Goal: Task Accomplishment & Management: Contribute content

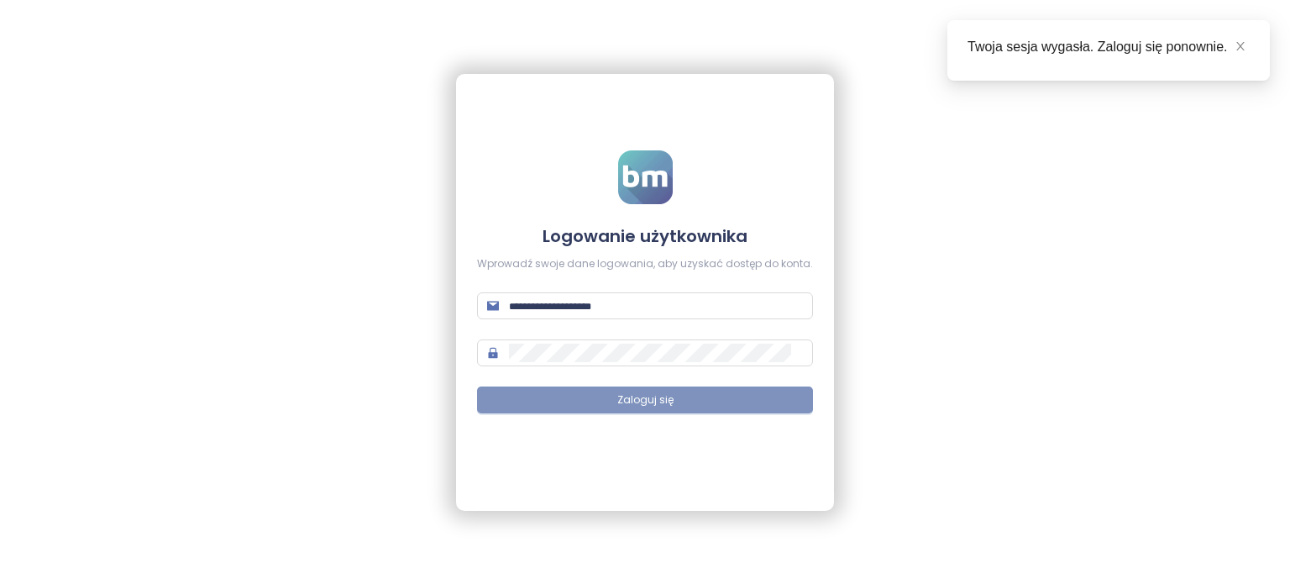
type input "**********"
click at [652, 396] on span "Zaloguj się" at bounding box center [645, 400] width 56 height 16
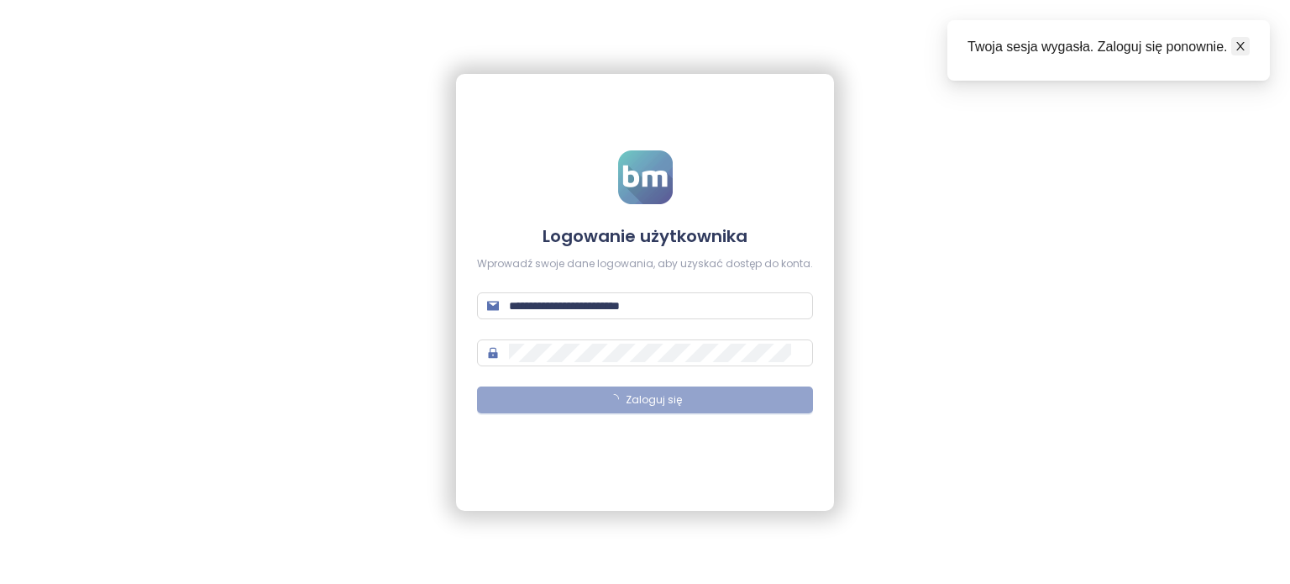
click at [1238, 47] on icon "close" at bounding box center [1241, 46] width 12 height 12
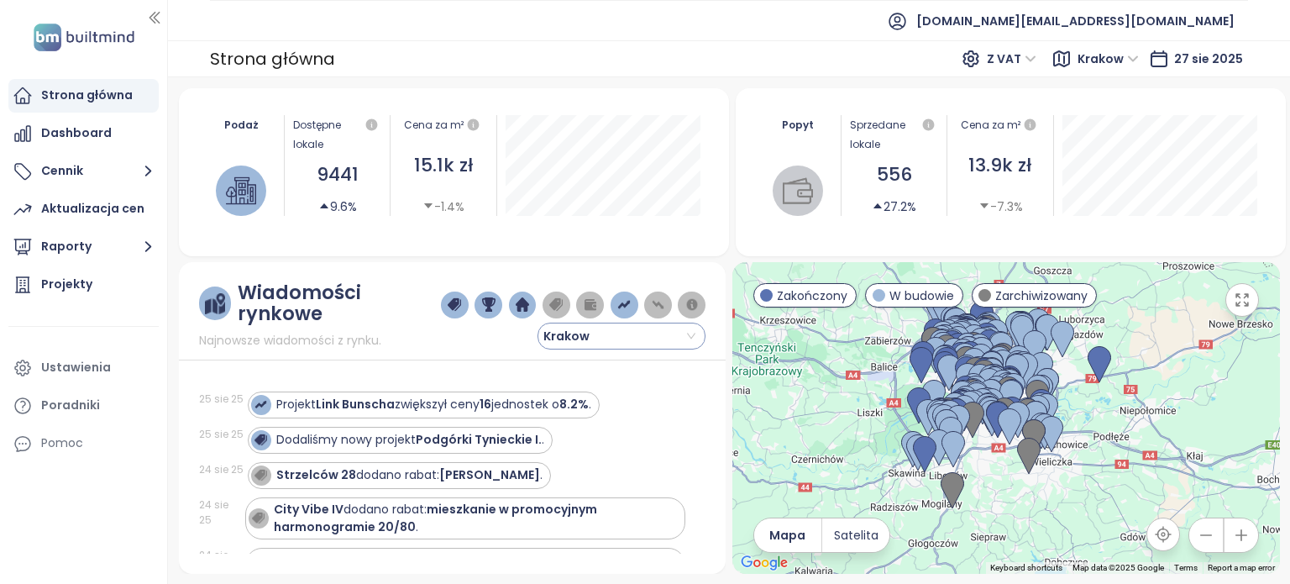
click at [693, 332] on input "search" at bounding box center [622, 335] width 148 height 25
click at [714, 307] on div "Wiadomości rynkowe Najnowsze wiadomości z rynku. Krakow 25 sie 25 Projekt Link …" at bounding box center [453, 418] width 548 height 312
click at [113, 283] on div "Projekty" at bounding box center [83, 285] width 150 height 34
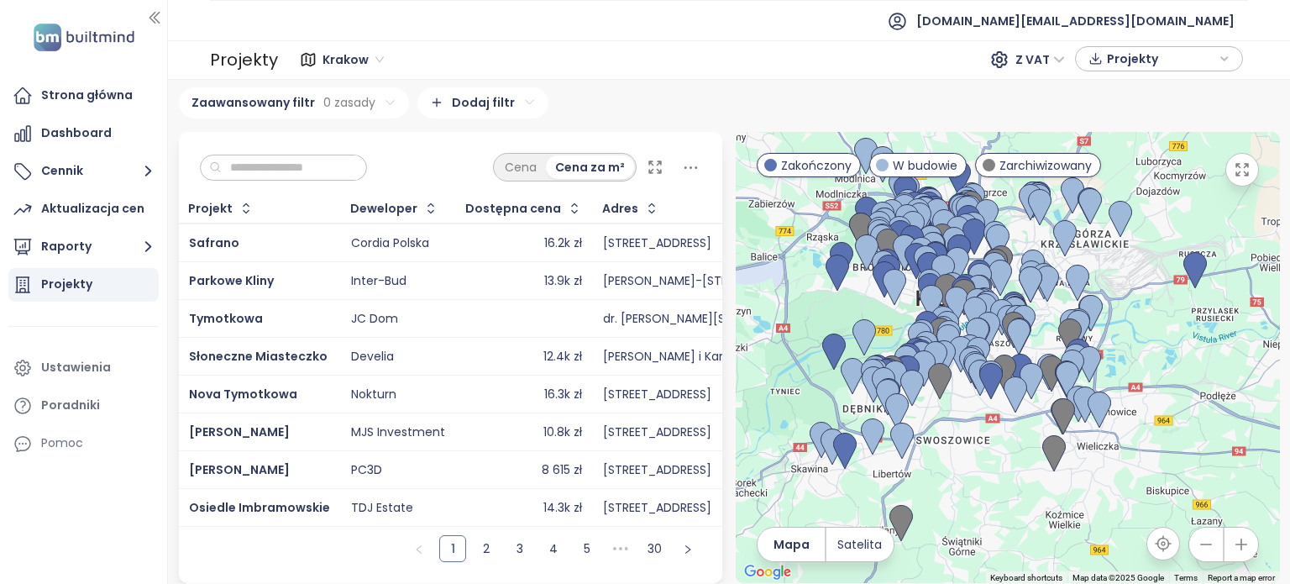
scroll to position [12, 0]
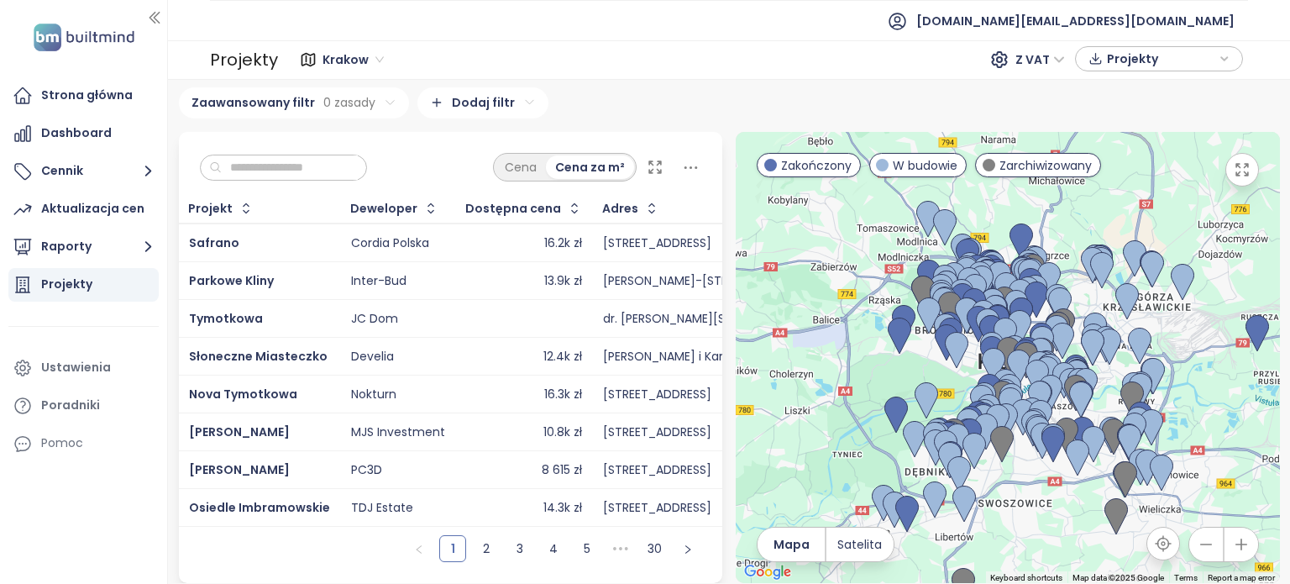
drag, startPoint x: 1001, startPoint y: 339, endPoint x: 1178, endPoint y: 342, distance: 176.4
click at [1178, 342] on div at bounding box center [1008, 357] width 544 height 451
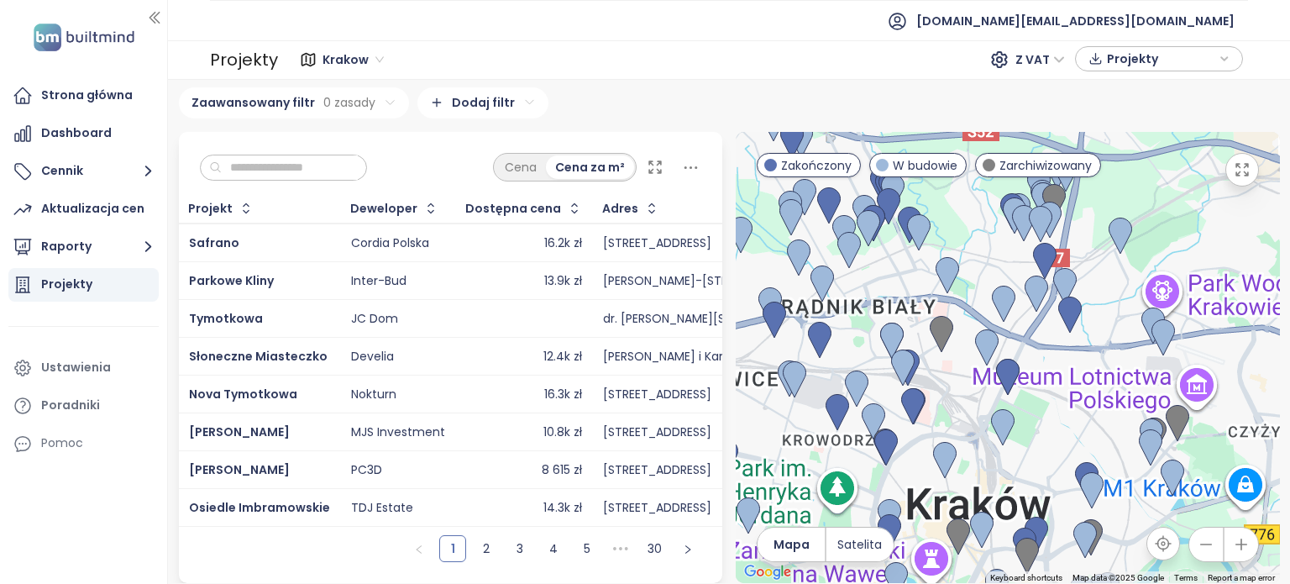
scroll to position [0, 0]
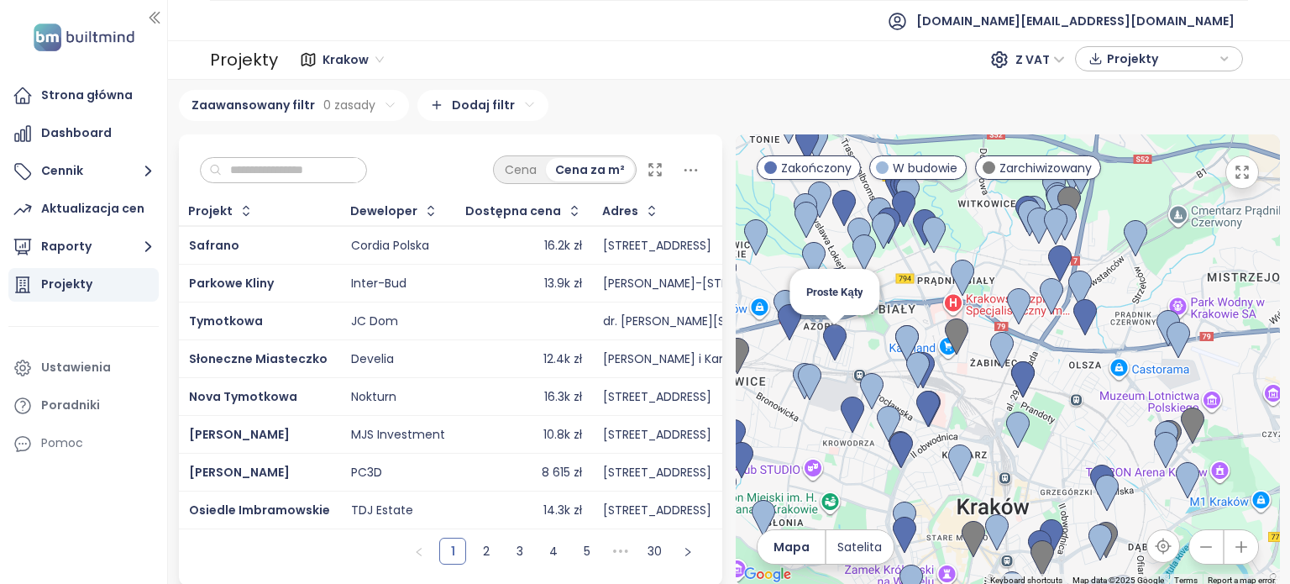
click at [806, 345] on div "Proste Kąty" at bounding box center [1008, 359] width 544 height 451
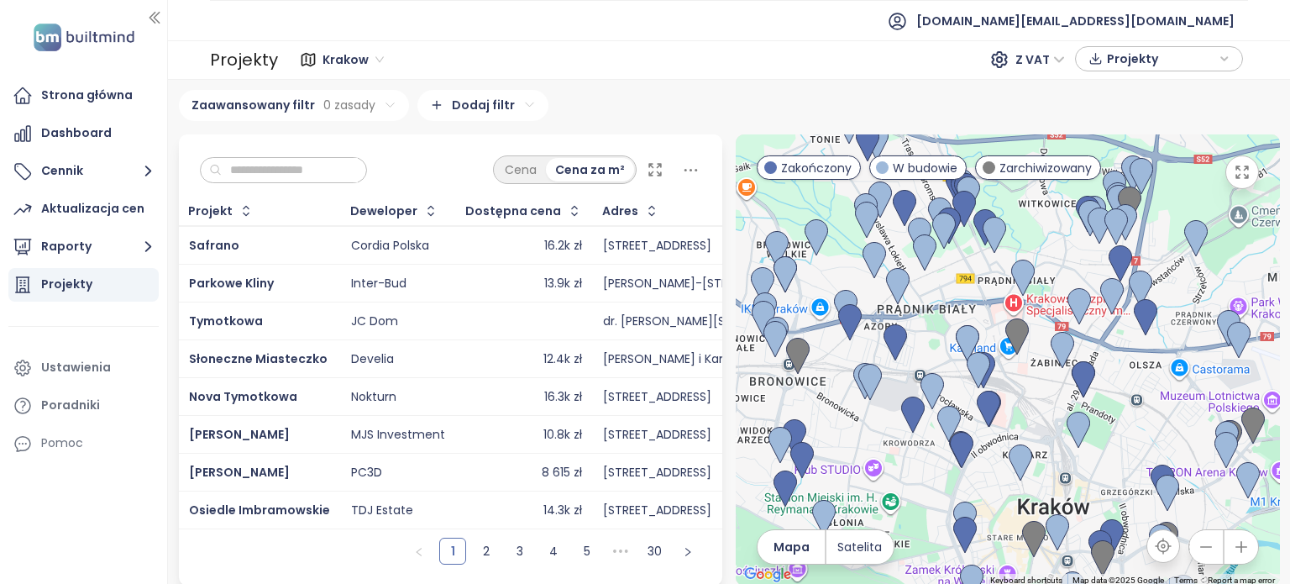
click at [276, 169] on input "text" at bounding box center [290, 170] width 136 height 25
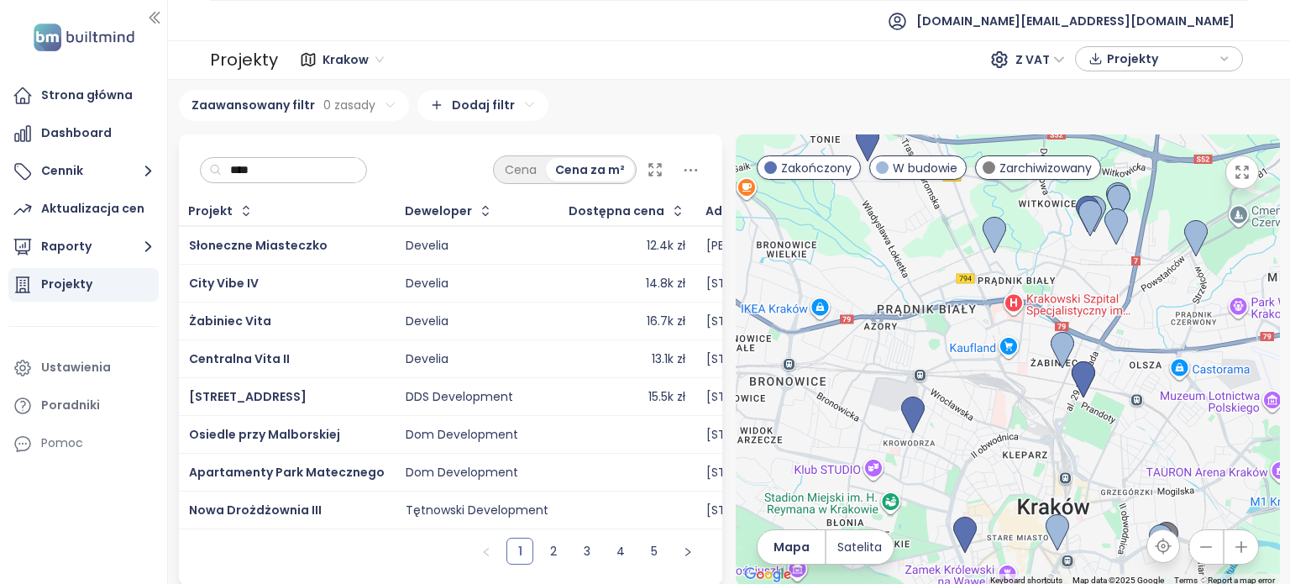
type input "****"
click at [343, 246] on div "Słoneczne Miasteczko" at bounding box center [287, 245] width 196 height 20
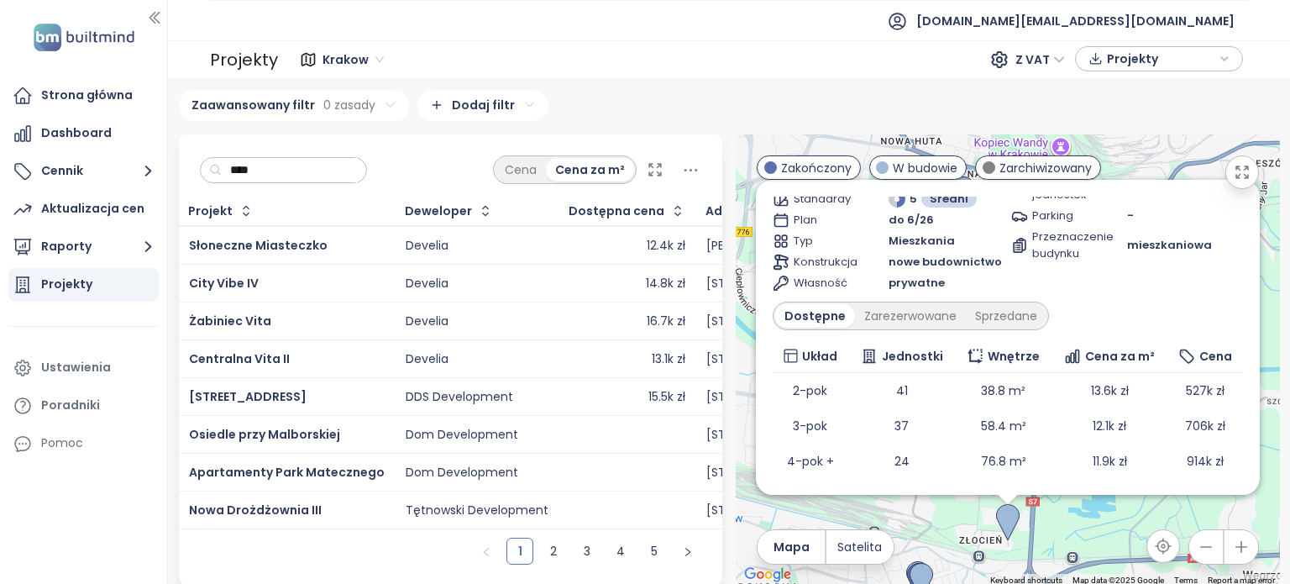
scroll to position [160, 0]
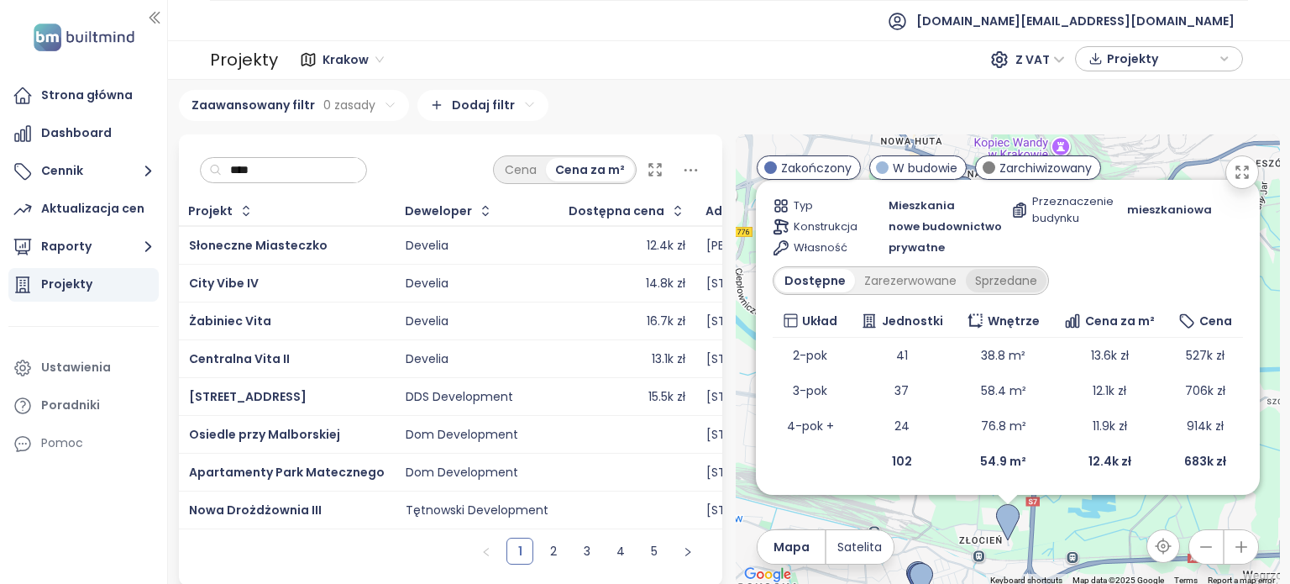
click at [981, 285] on div "Sprzedane" at bounding box center [1006, 281] width 81 height 24
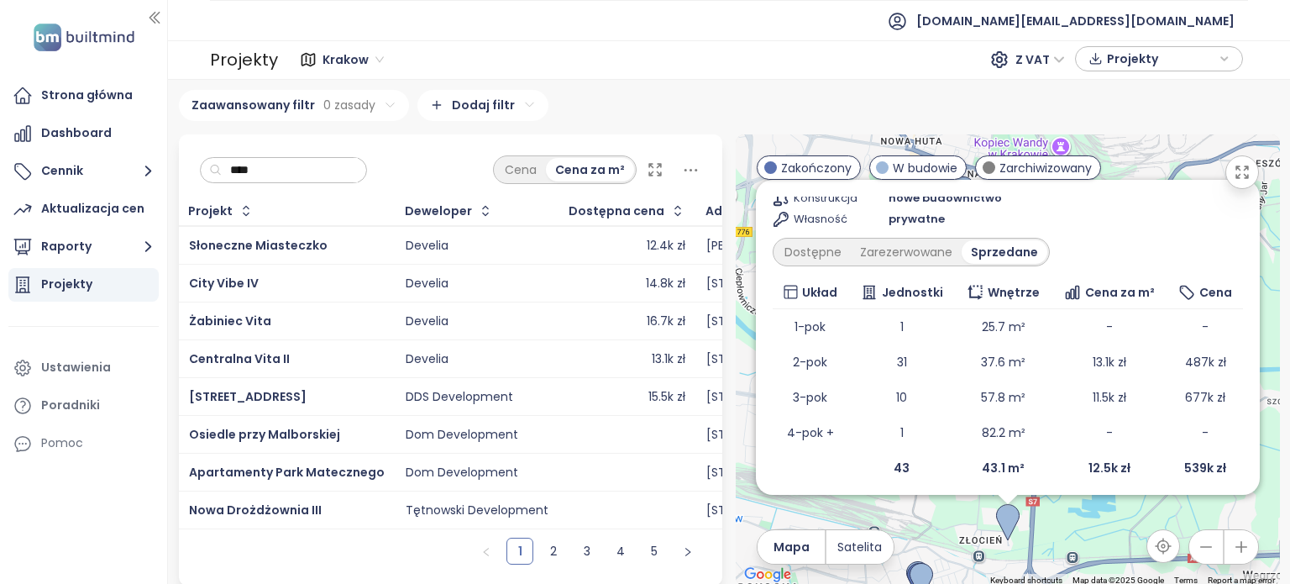
scroll to position [195, 0]
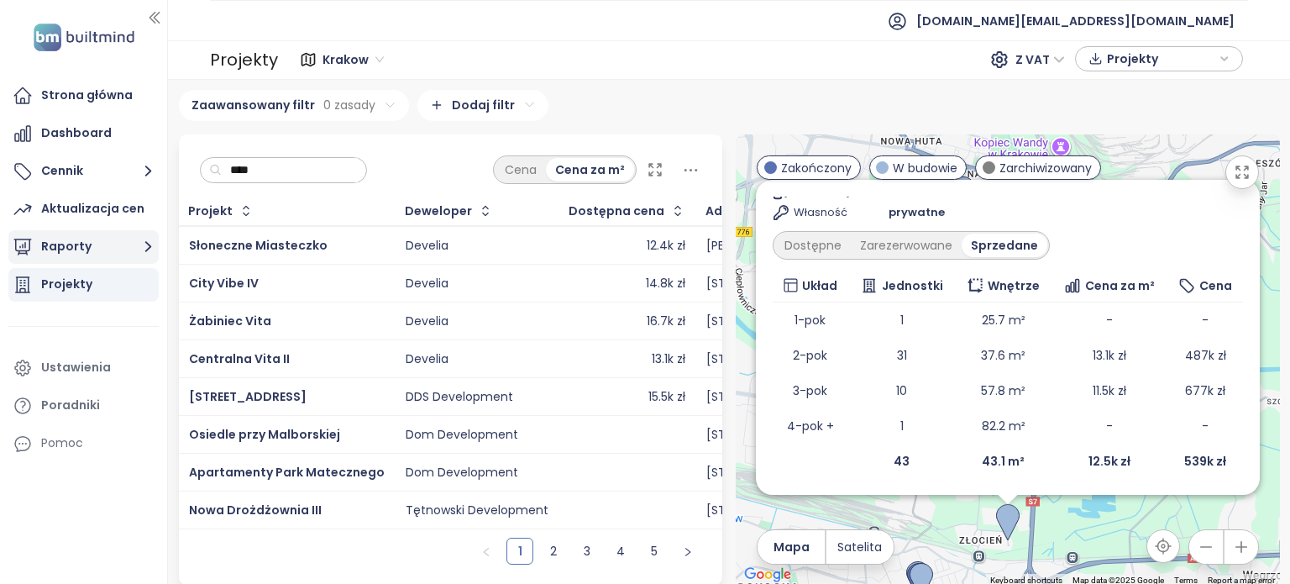
click at [144, 252] on icon "button" at bounding box center [148, 246] width 21 height 21
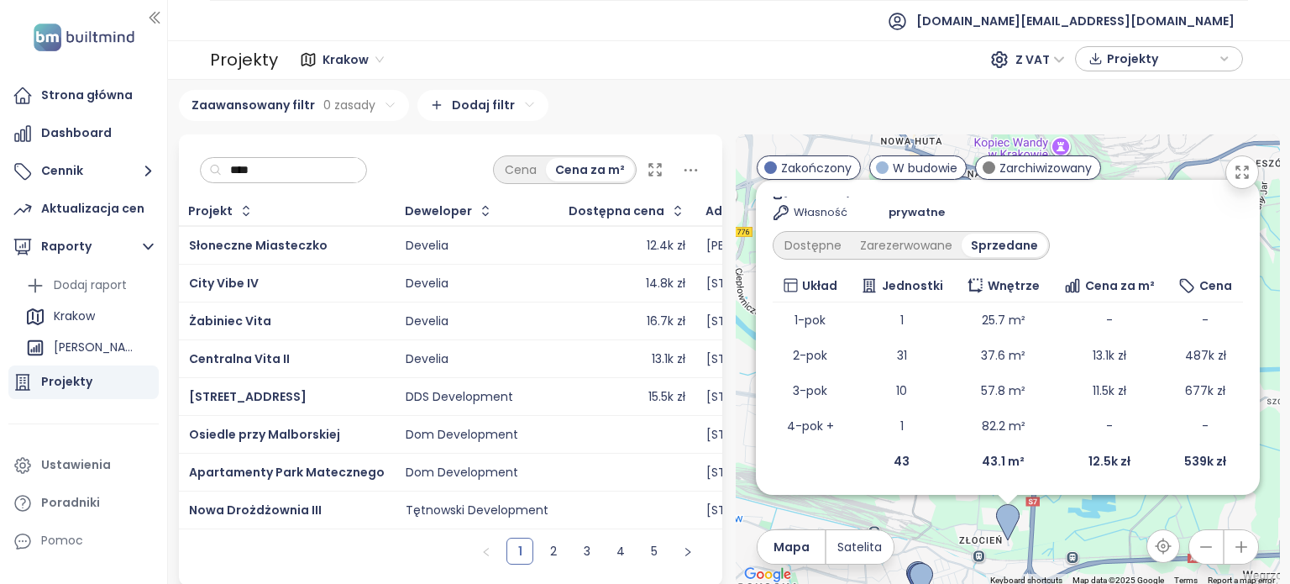
click at [692, 123] on div "Krakow Liczba projektów Area ··· Analiza Osiedle Ibramowskie Liczba projektów Z…" at bounding box center [729, 331] width 1101 height 483
click at [686, 557] on icon "right" at bounding box center [688, 552] width 10 height 10
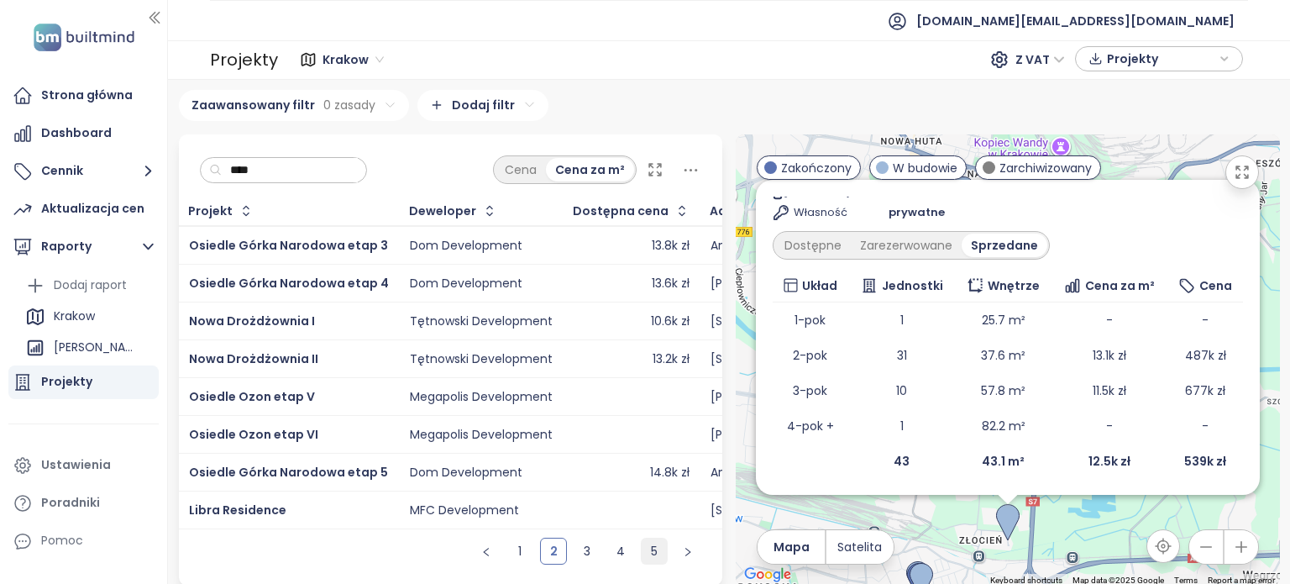
click at [642, 560] on link "5" at bounding box center [654, 550] width 25 height 25
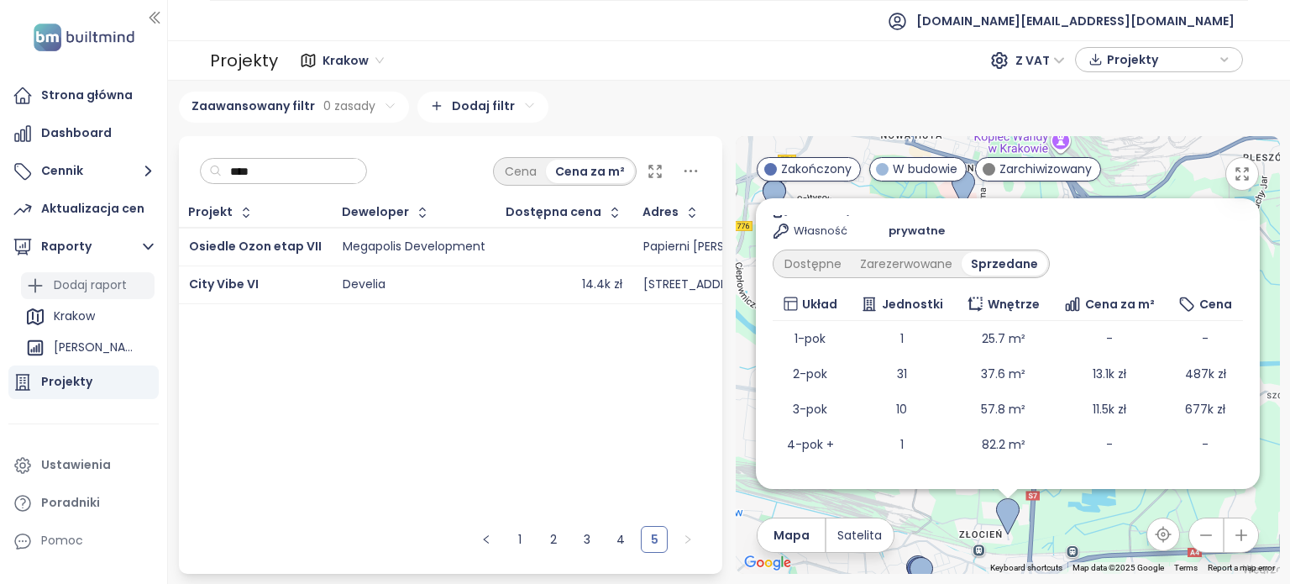
click at [74, 292] on div "Dodaj raport" at bounding box center [90, 285] width 73 height 21
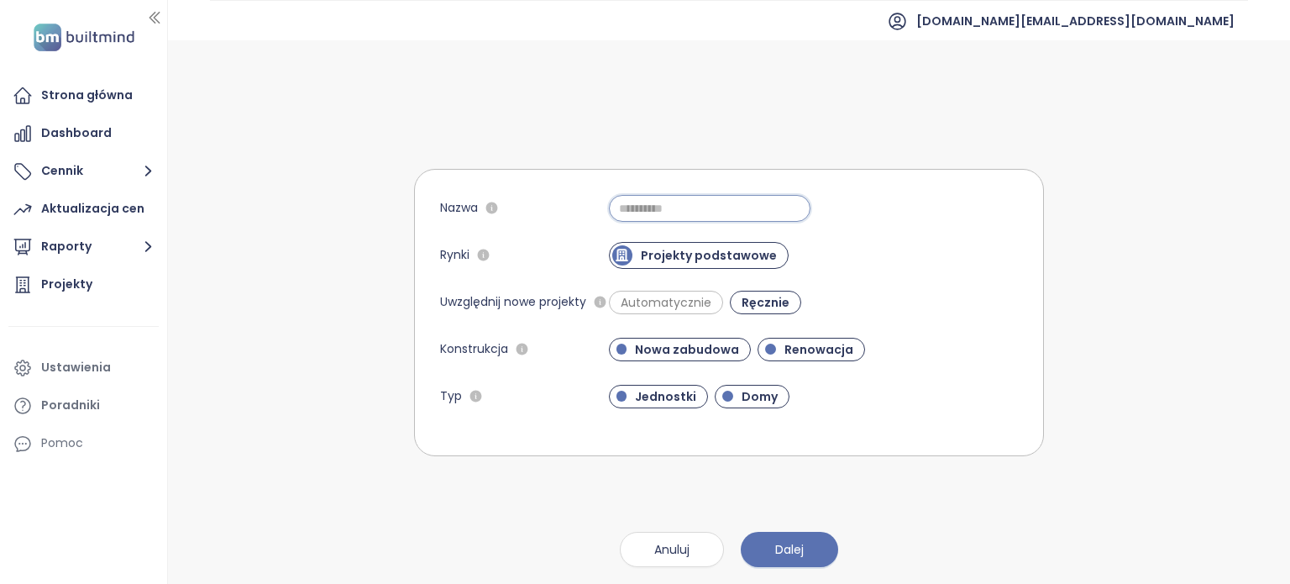
click at [716, 197] on input "Nazwa" at bounding box center [710, 208] width 202 height 27
type input "**********"
click at [821, 557] on button "Dalej" at bounding box center [789, 549] width 97 height 35
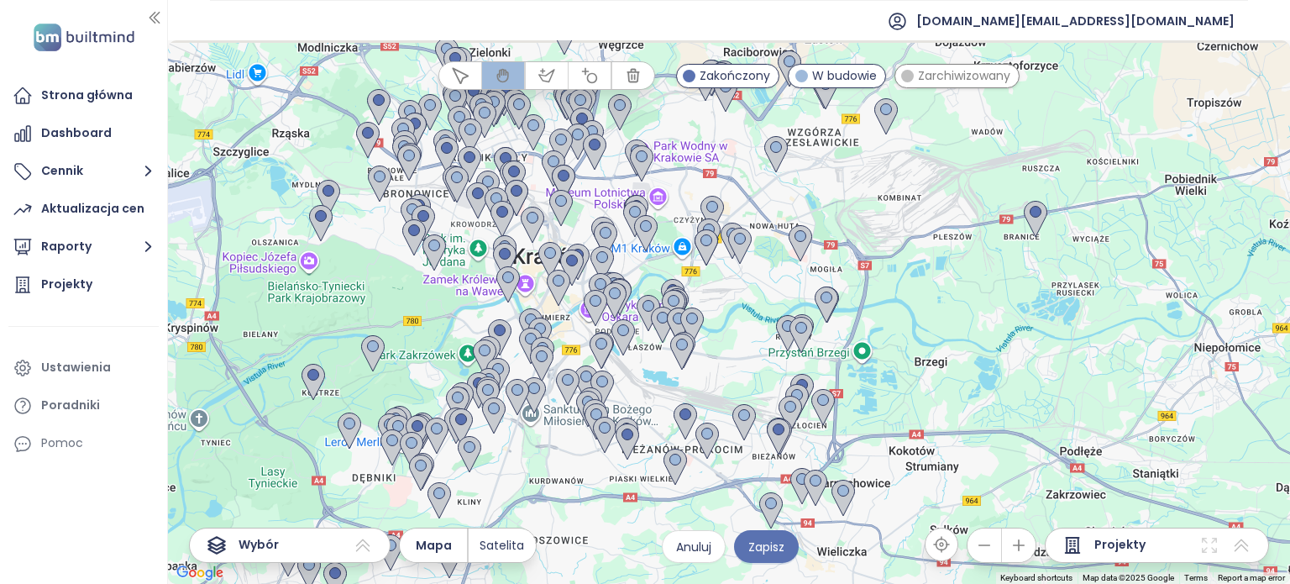
drag, startPoint x: 675, startPoint y: 248, endPoint x: 711, endPoint y: 303, distance: 65.7
click at [711, 303] on div at bounding box center [729, 312] width 1122 height 544
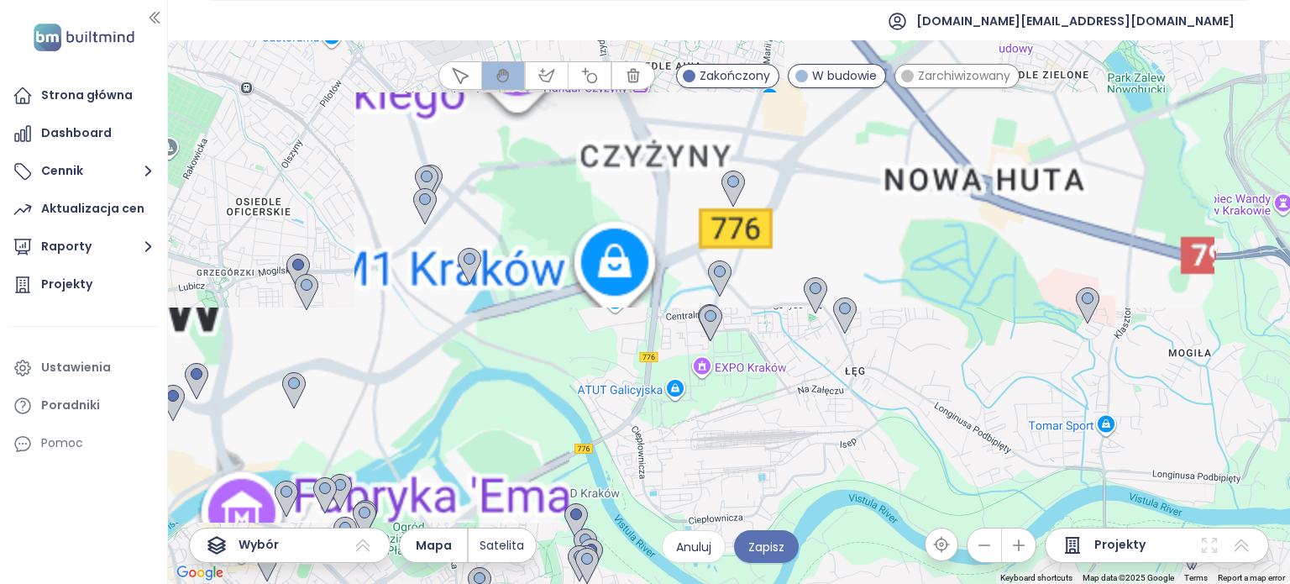
drag, startPoint x: 806, startPoint y: 318, endPoint x: 783, endPoint y: 378, distance: 64.6
click at [783, 378] on div at bounding box center [729, 312] width 1122 height 544
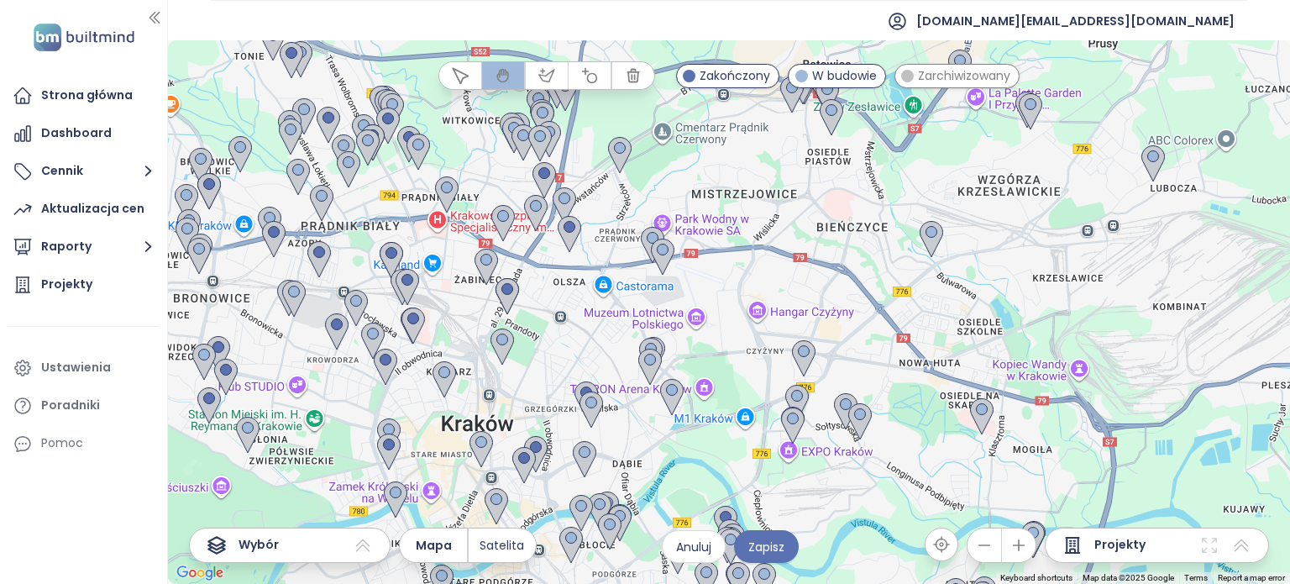
drag, startPoint x: 680, startPoint y: 355, endPoint x: 765, endPoint y: 436, distance: 117.1
click at [765, 436] on div at bounding box center [729, 312] width 1122 height 544
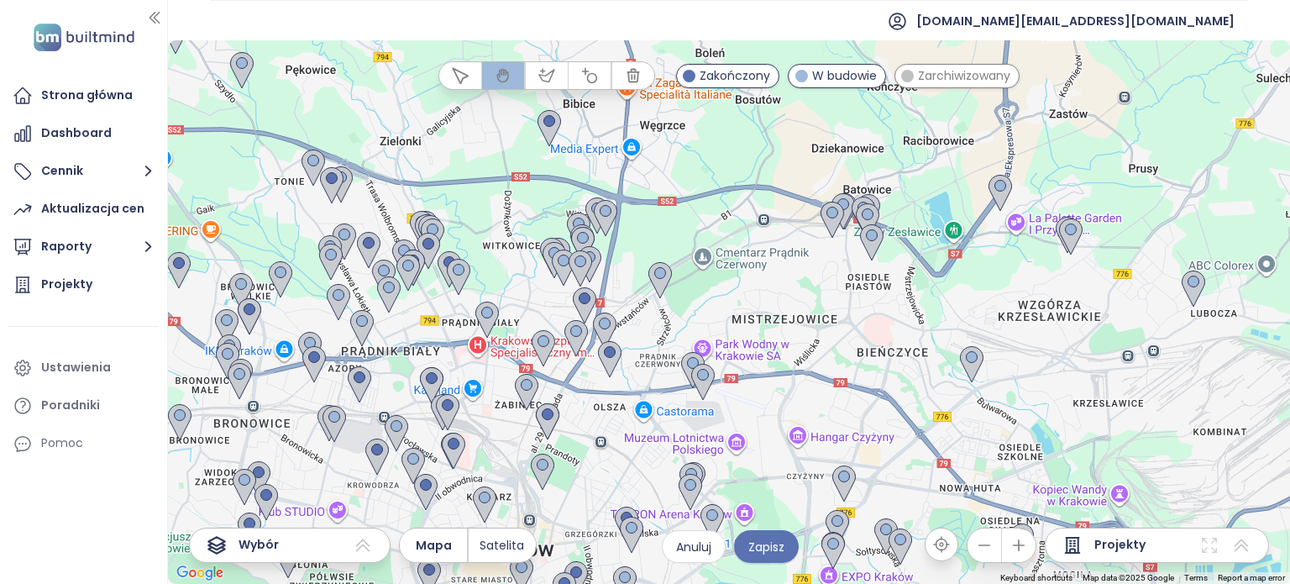
drag, startPoint x: 801, startPoint y: 305, endPoint x: 829, endPoint y: 386, distance: 85.3
click at [829, 386] on div at bounding box center [729, 312] width 1122 height 544
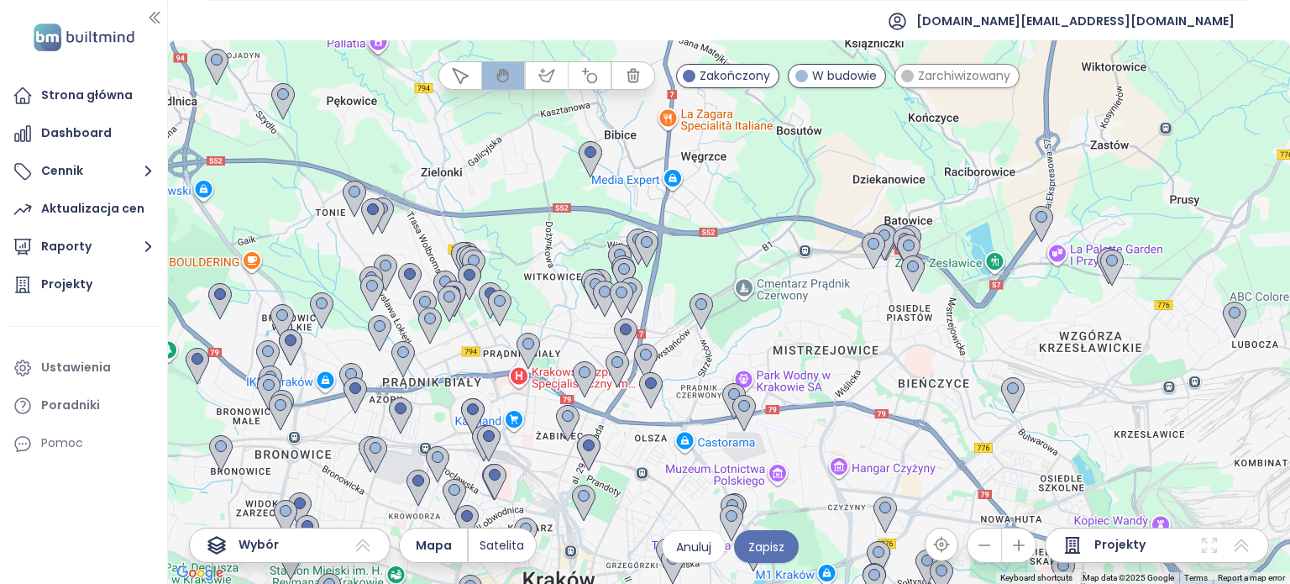
drag, startPoint x: 662, startPoint y: 251, endPoint x: 708, endPoint y: 294, distance: 63.0
click at [708, 294] on div at bounding box center [729, 312] width 1122 height 544
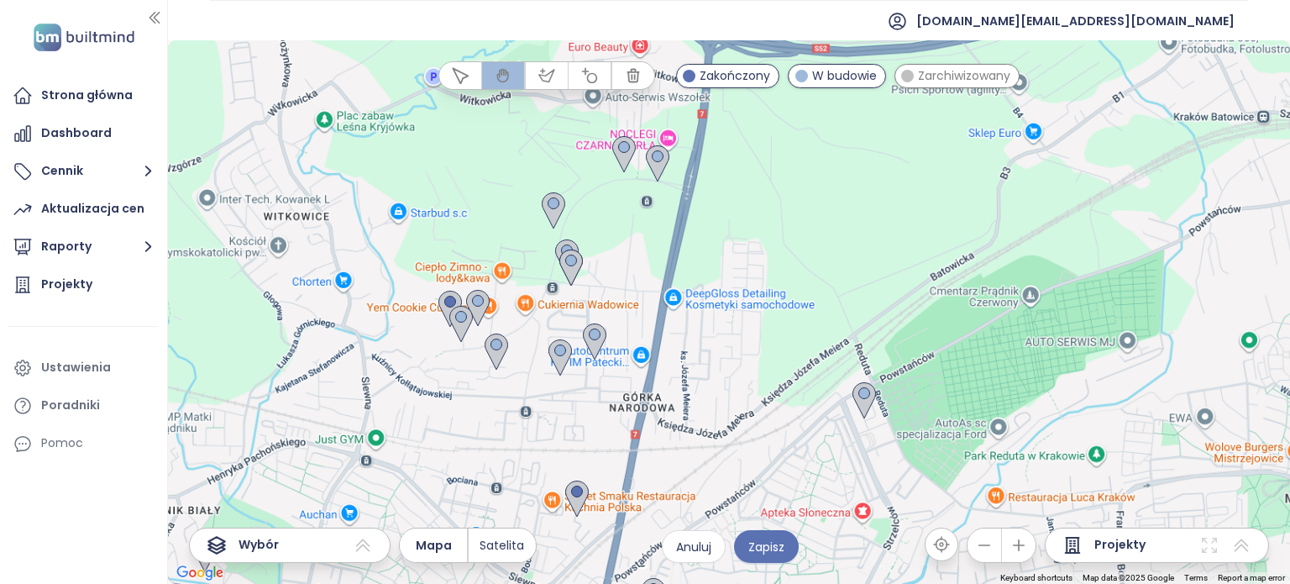
drag, startPoint x: 674, startPoint y: 329, endPoint x: 726, endPoint y: 335, distance: 52.4
click at [726, 335] on div at bounding box center [729, 312] width 1122 height 544
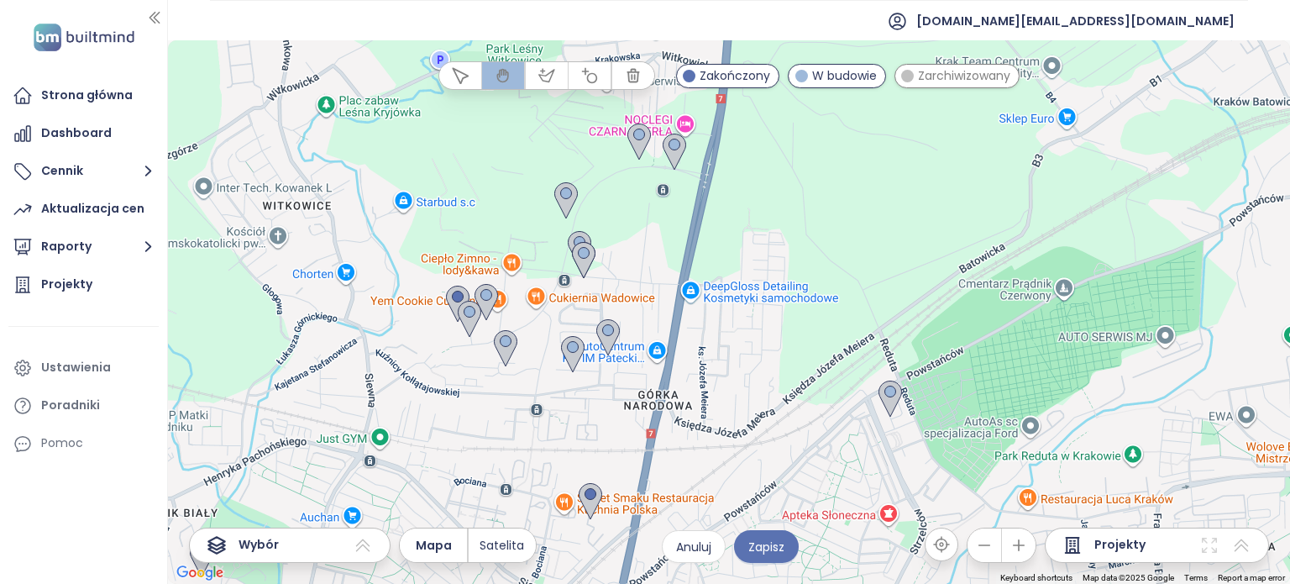
drag, startPoint x: 726, startPoint y: 335, endPoint x: 801, endPoint y: 329, distance: 75.8
click at [801, 329] on div at bounding box center [729, 312] width 1122 height 544
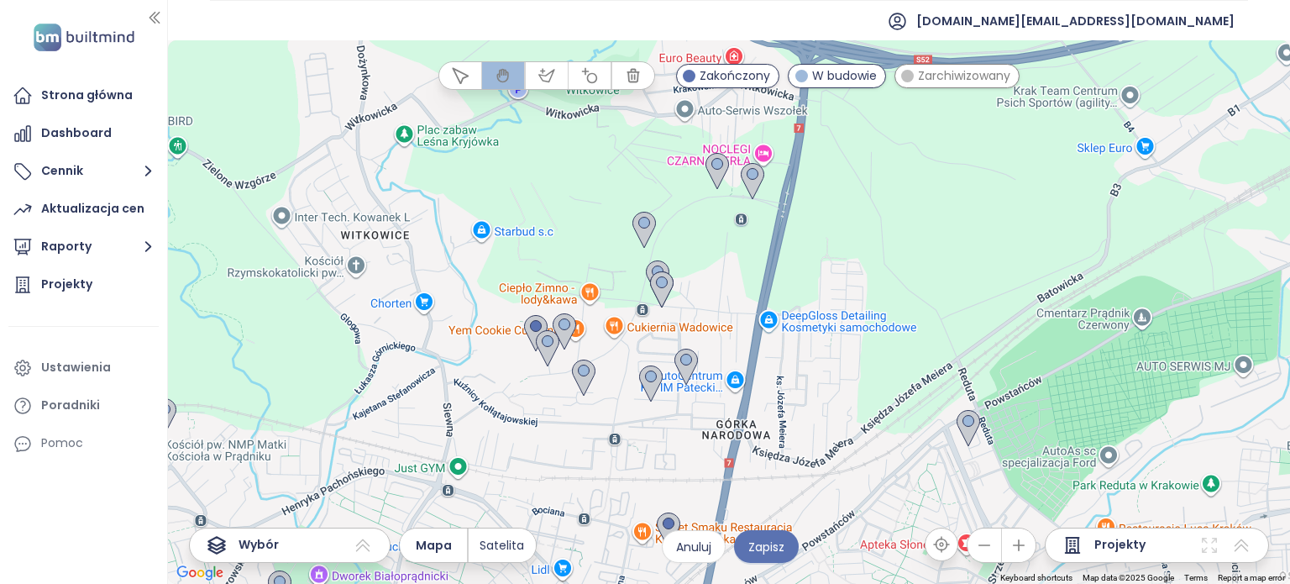
drag, startPoint x: 714, startPoint y: 275, endPoint x: 795, endPoint y: 303, distance: 85.6
click at [795, 305] on div at bounding box center [729, 312] width 1122 height 544
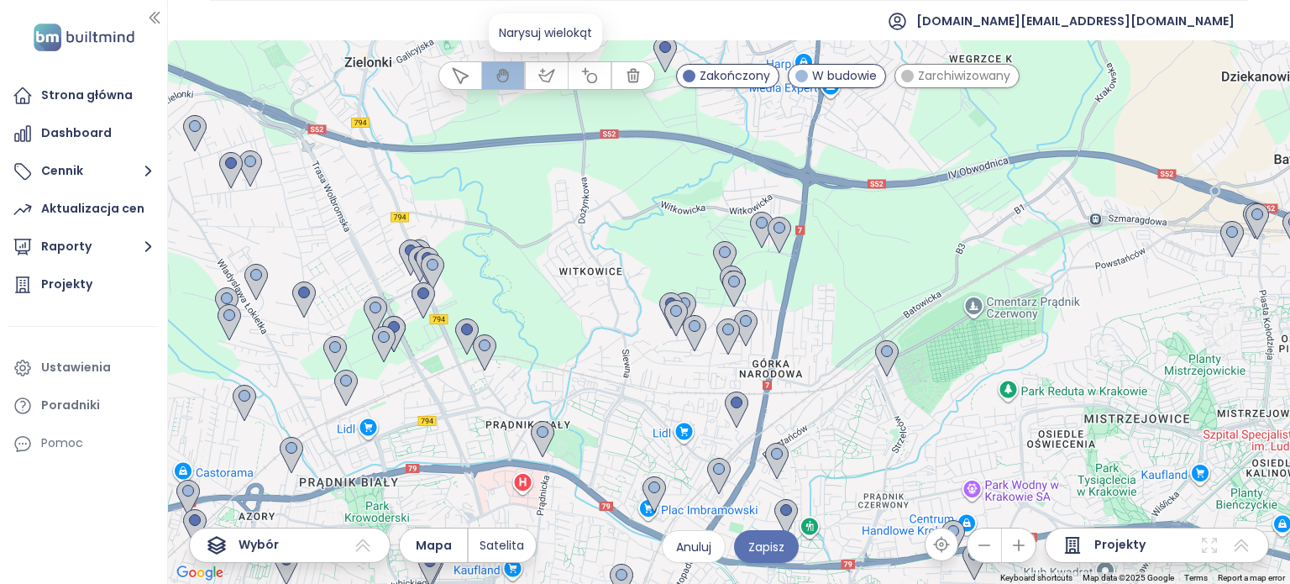
click at [535, 76] on button "button" at bounding box center [547, 75] width 42 height 27
click at [791, 209] on div at bounding box center [729, 312] width 1122 height 544
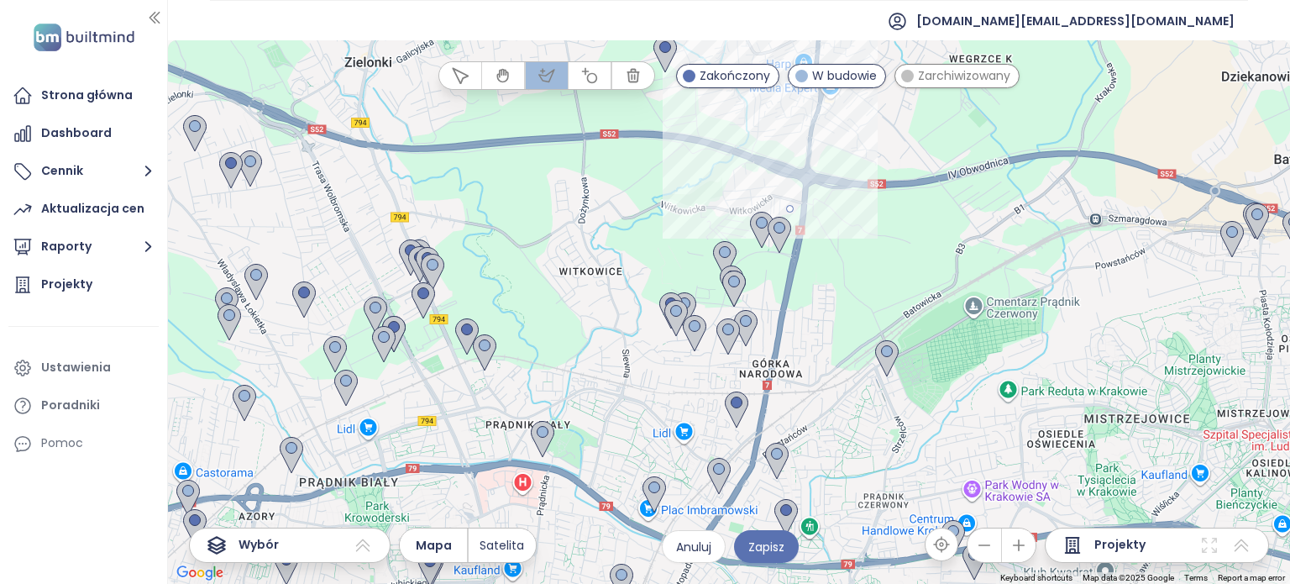
click at [711, 224] on div at bounding box center [729, 312] width 1122 height 544
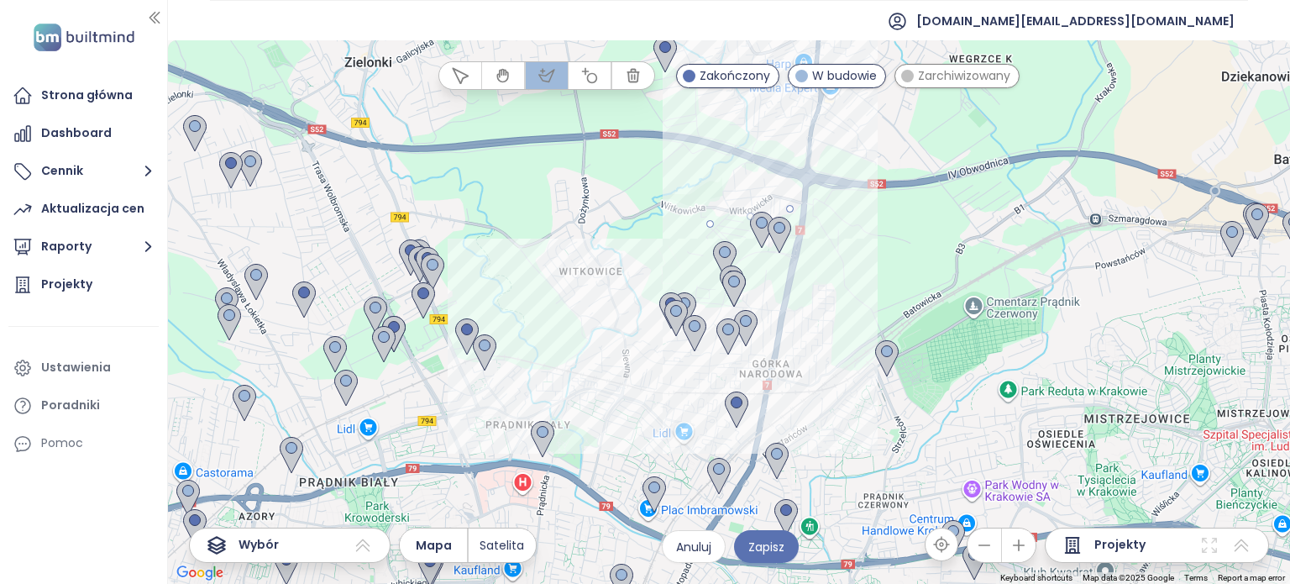
click at [643, 299] on div at bounding box center [729, 312] width 1122 height 544
click at [692, 391] on div at bounding box center [729, 312] width 1122 height 544
click at [753, 368] on div at bounding box center [729, 312] width 1122 height 544
click at [801, 229] on div at bounding box center [729, 312] width 1122 height 544
click at [789, 208] on div at bounding box center [729, 312] width 1122 height 544
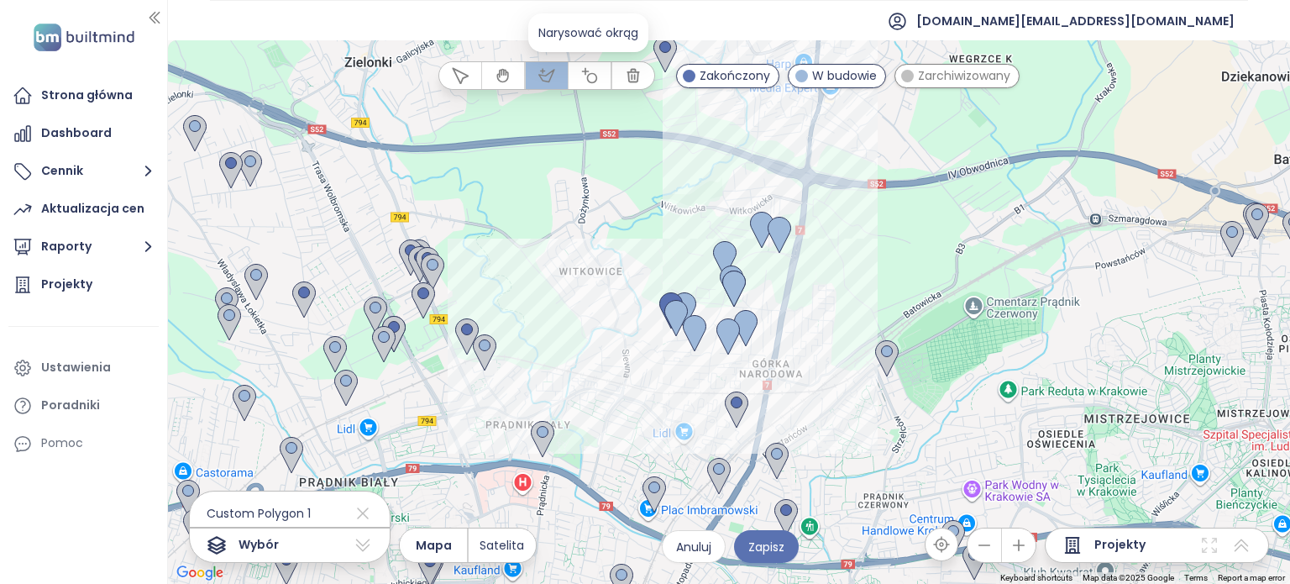
click at [598, 73] on icon "button" at bounding box center [589, 75] width 17 height 17
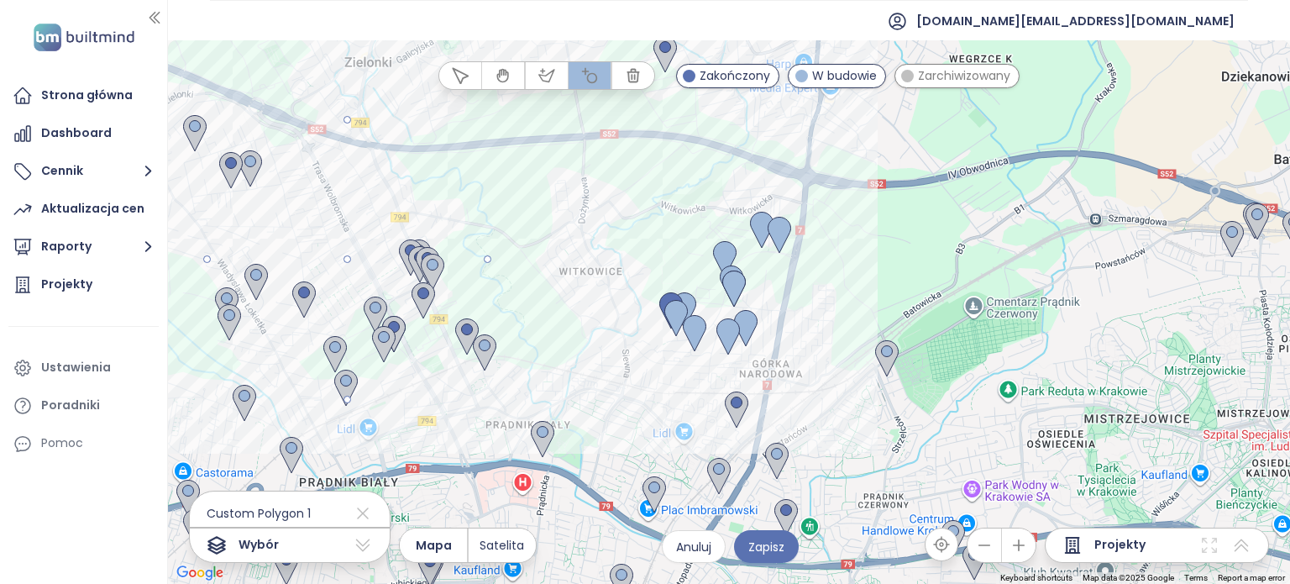
drag, startPoint x: 346, startPoint y: 260, endPoint x: 459, endPoint y: 345, distance: 141.5
click at [459, 345] on div at bounding box center [729, 312] width 1122 height 544
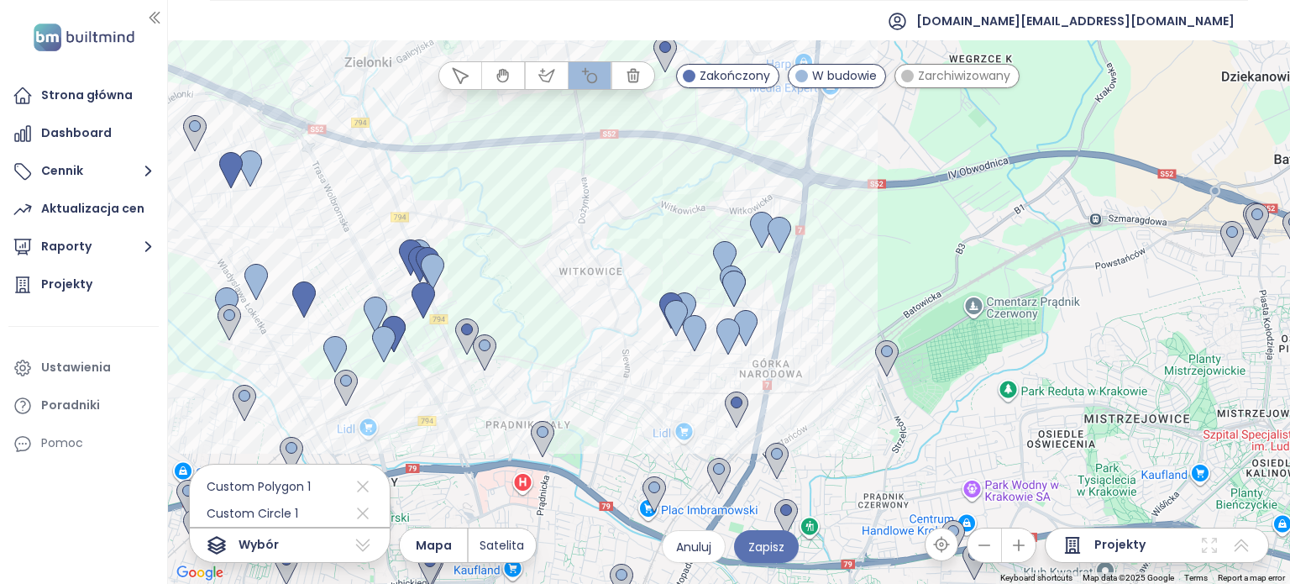
click at [494, 76] on button "button" at bounding box center [503, 75] width 42 height 27
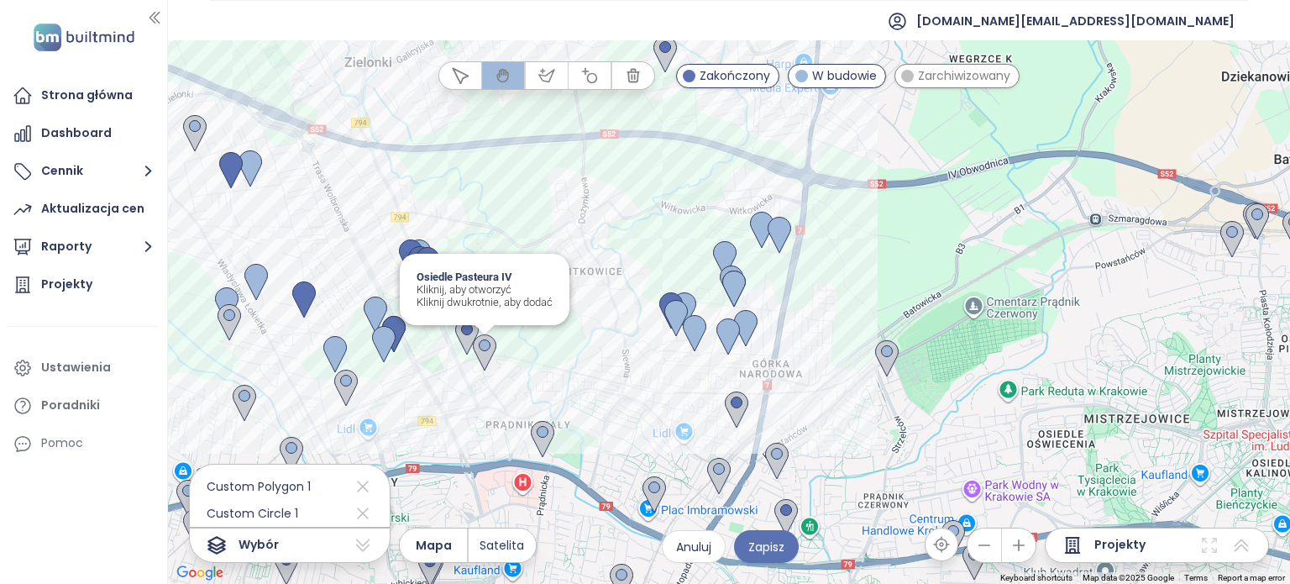
click at [487, 352] on img at bounding box center [485, 352] width 24 height 37
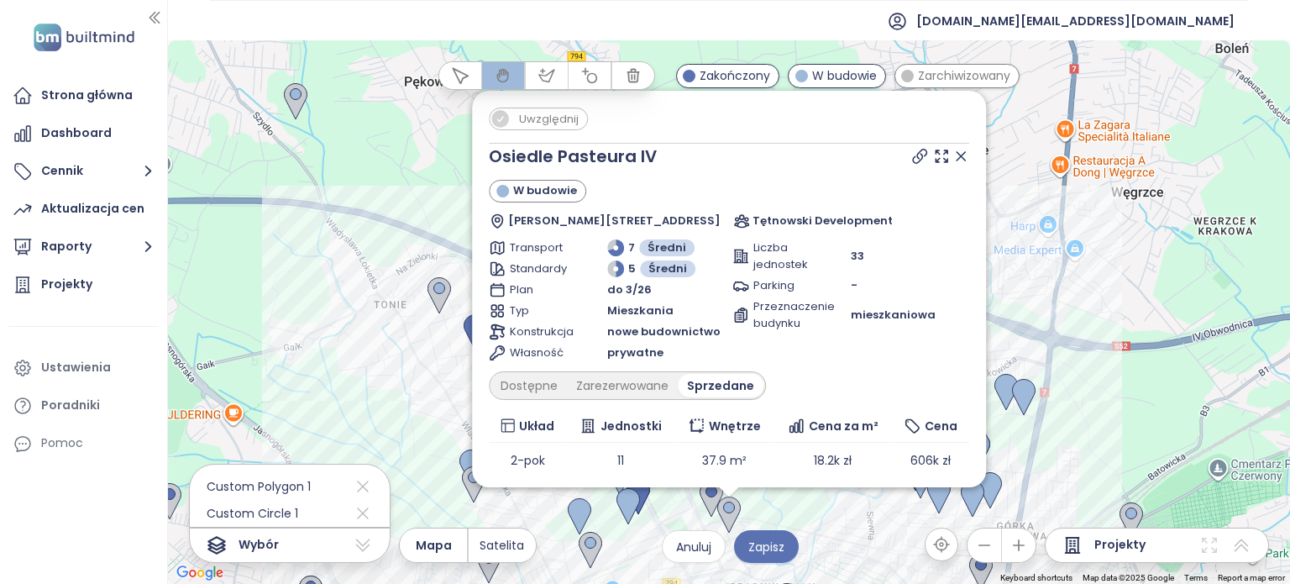
drag, startPoint x: 550, startPoint y: 114, endPoint x: 934, endPoint y: 113, distance: 383.9
click at [551, 114] on span "Uwzględnij" at bounding box center [549, 118] width 76 height 21
click at [957, 155] on icon at bounding box center [961, 156] width 8 height 8
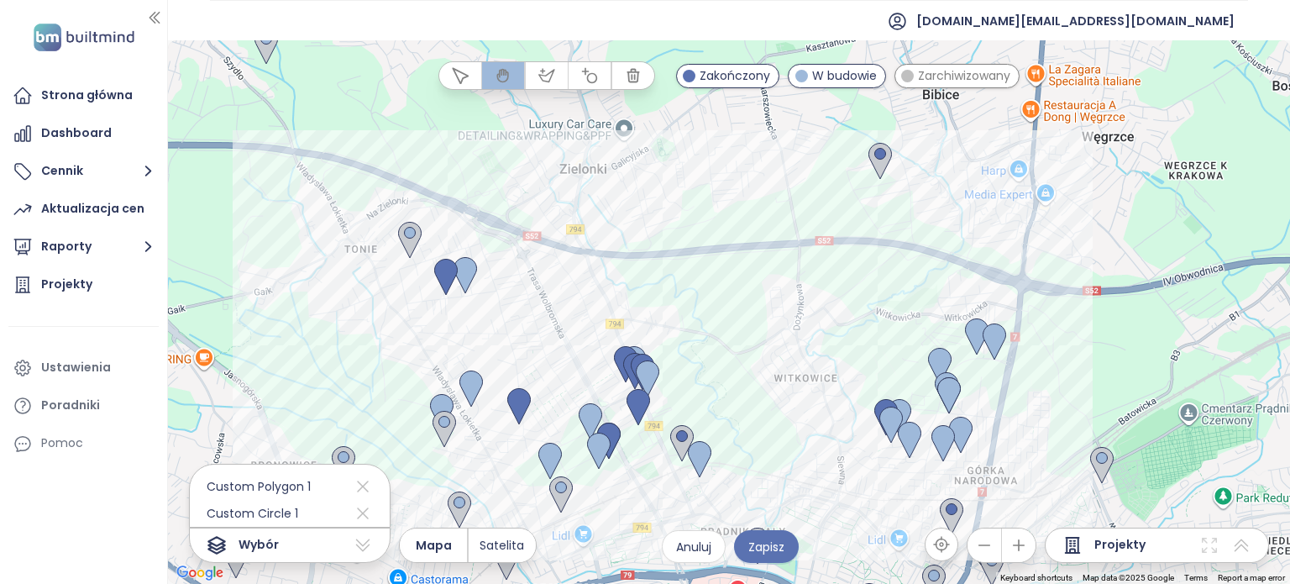
drag, startPoint x: 877, startPoint y: 338, endPoint x: 751, endPoint y: 129, distance: 244.2
click at [751, 130] on div "To navigate, press the arrow keys." at bounding box center [729, 312] width 1122 height 544
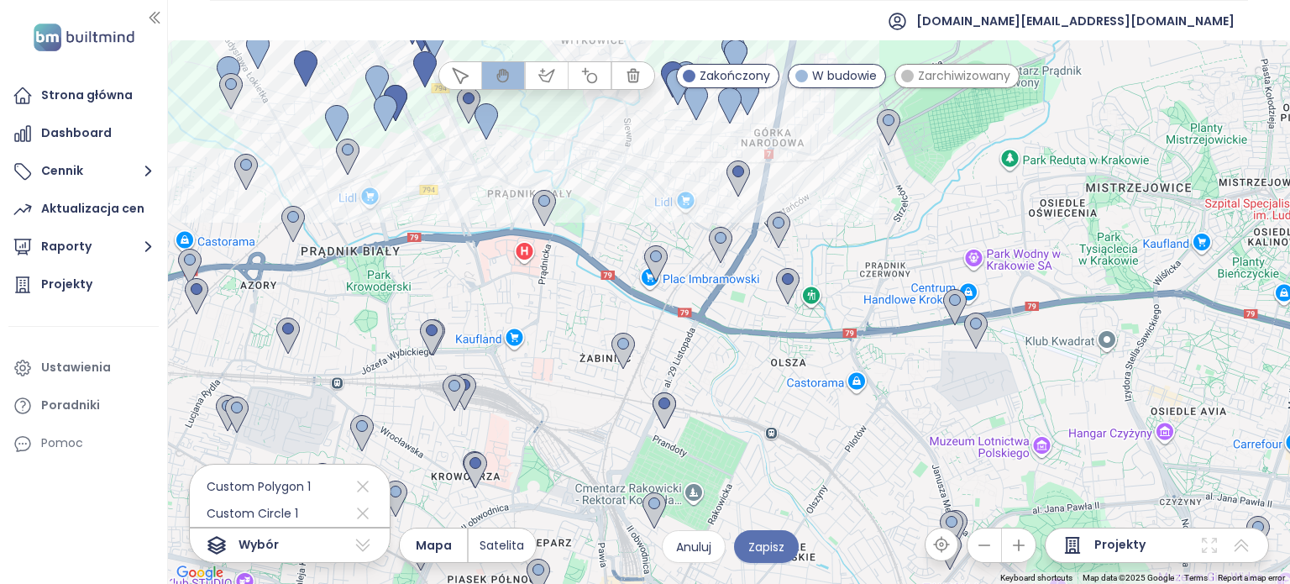
drag, startPoint x: 977, startPoint y: 422, endPoint x: 910, endPoint y: 304, distance: 135.5
click at [907, 302] on div at bounding box center [729, 312] width 1122 height 544
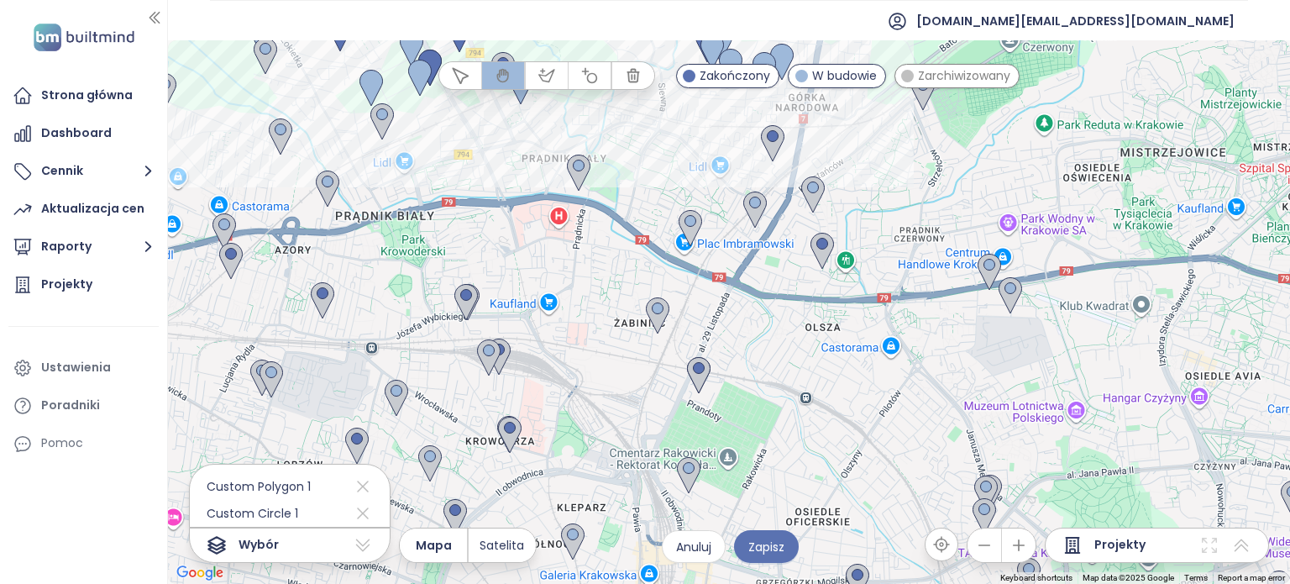
drag, startPoint x: 503, startPoint y: 405, endPoint x: 554, endPoint y: 388, distance: 53.9
click at [554, 388] on div at bounding box center [729, 312] width 1122 height 544
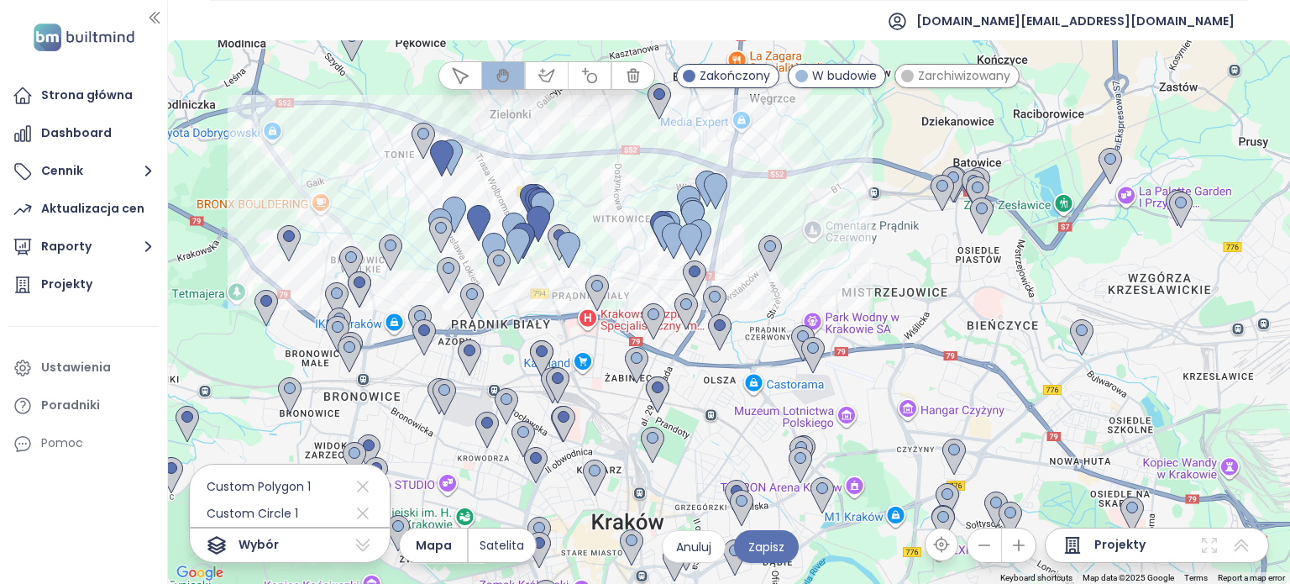
drag, startPoint x: 617, startPoint y: 149, endPoint x: 634, endPoint y: 178, distance: 33.9
click at [634, 178] on div at bounding box center [729, 312] width 1122 height 544
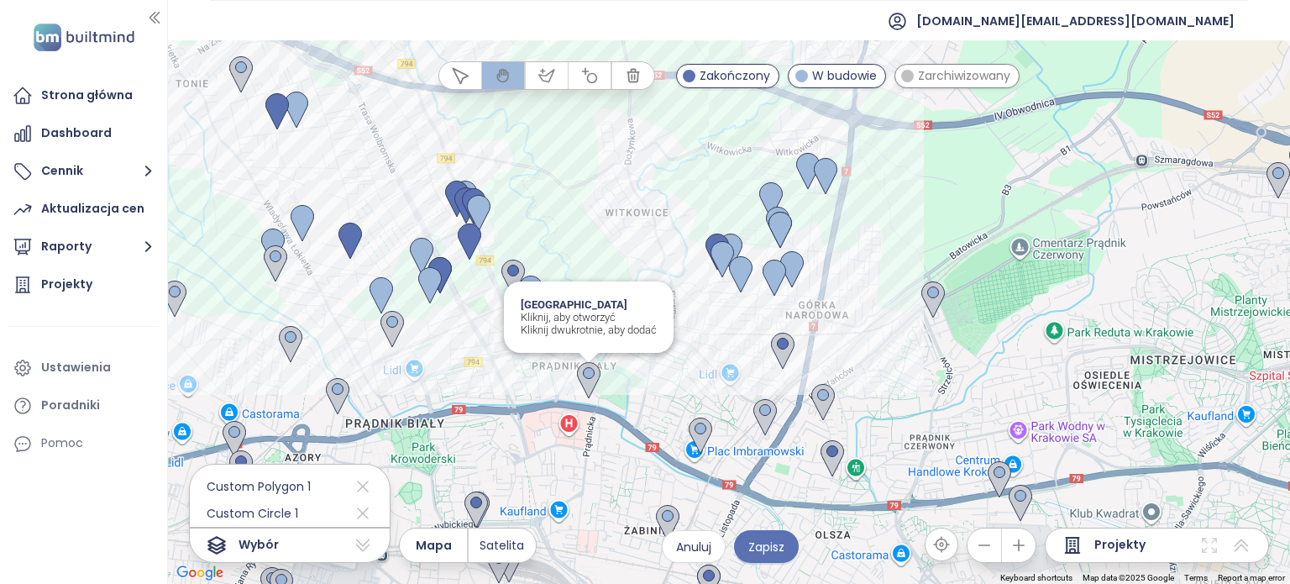
click at [590, 370] on img at bounding box center [589, 380] width 24 height 37
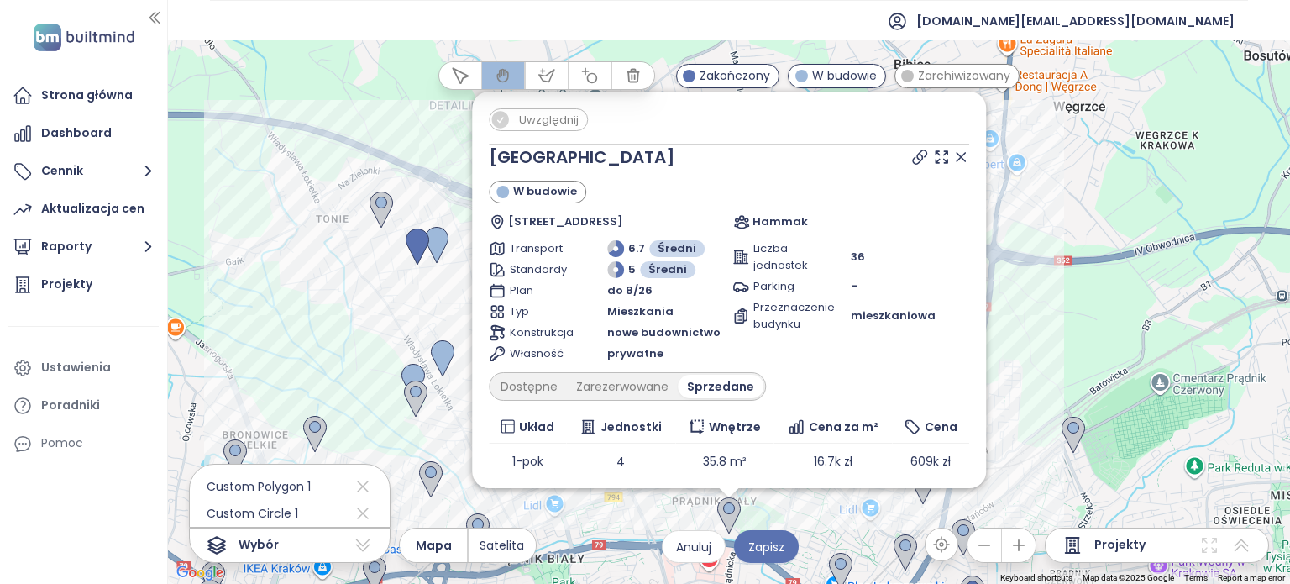
click at [509, 119] on icon at bounding box center [500, 119] width 17 height 17
click at [953, 156] on icon at bounding box center [961, 157] width 17 height 17
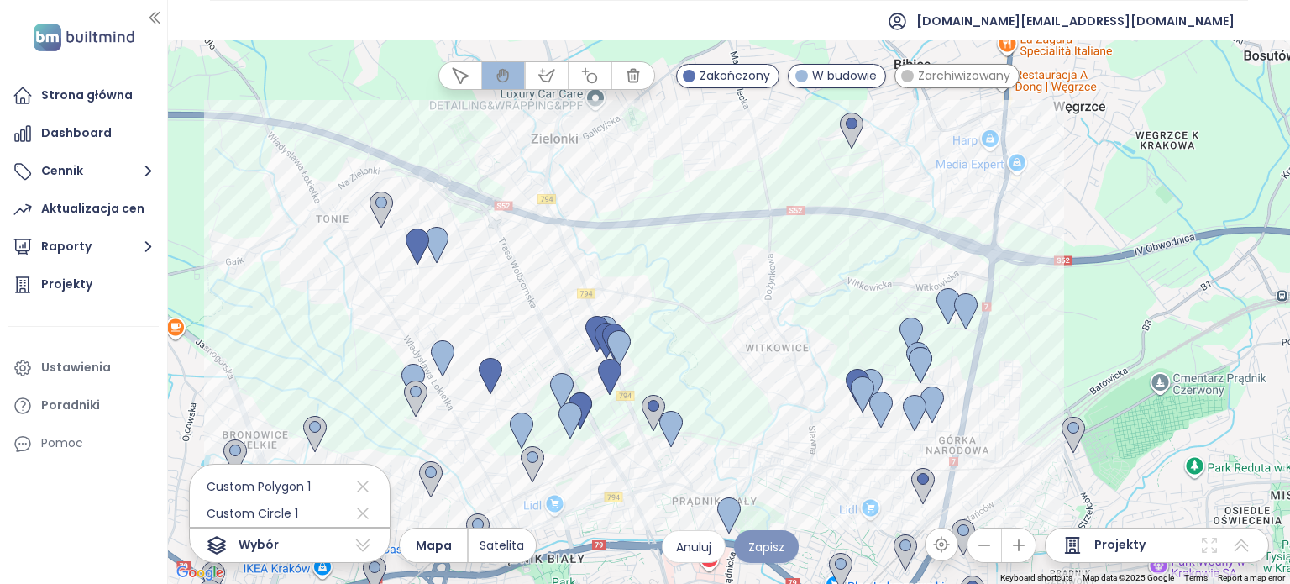
click at [778, 554] on span "Zapisz" at bounding box center [767, 547] width 36 height 18
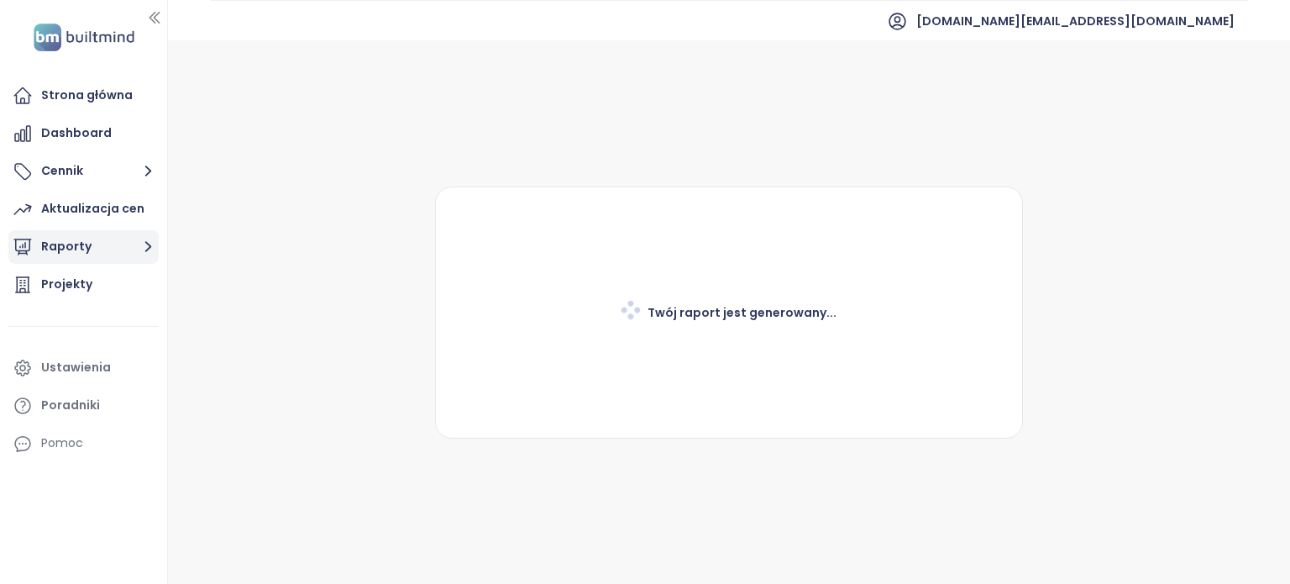
click at [146, 247] on icon "button" at bounding box center [148, 246] width 21 height 21
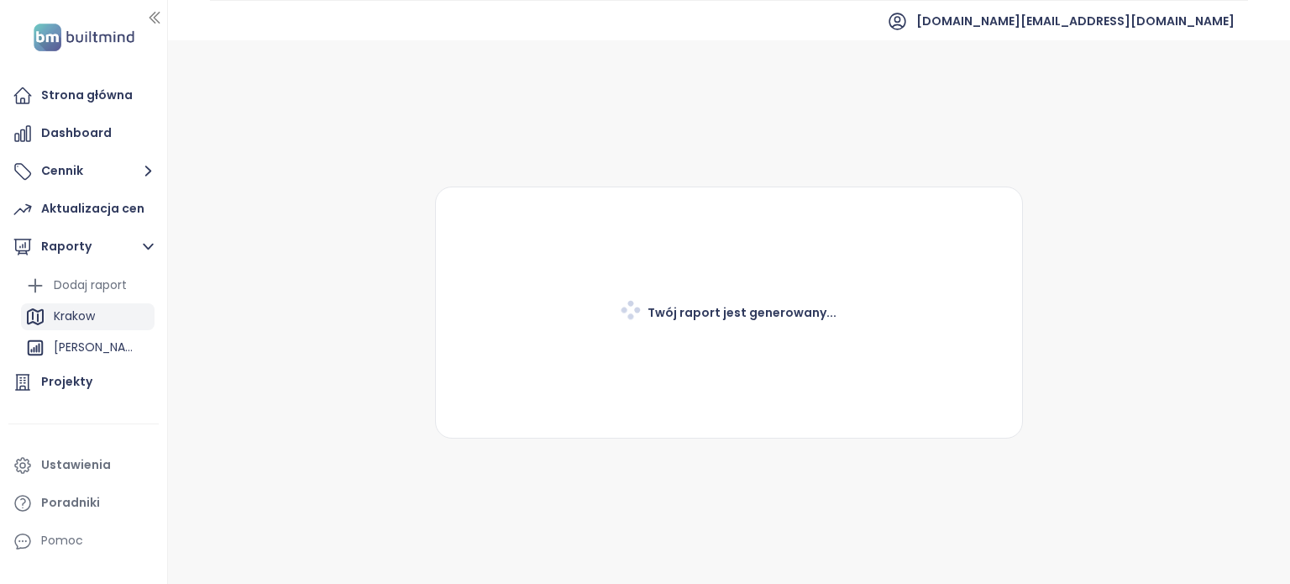
click at [74, 318] on div "Krakow" at bounding box center [74, 316] width 41 height 21
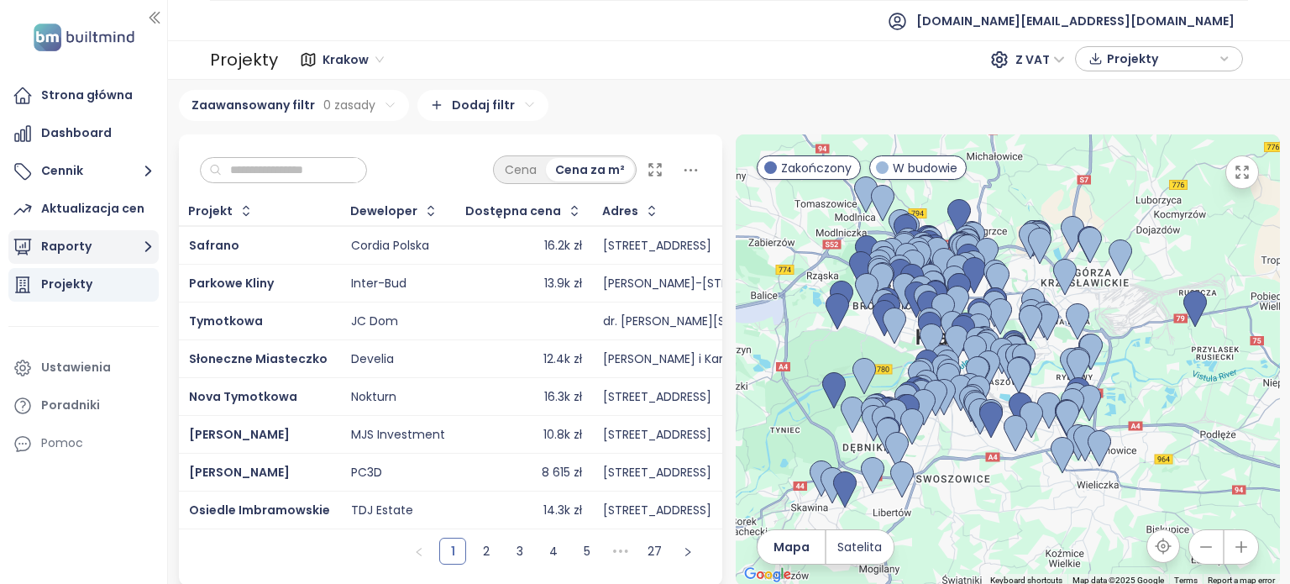
click at [129, 238] on button "Raporty" at bounding box center [83, 247] width 150 height 34
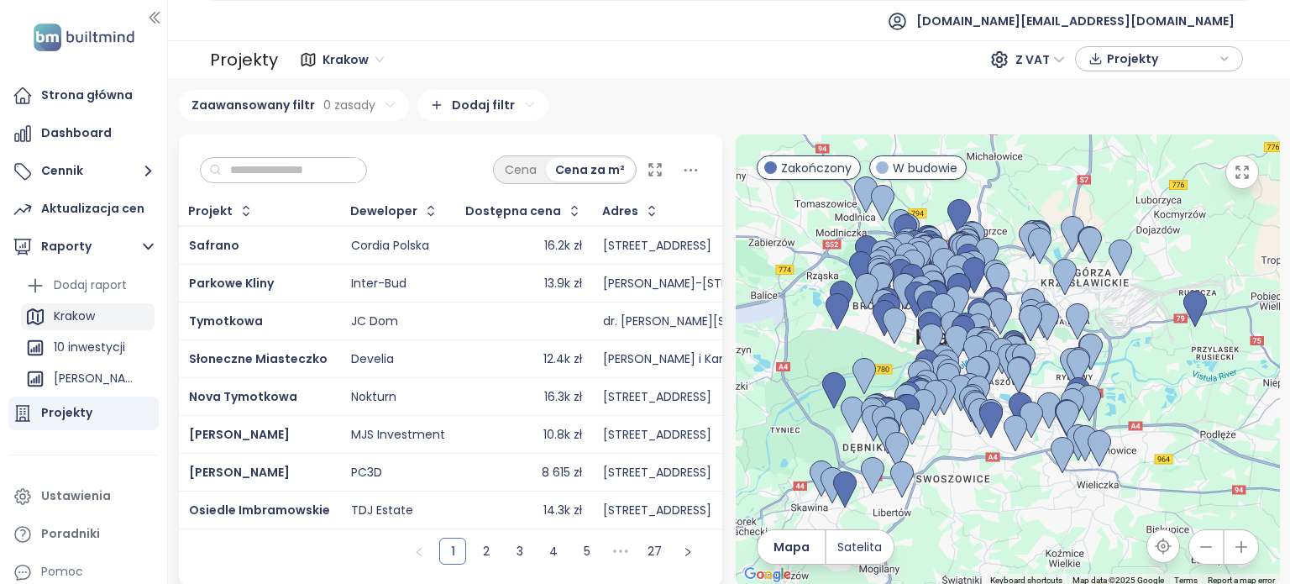
click at [67, 318] on div "Krakow" at bounding box center [74, 316] width 41 height 21
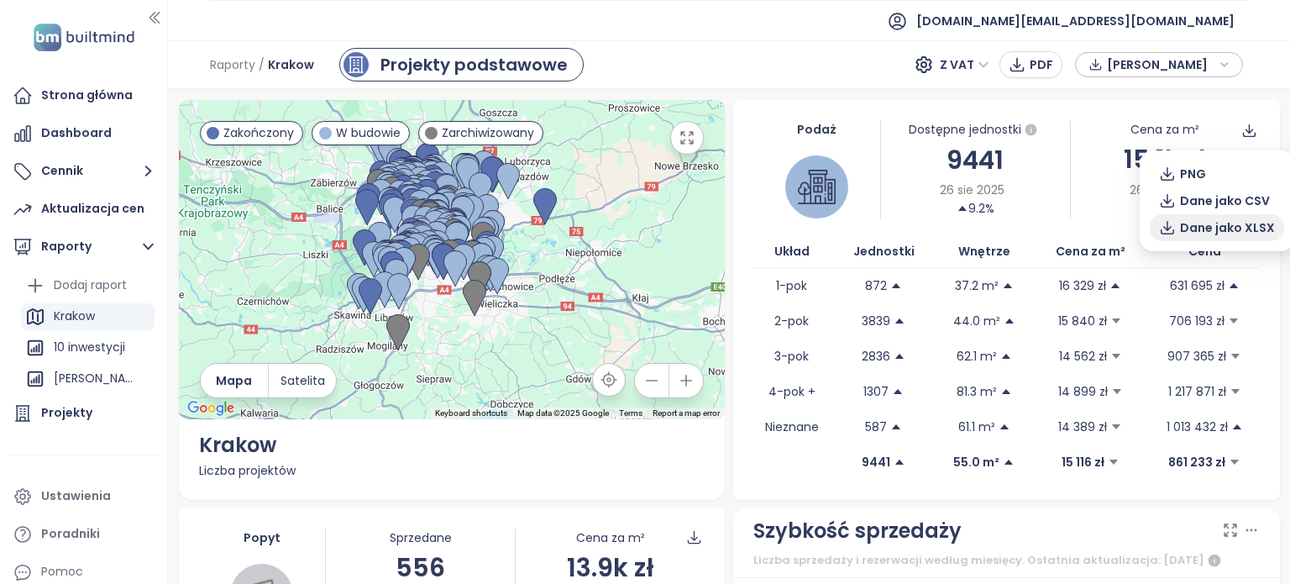
click at [1221, 225] on span "Dane jako XLSX" at bounding box center [1227, 227] width 95 height 18
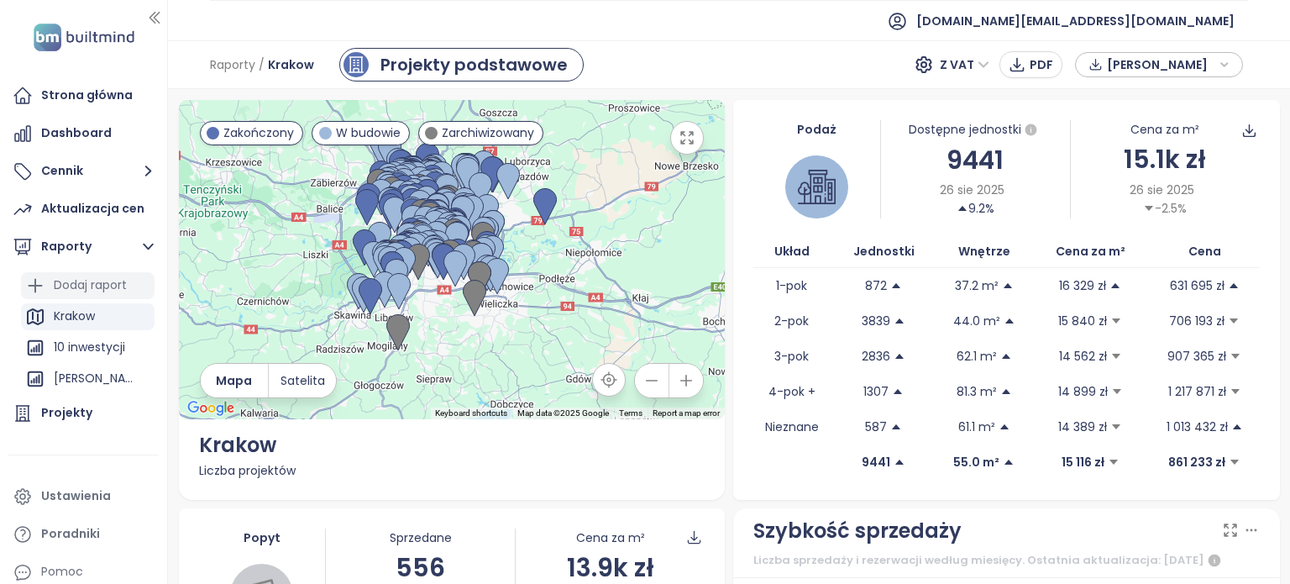
click at [99, 289] on div "Dodaj raport" at bounding box center [90, 285] width 73 height 21
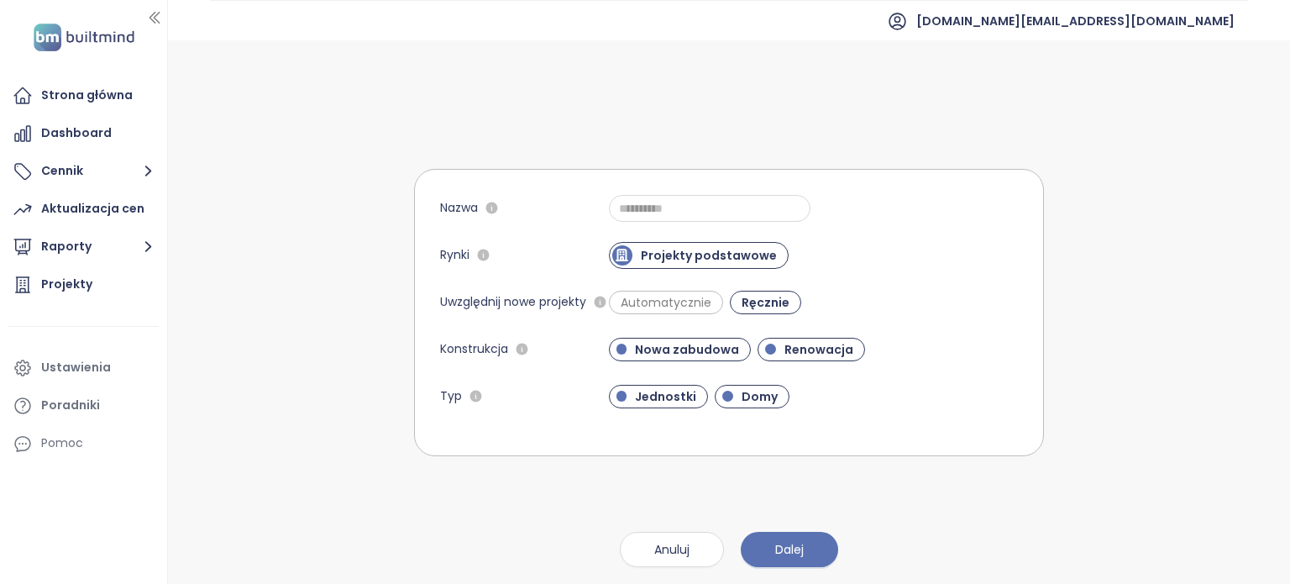
drag, startPoint x: 752, startPoint y: 399, endPoint x: 727, endPoint y: 426, distance: 36.8
click at [752, 399] on span "Domy" at bounding box center [759, 396] width 53 height 17
click at [116, 245] on button "Raporty" at bounding box center [83, 247] width 150 height 34
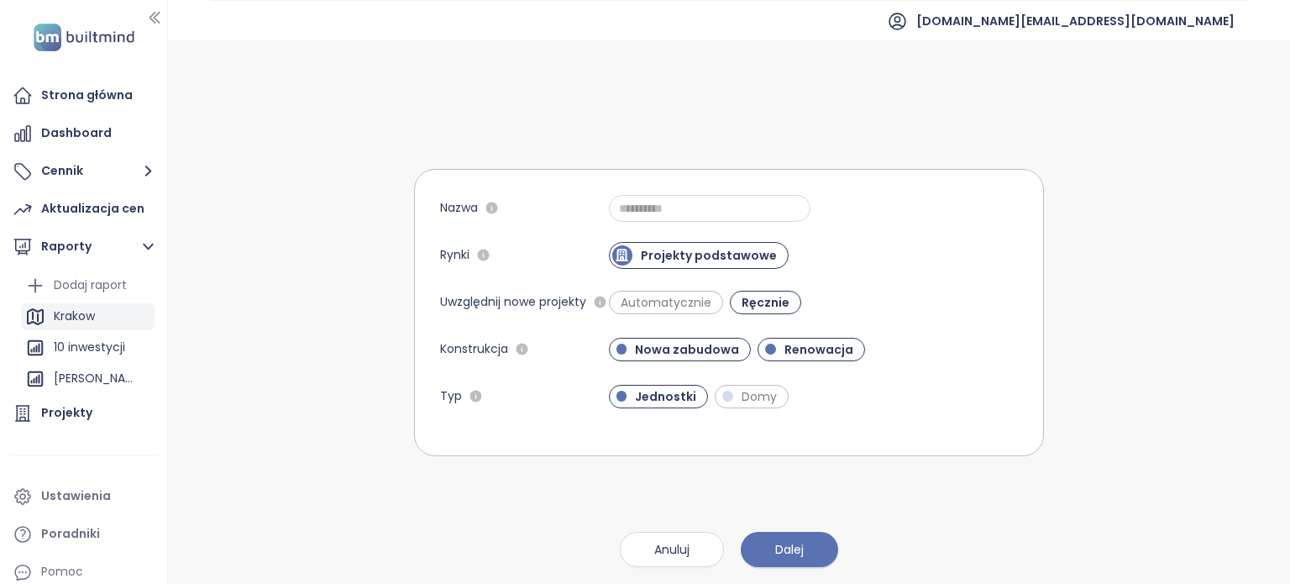
click at [89, 316] on div "Krakow" at bounding box center [74, 316] width 41 height 21
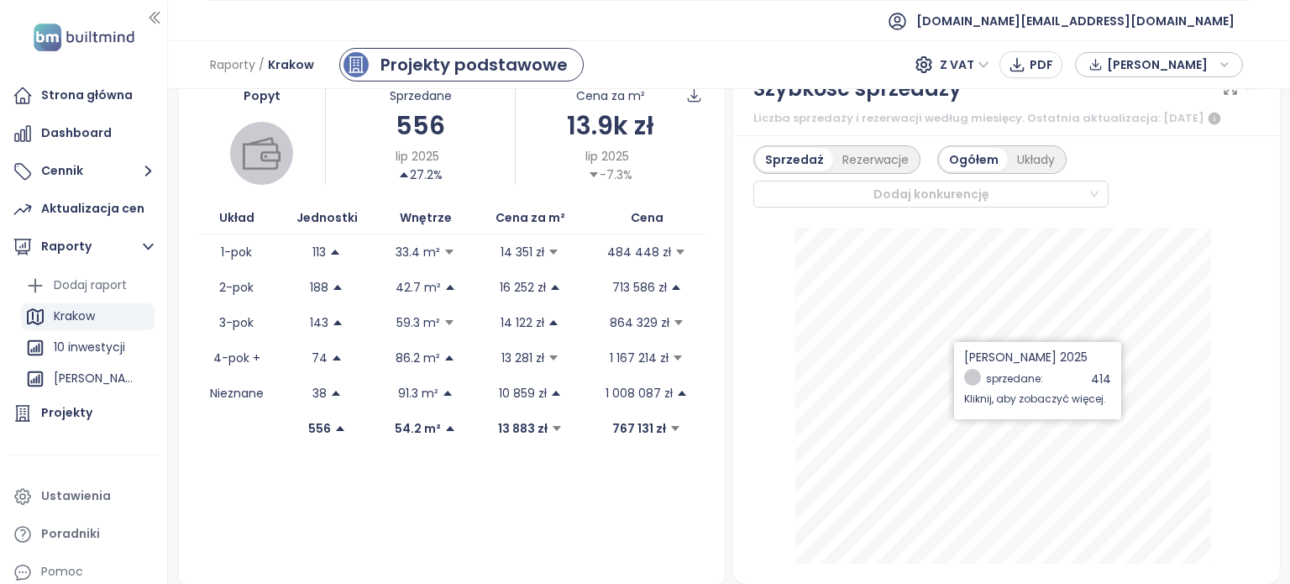
scroll to position [420, 0]
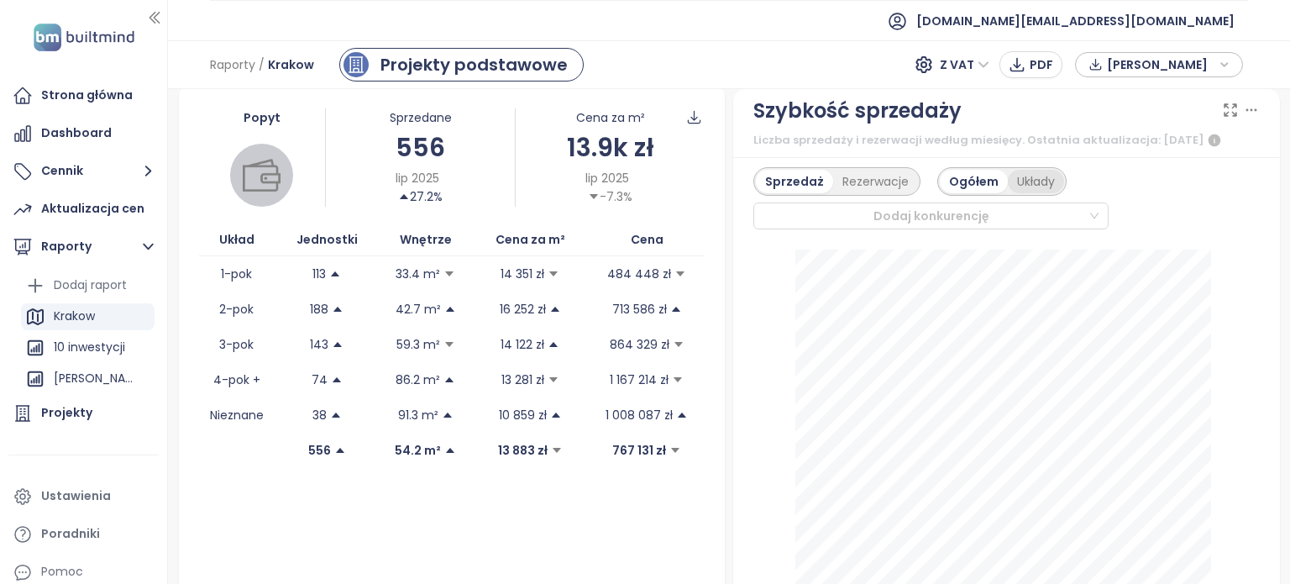
click at [1038, 179] on div "Układy" at bounding box center [1036, 182] width 56 height 24
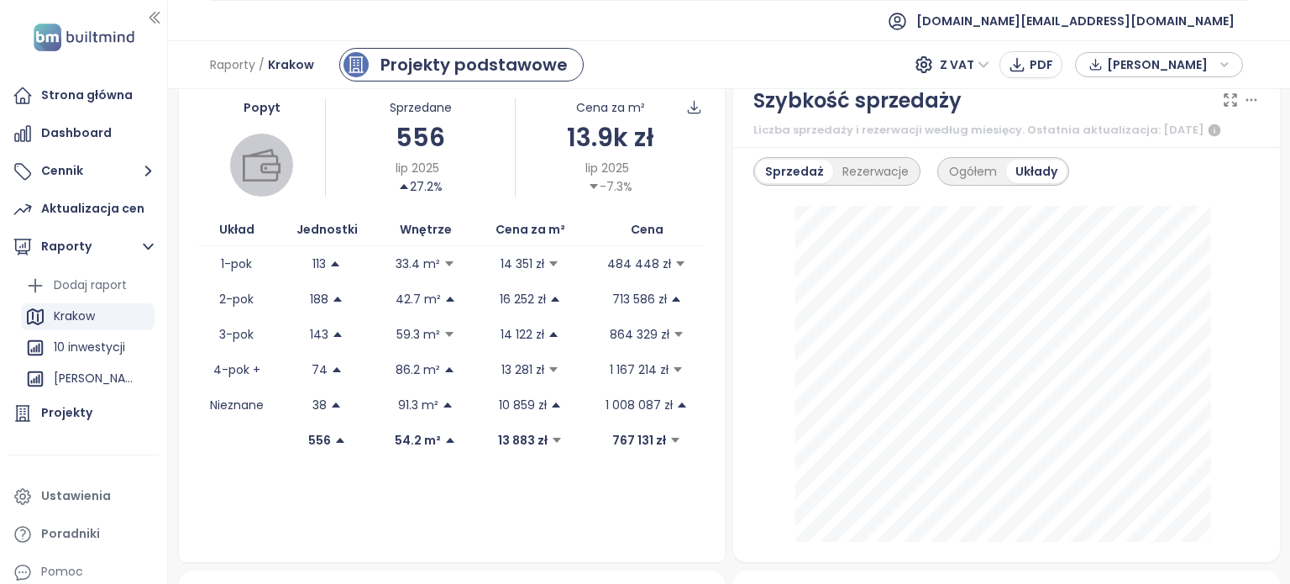
scroll to position [435, 0]
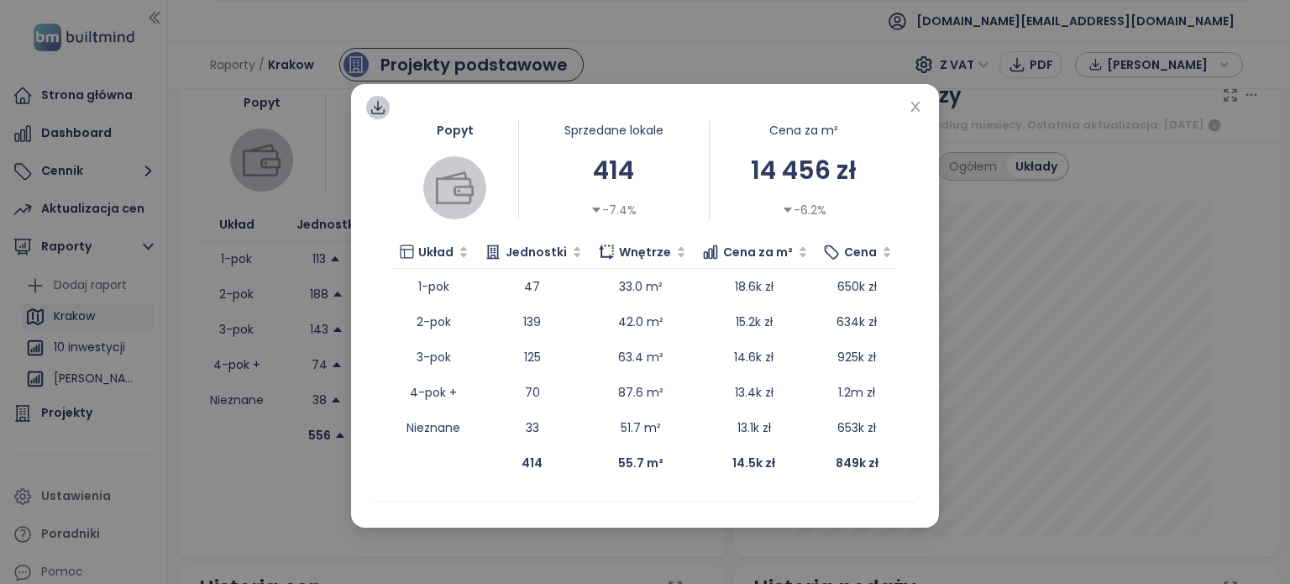
click at [376, 106] on icon at bounding box center [378, 107] width 17 height 17
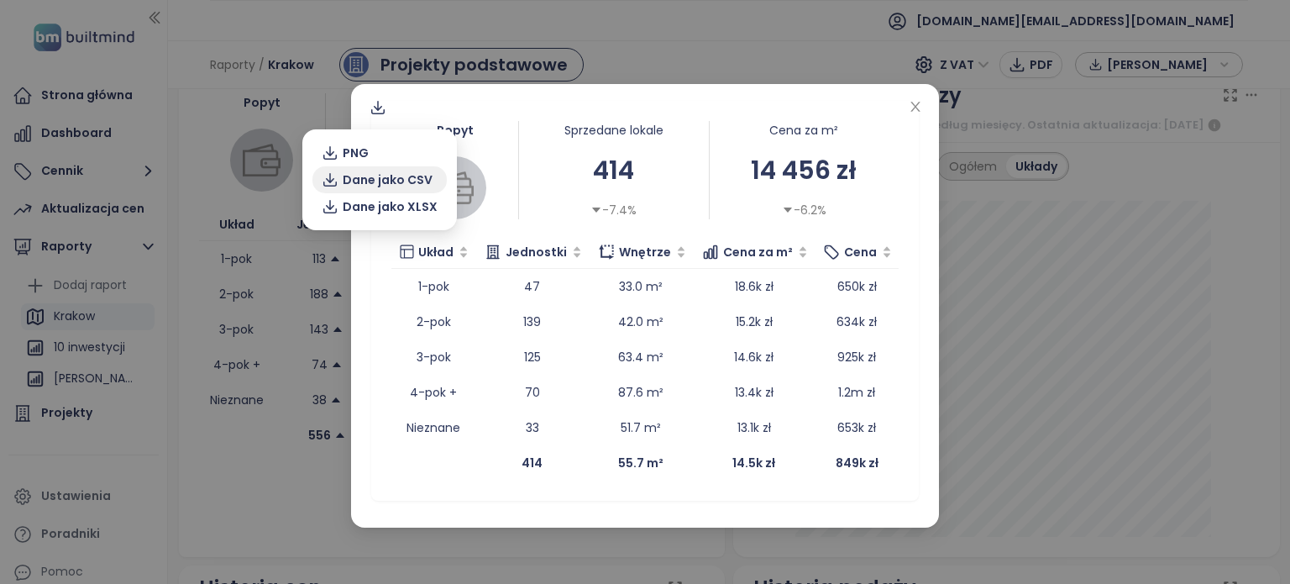
click at [402, 176] on span "Dane jako CSV" at bounding box center [388, 180] width 90 height 18
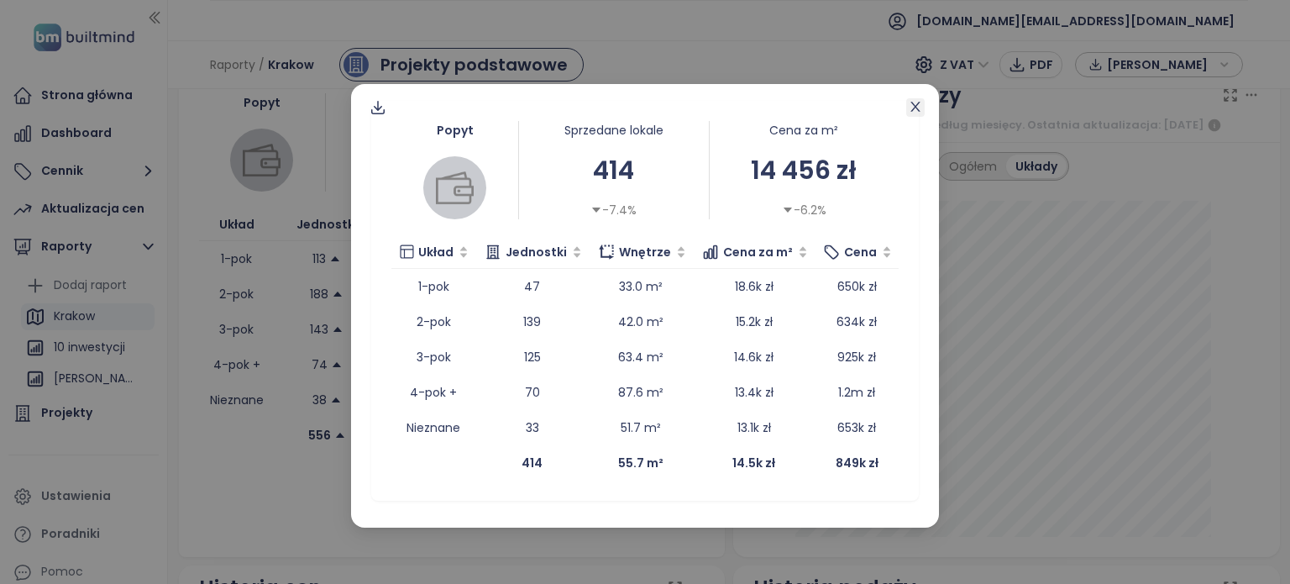
click at [917, 107] on icon "close" at bounding box center [915, 106] width 13 height 13
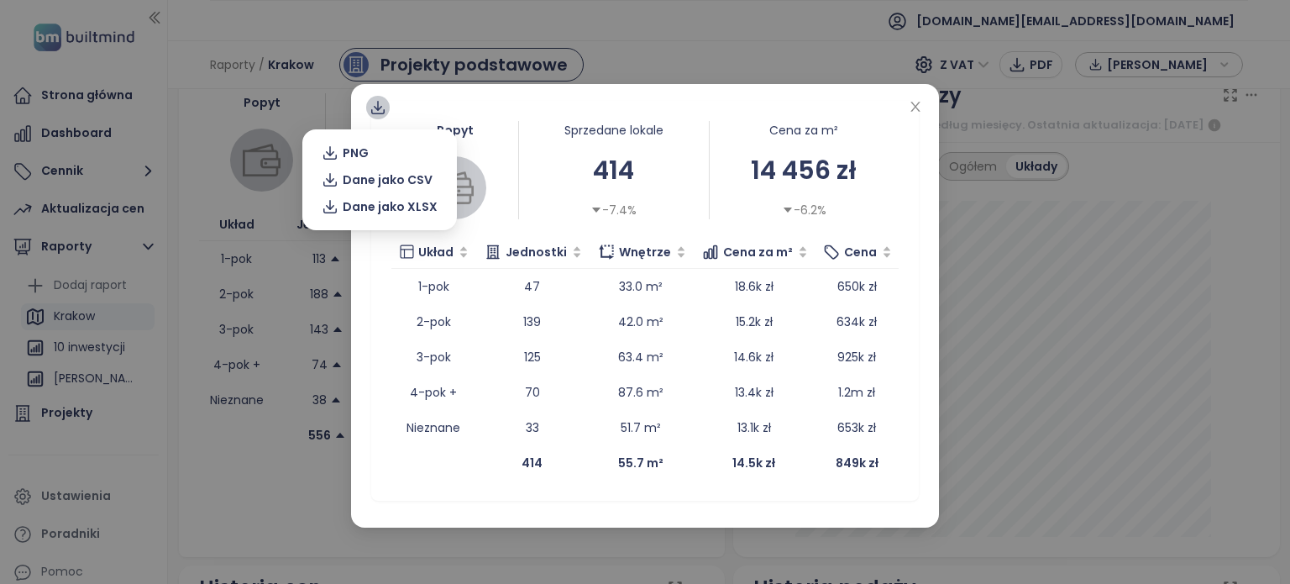
click at [377, 110] on icon at bounding box center [378, 106] width 8 height 10
click at [396, 210] on span "Dane jako XLSX" at bounding box center [390, 206] width 95 height 18
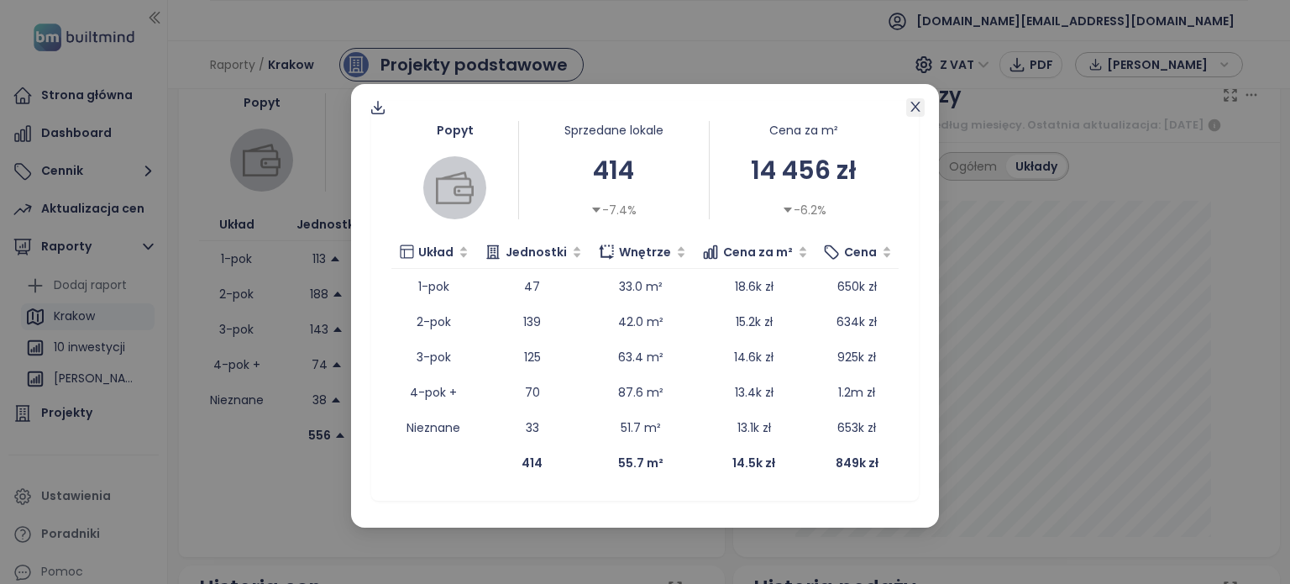
click at [920, 105] on icon "close" at bounding box center [915, 106] width 13 height 13
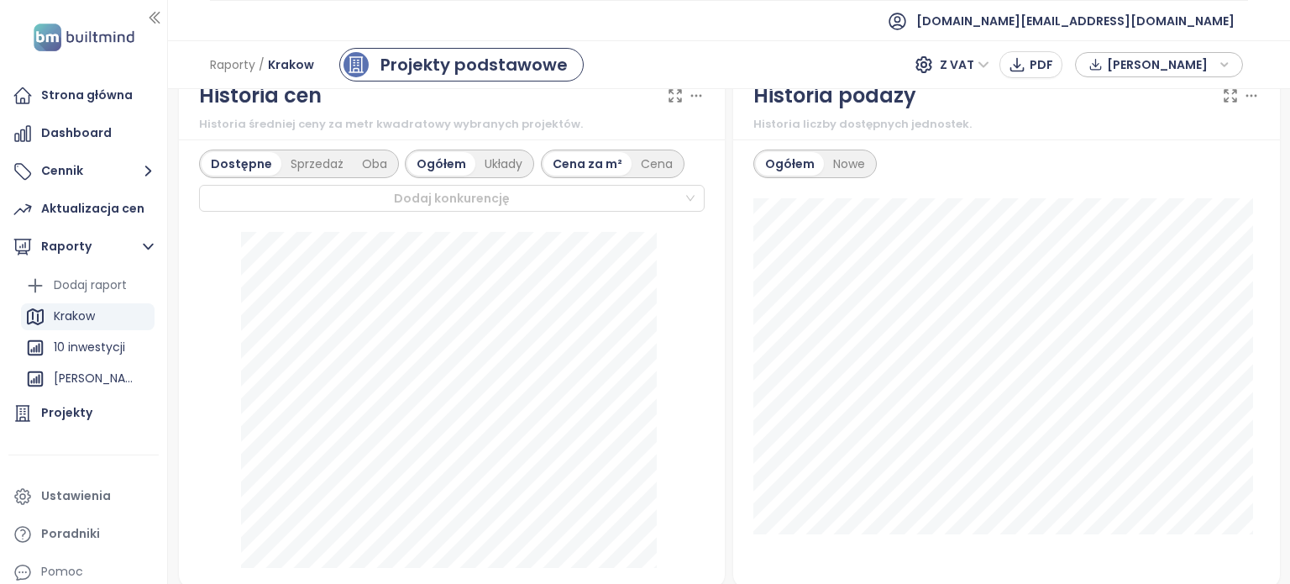
scroll to position [902, 0]
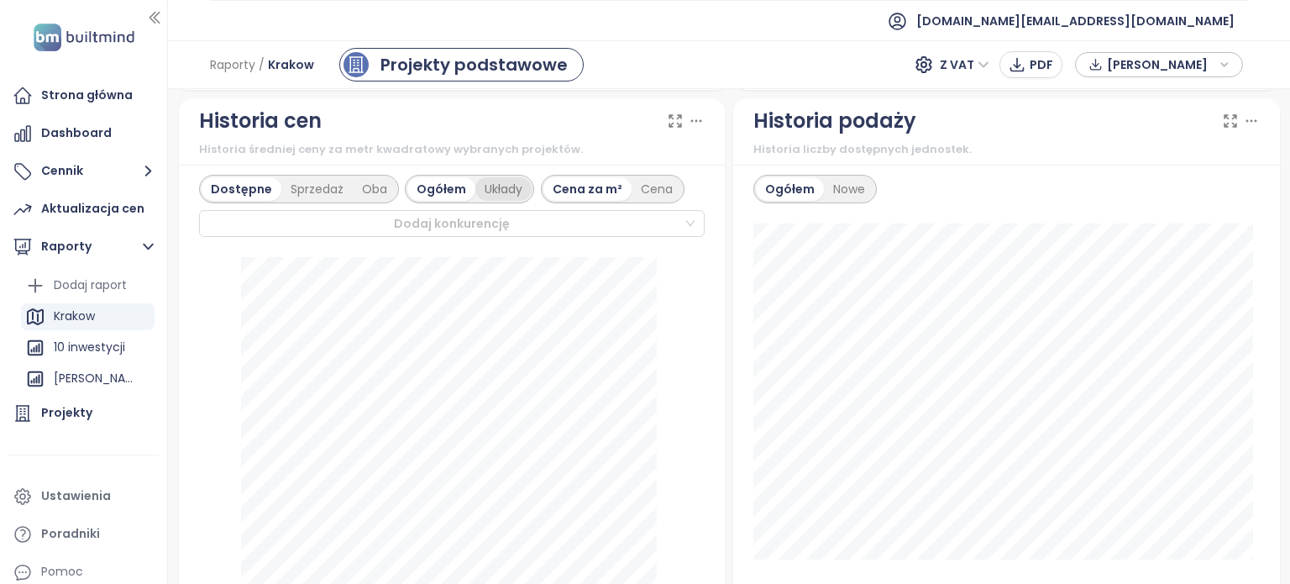
click at [504, 188] on div "Układy" at bounding box center [503, 189] width 56 height 24
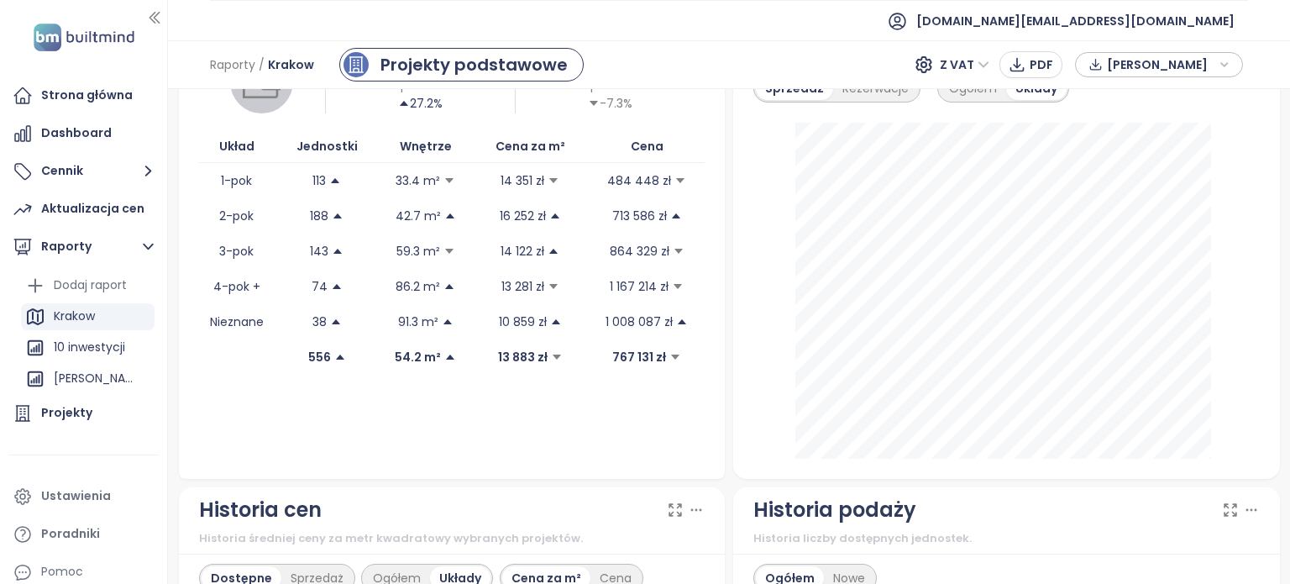
scroll to position [468, 0]
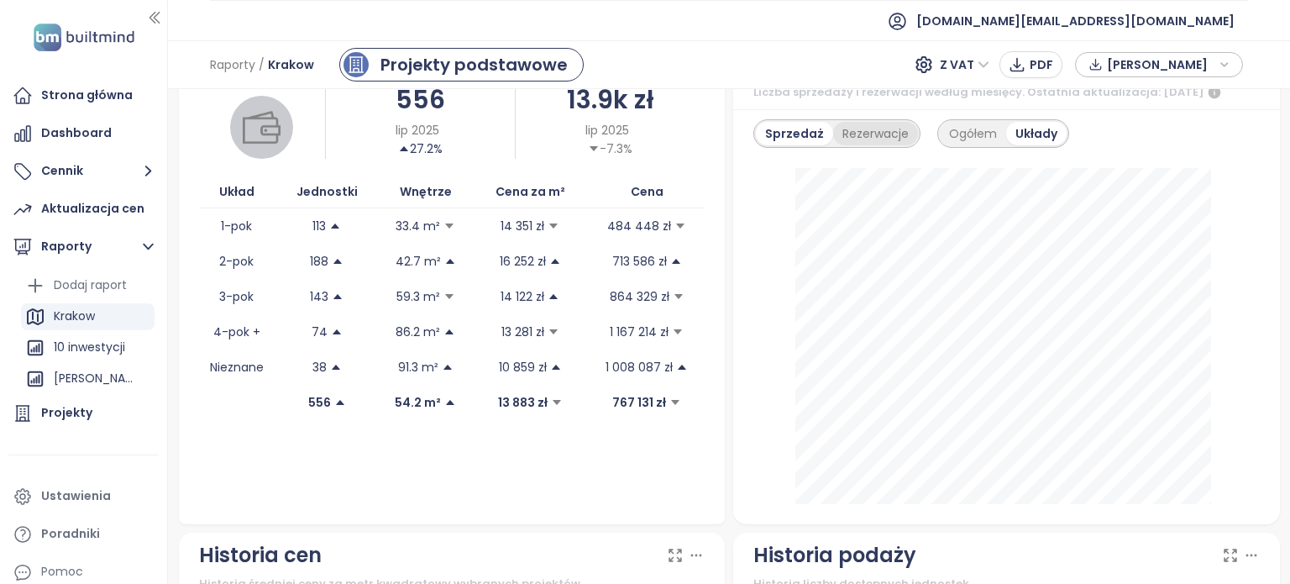
click at [854, 130] on div "Rezerwacje" at bounding box center [875, 134] width 85 height 24
drag, startPoint x: 961, startPoint y: 133, endPoint x: 985, endPoint y: 137, distance: 24.7
click at [961, 133] on div "Ogółem" at bounding box center [972, 134] width 66 height 24
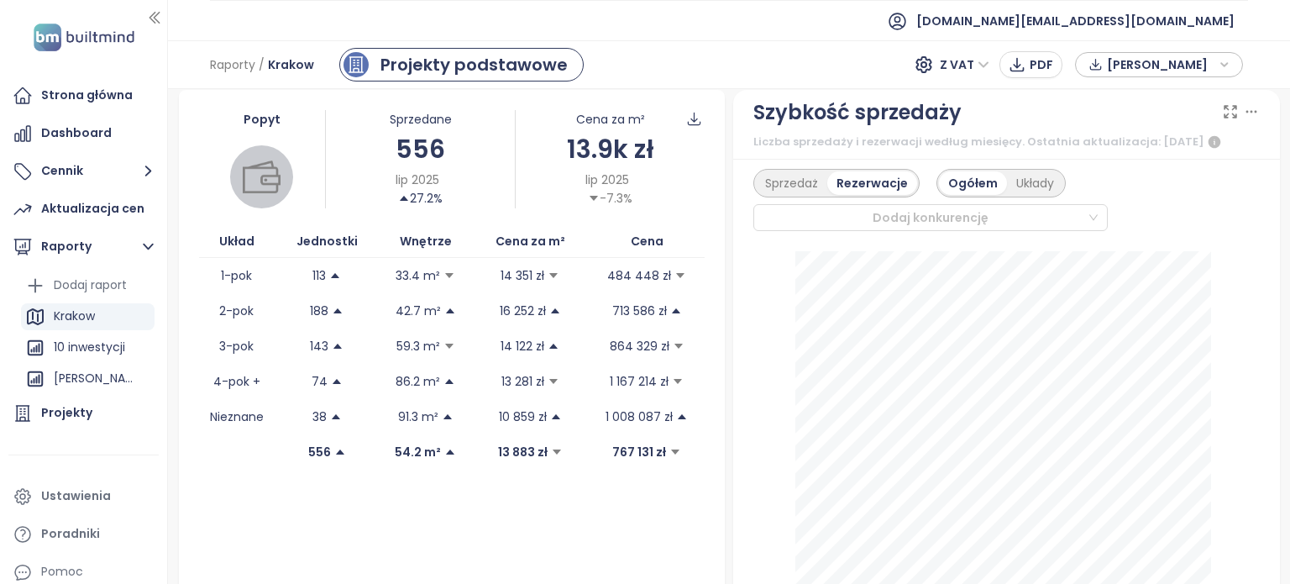
scroll to position [334, 0]
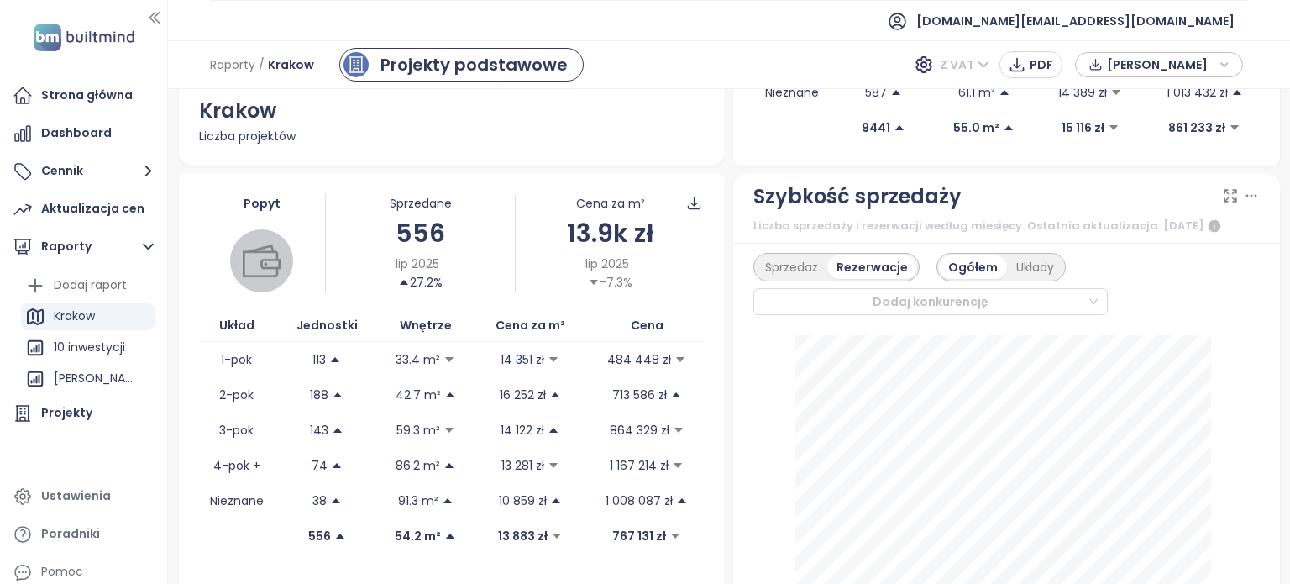
click at [988, 60] on span "Z VAT" at bounding box center [965, 64] width 50 height 25
click at [857, 62] on div "Raporty / Krakow Projekty podstawowe Z VAT PDF [PERSON_NAME]" at bounding box center [729, 64] width 1122 height 49
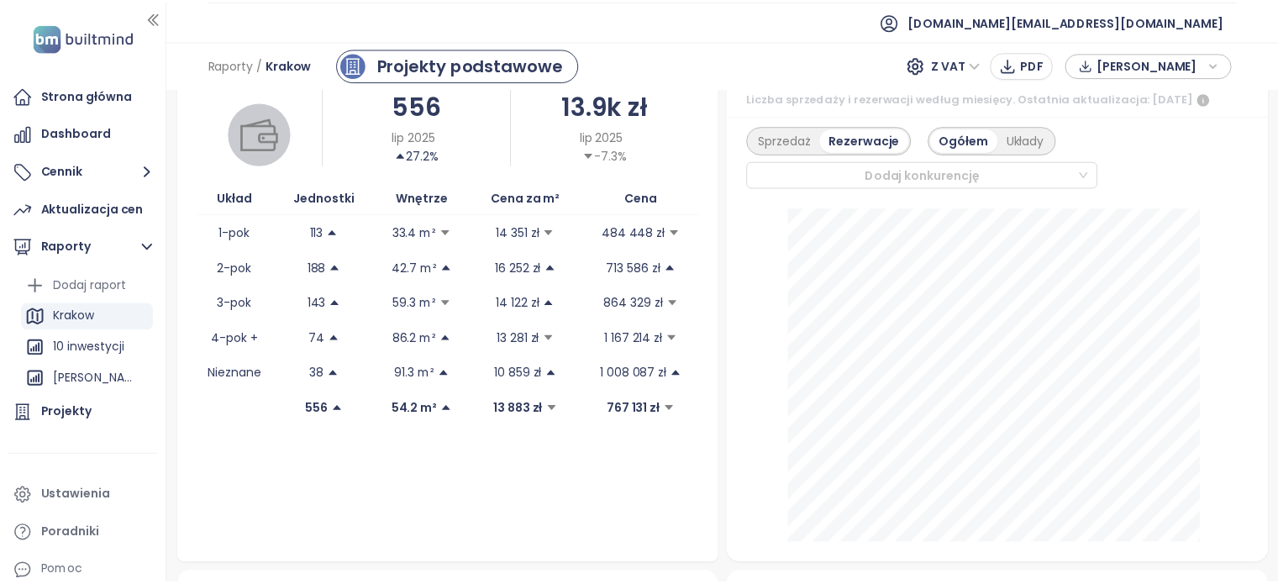
scroll to position [467, 0]
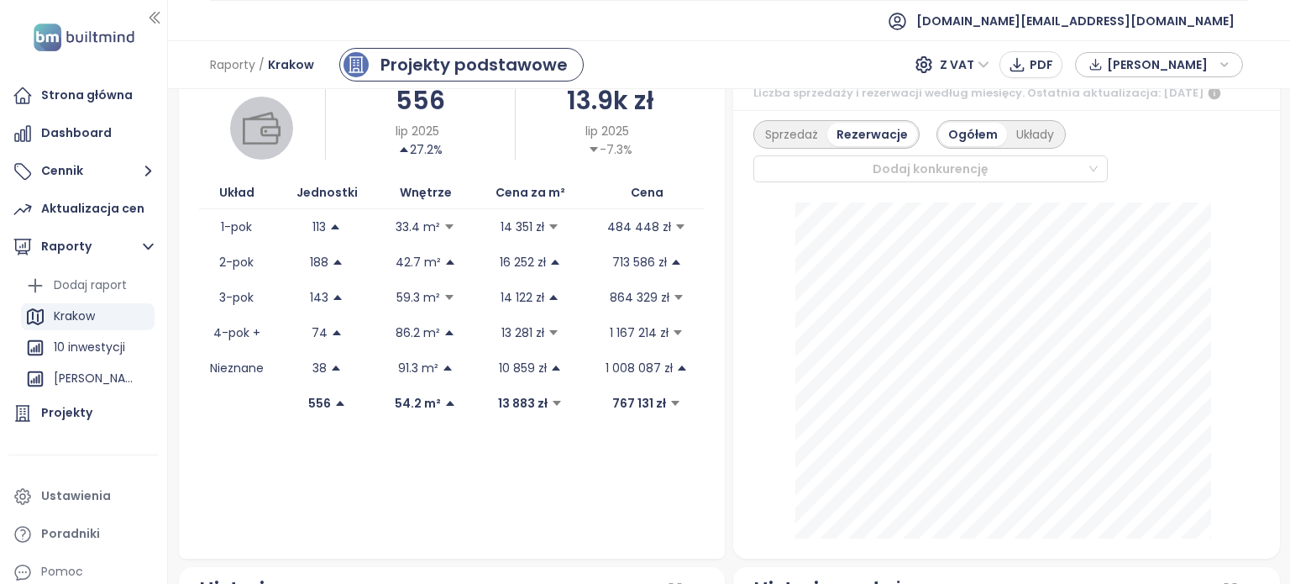
click at [1150, 63] on span "[PERSON_NAME]" at bounding box center [1161, 64] width 108 height 25
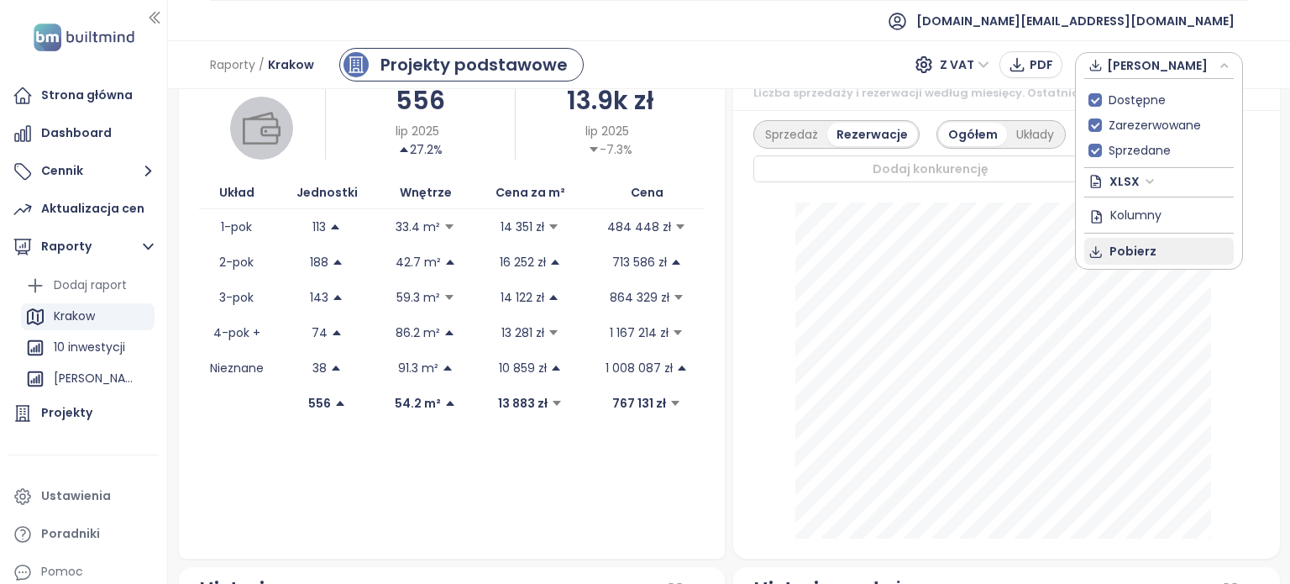
click at [1139, 253] on span "Pobierz" at bounding box center [1133, 251] width 47 height 18
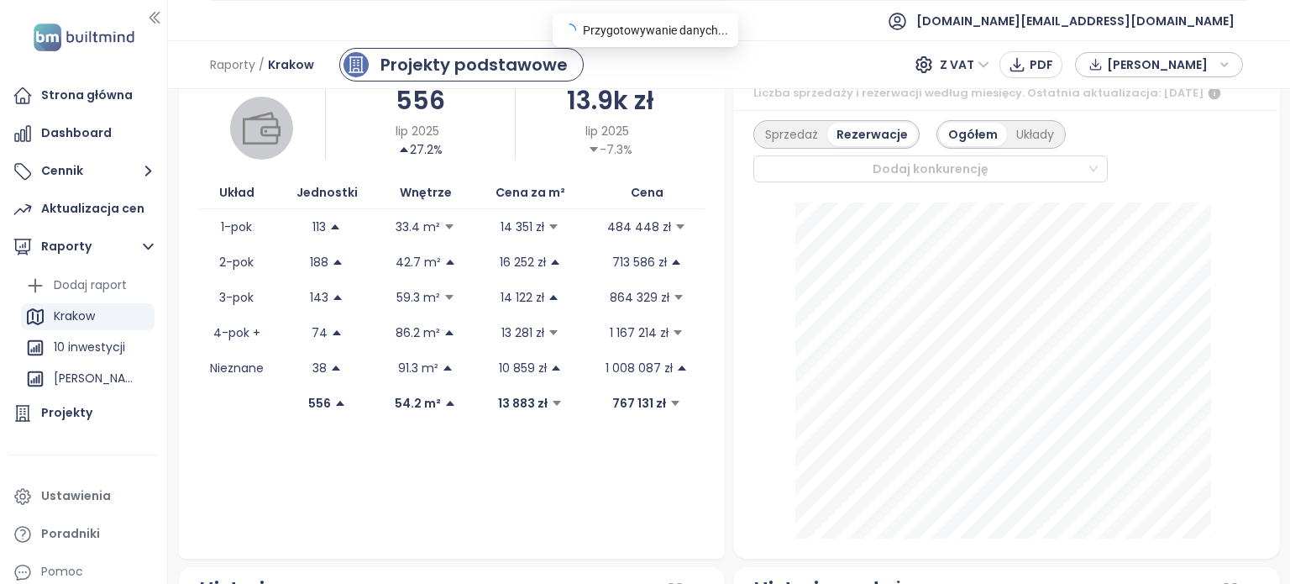
click at [1226, 60] on icon "button" at bounding box center [1225, 64] width 10 height 25
click at [1233, 54] on div "[PERSON_NAME]" at bounding box center [1160, 64] width 150 height 25
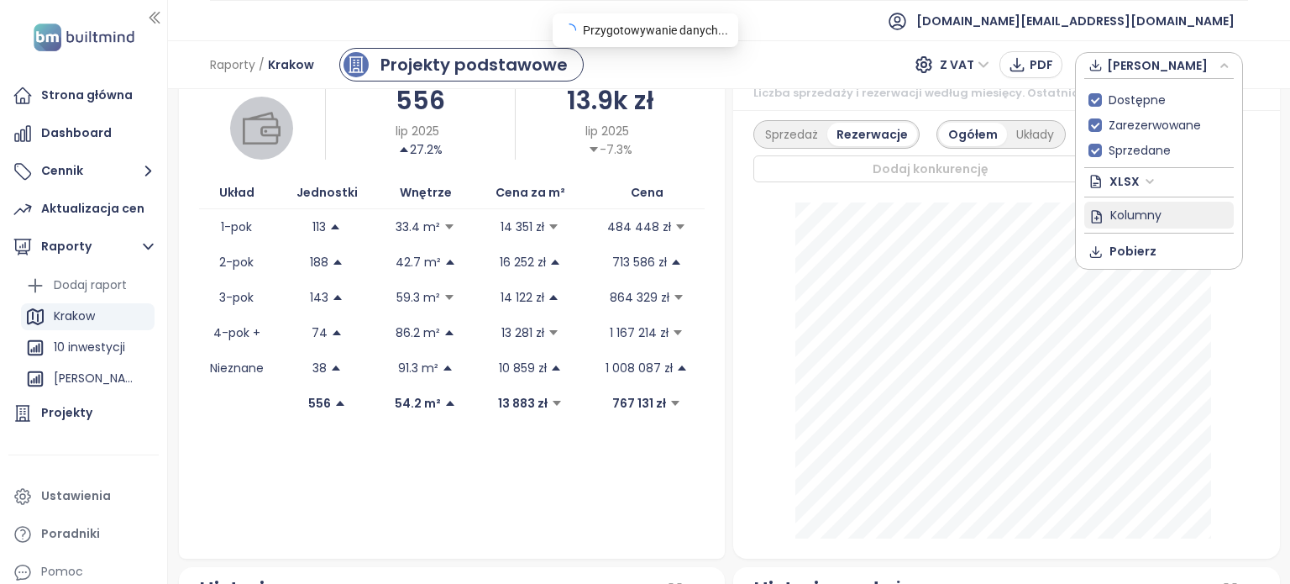
click at [1134, 213] on span "Kolumny" at bounding box center [1136, 214] width 51 height 18
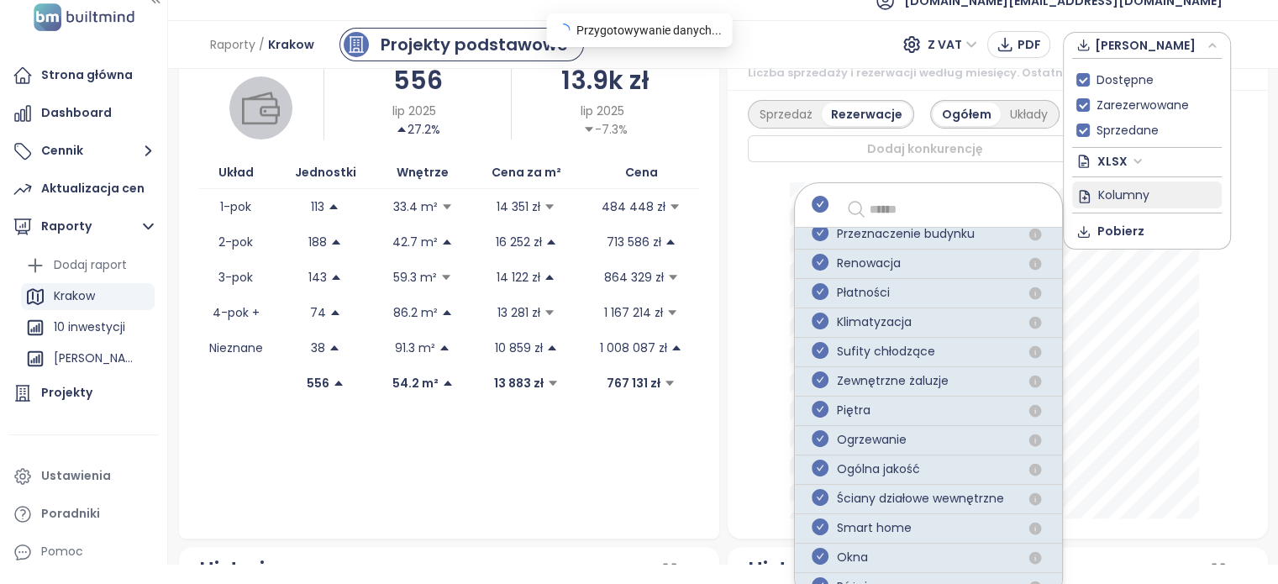
scroll to position [37, 0]
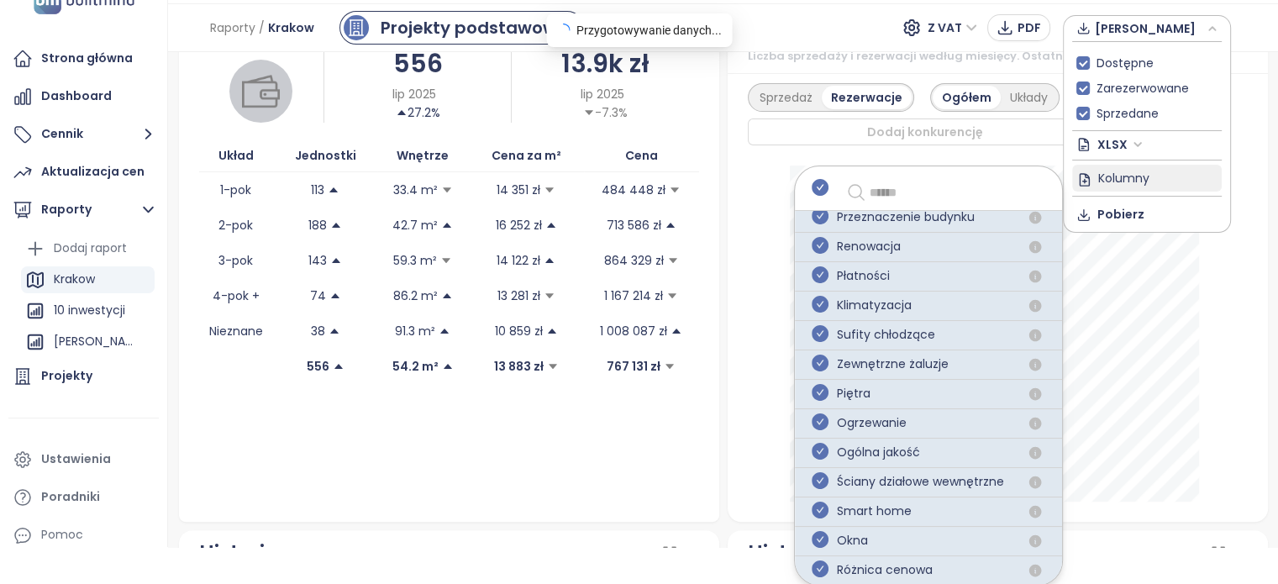
click at [932, 182] on input "text" at bounding box center [952, 192] width 166 height 20
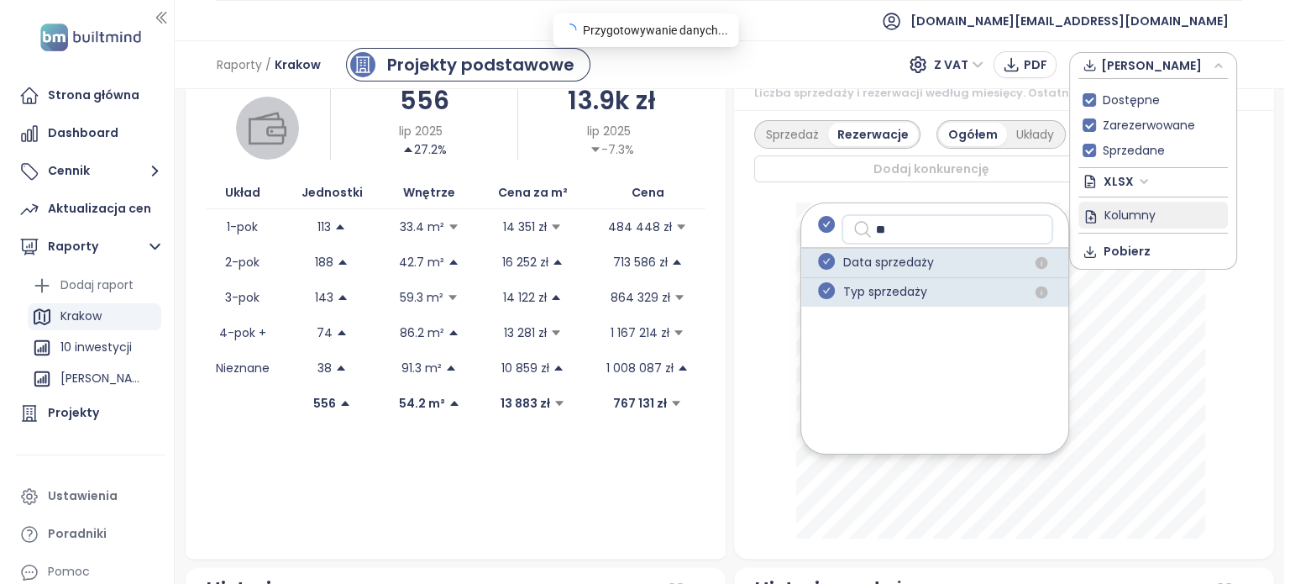
scroll to position [0, 0]
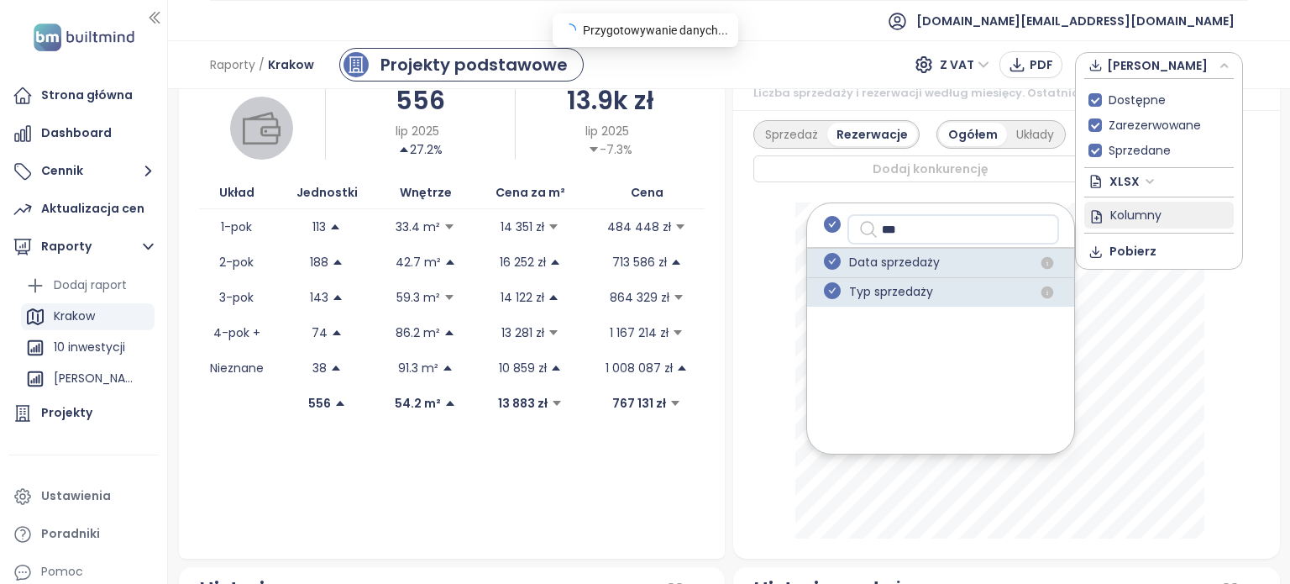
type input "****"
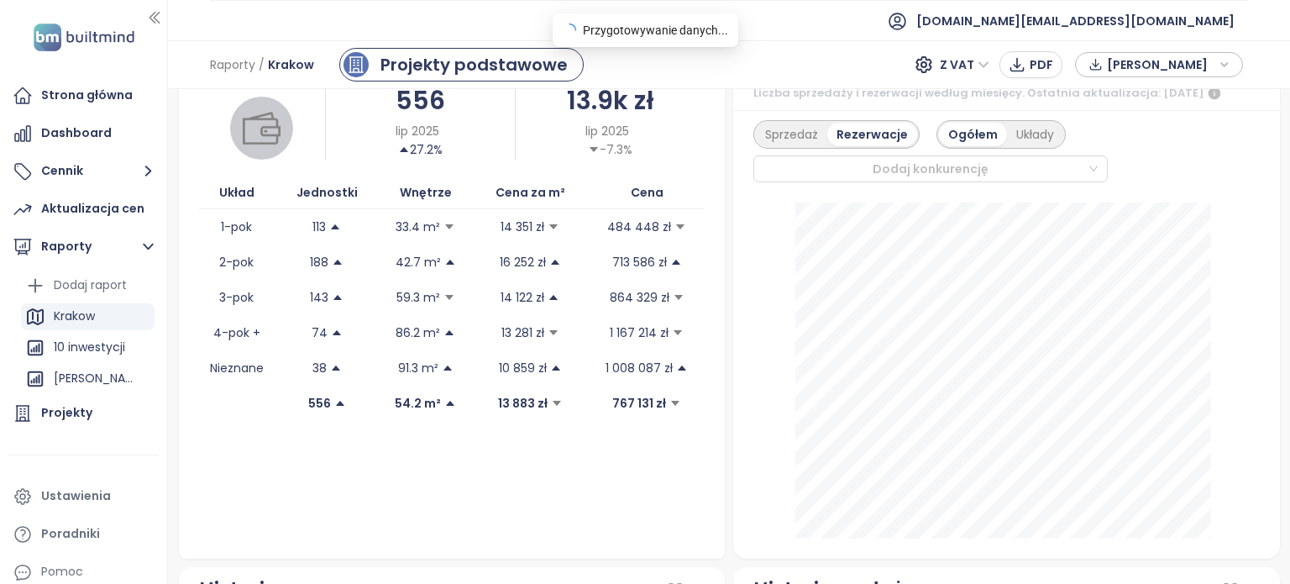
click at [1201, 65] on span "[PERSON_NAME]" at bounding box center [1161, 64] width 108 height 25
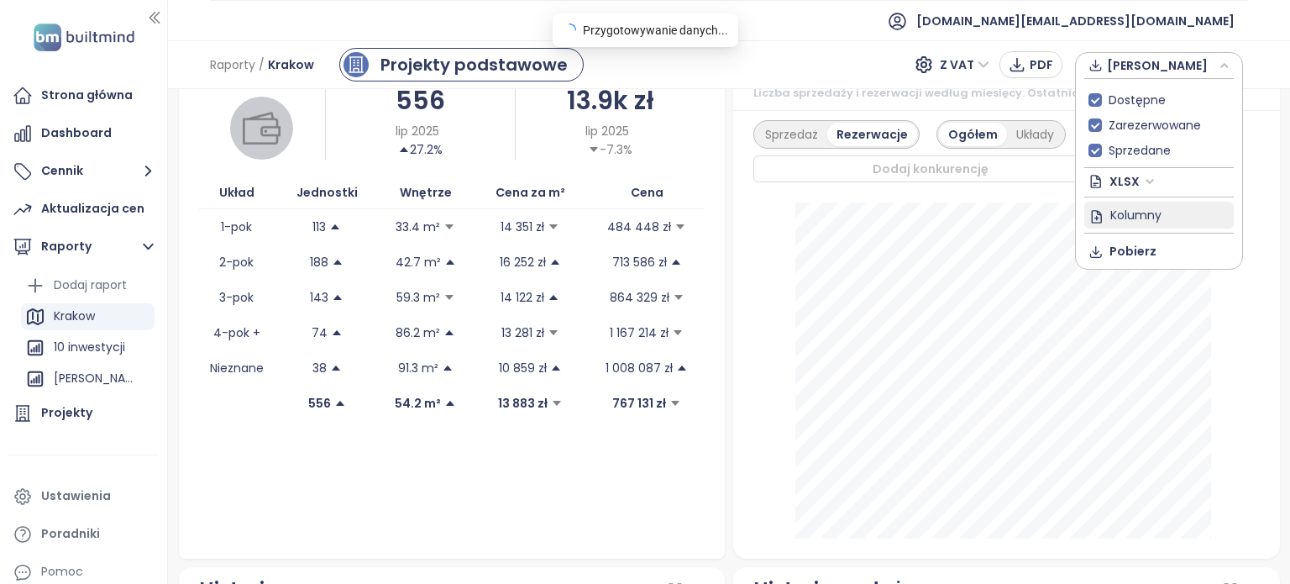
click at [1140, 214] on span "Kolumny" at bounding box center [1136, 214] width 51 height 18
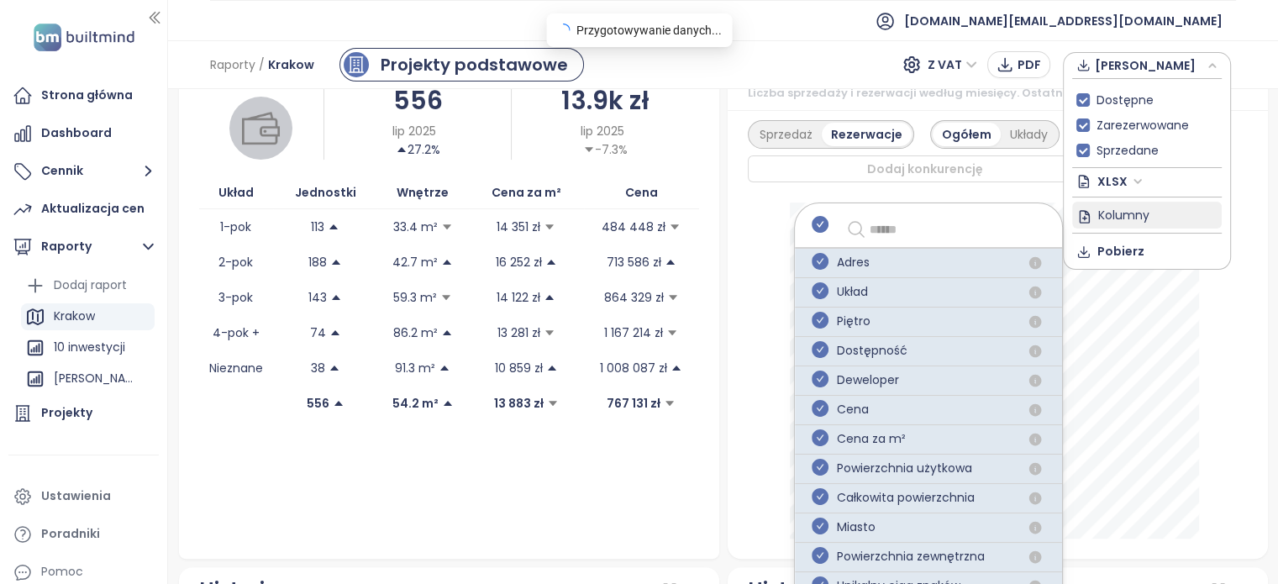
click at [952, 232] on input "text" at bounding box center [952, 229] width 166 height 20
type input "***"
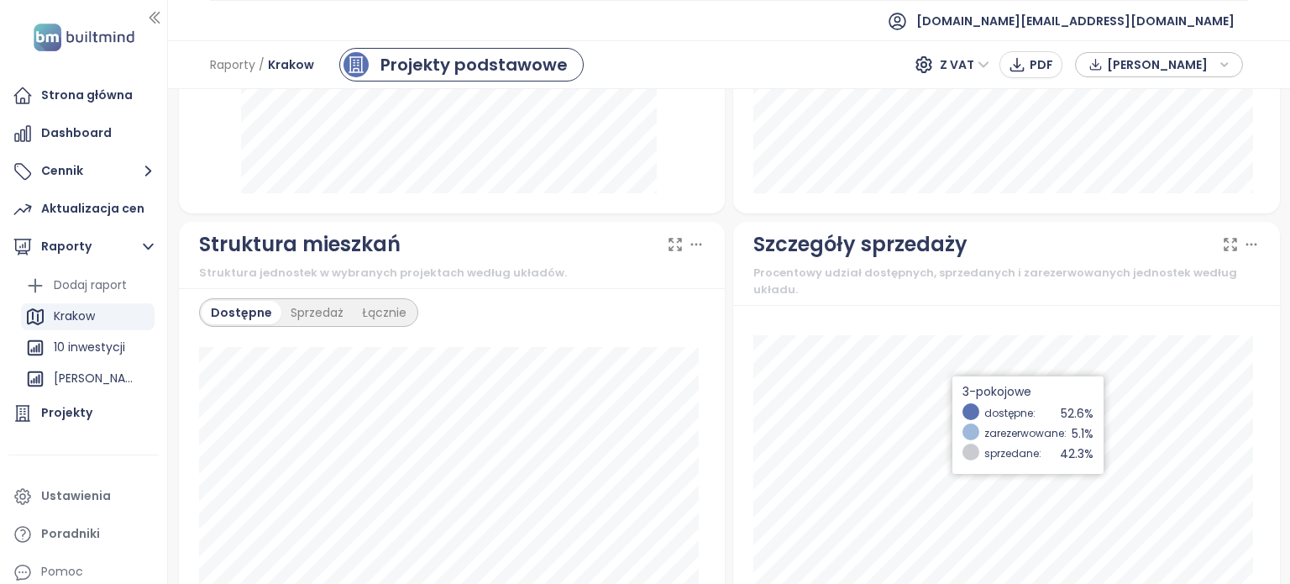
scroll to position [1391, 0]
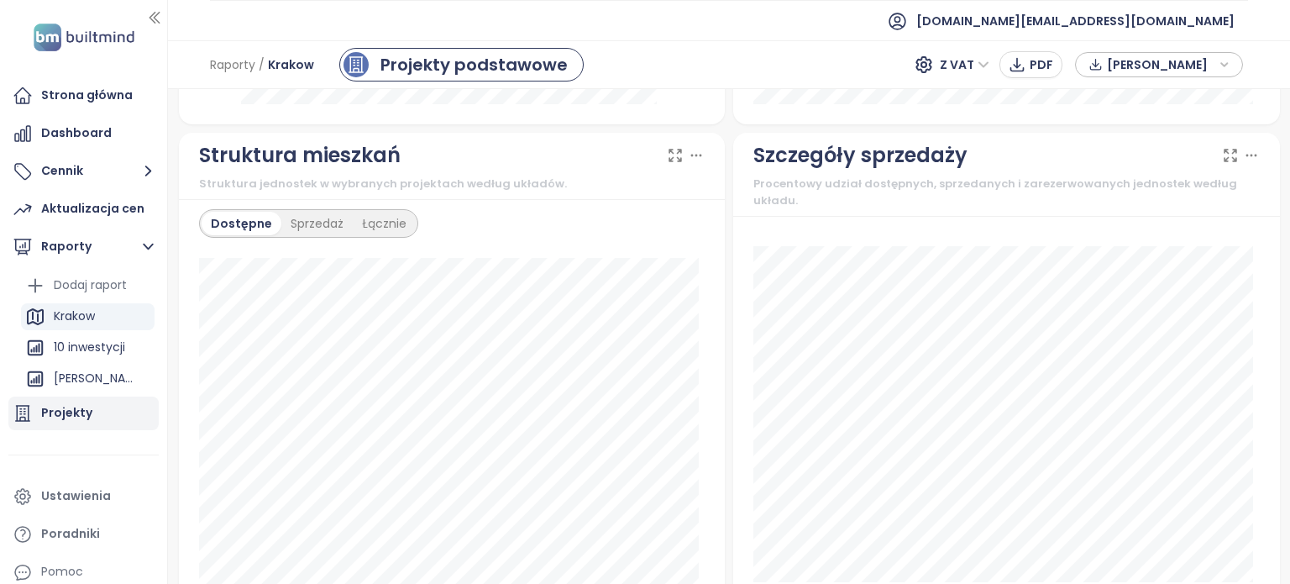
click at [71, 404] on div "Projekty" at bounding box center [66, 412] width 51 height 21
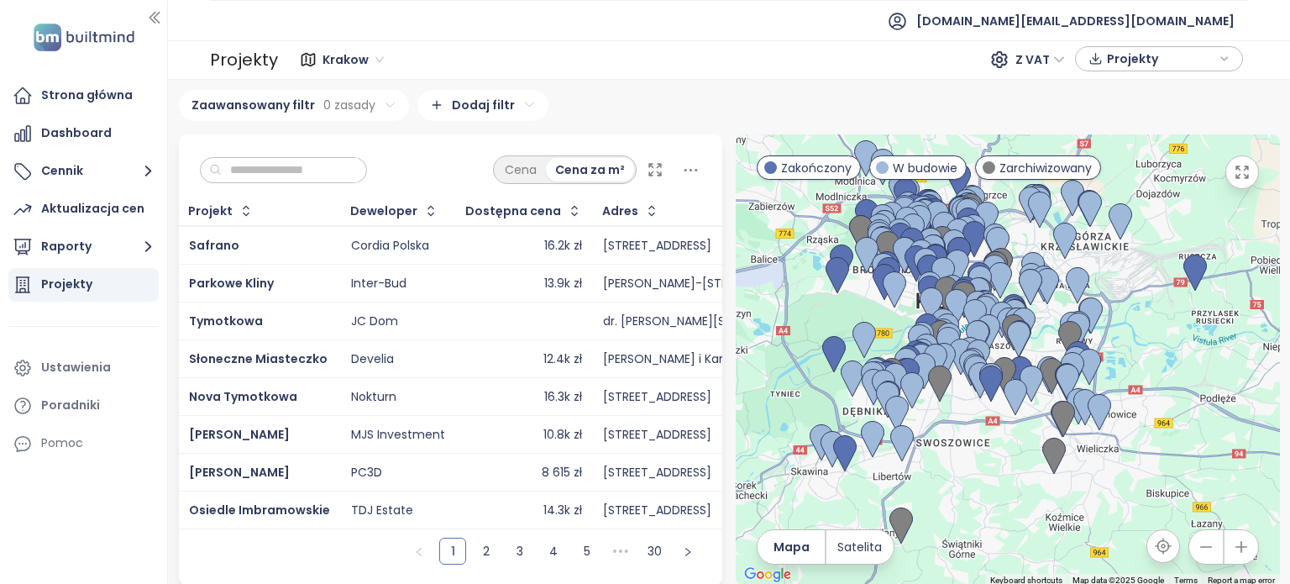
click at [341, 161] on input "text" at bounding box center [290, 170] width 136 height 25
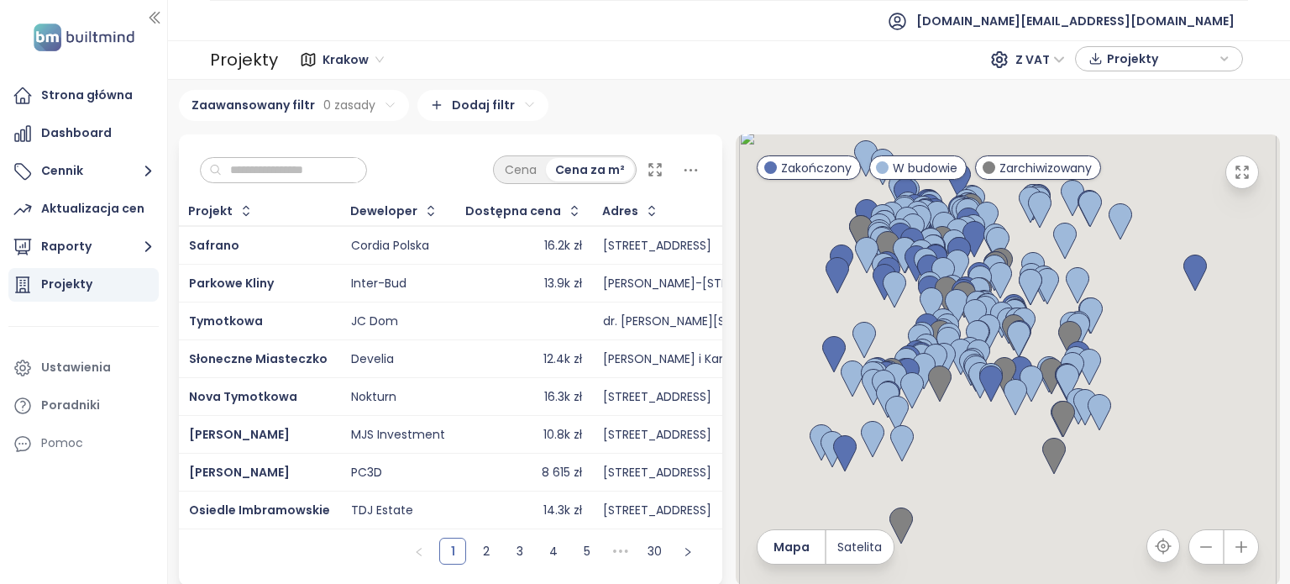
click at [333, 167] on input "text" at bounding box center [290, 170] width 136 height 25
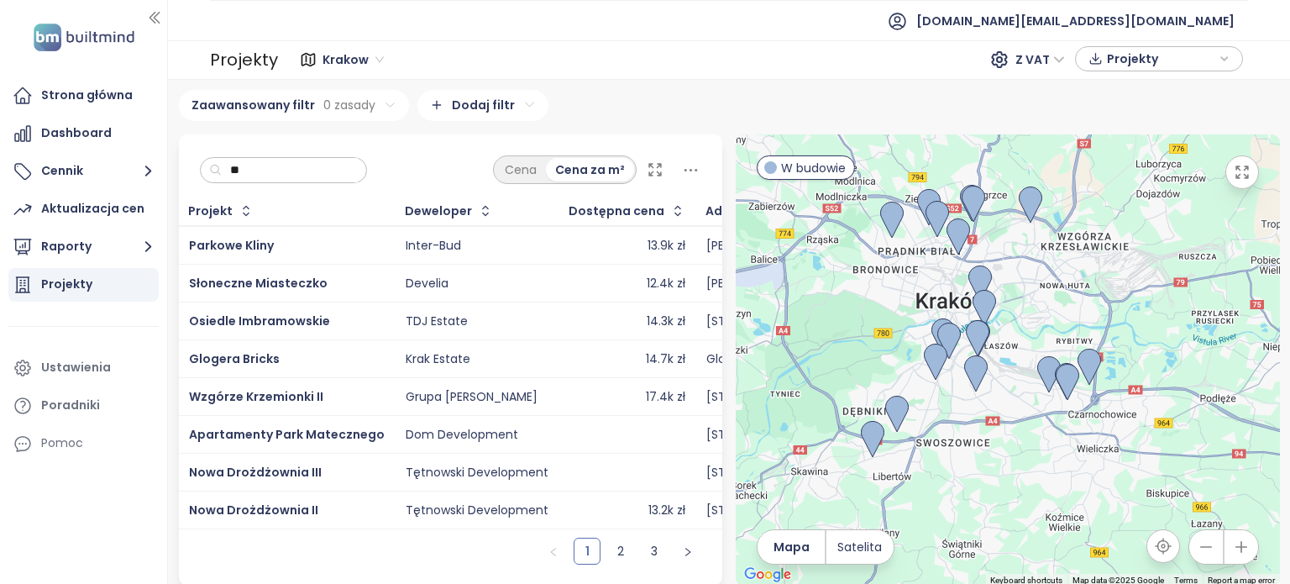
type input "*"
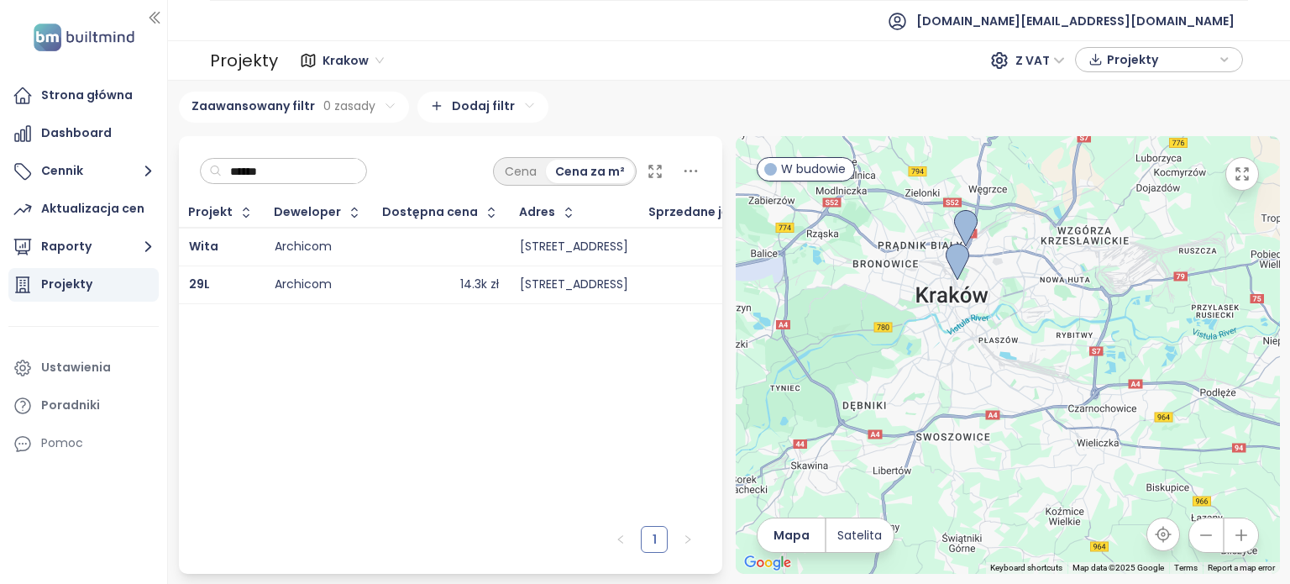
click at [373, 276] on td "14.3k zł" at bounding box center [441, 284] width 137 height 38
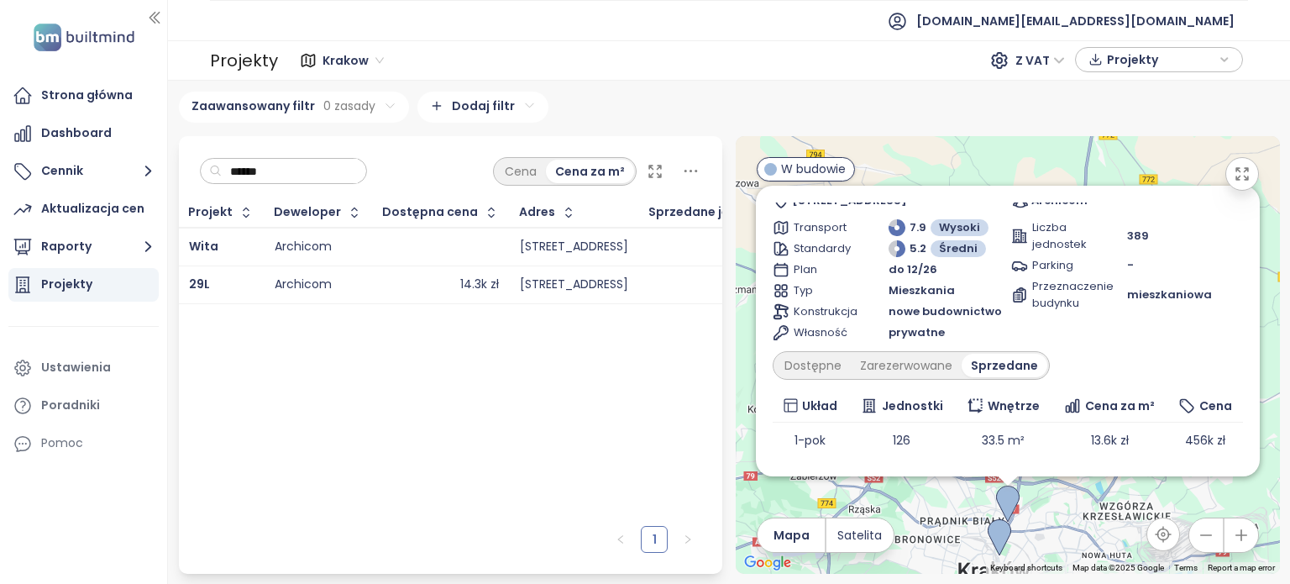
scroll to position [149, 0]
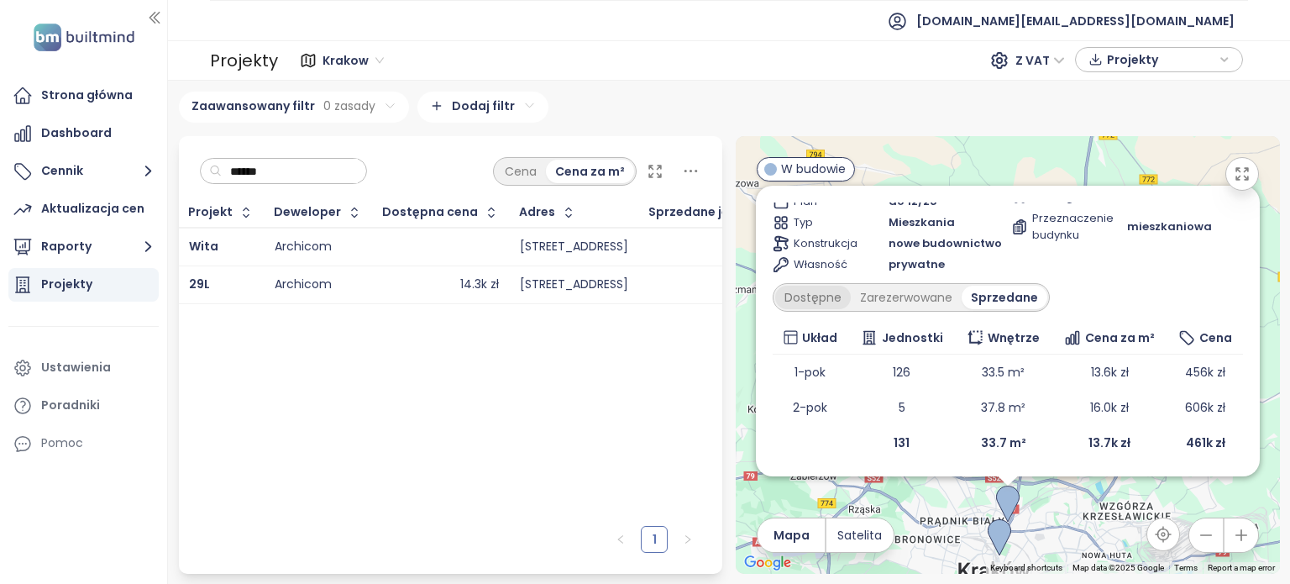
click at [810, 299] on div "Dostępne" at bounding box center [813, 298] width 76 height 24
click at [906, 295] on div "Zarezerwowane" at bounding box center [910, 298] width 111 height 24
click at [1016, 300] on div "Sprzedane" at bounding box center [1009, 298] width 81 height 24
click at [812, 295] on div "Dostępne" at bounding box center [813, 298] width 76 height 24
click at [917, 298] on div "Zarezerwowane" at bounding box center [910, 298] width 111 height 24
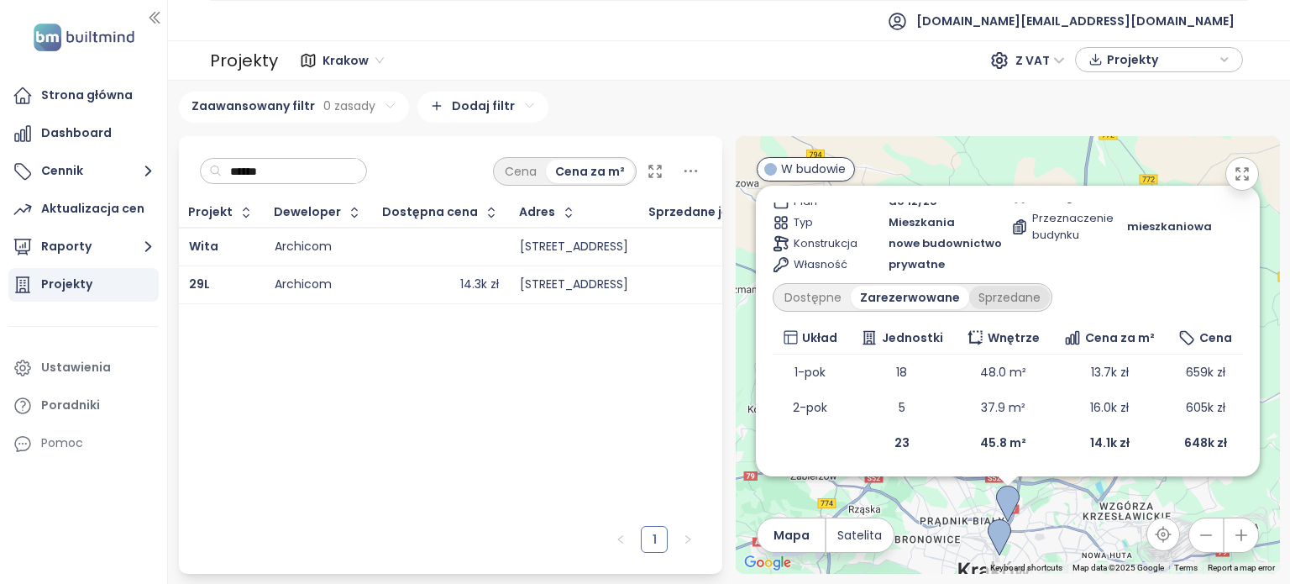
click at [1005, 293] on div "Sprzedane" at bounding box center [1009, 298] width 81 height 24
click at [814, 295] on div "Dostępne" at bounding box center [813, 298] width 76 height 24
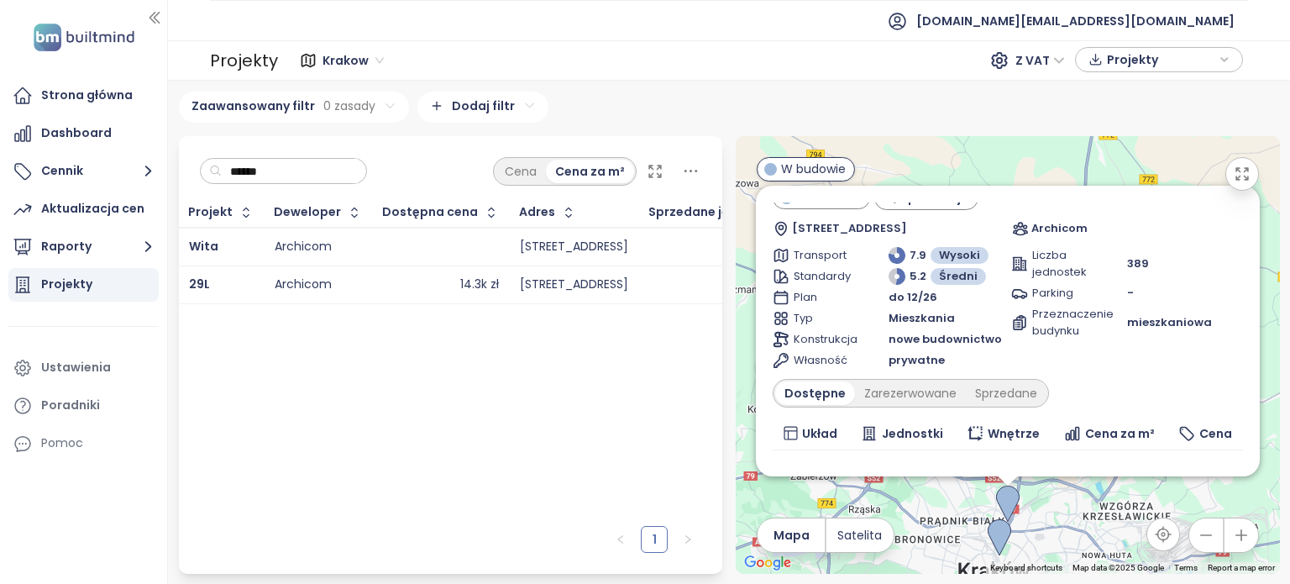
scroll to position [0, 0]
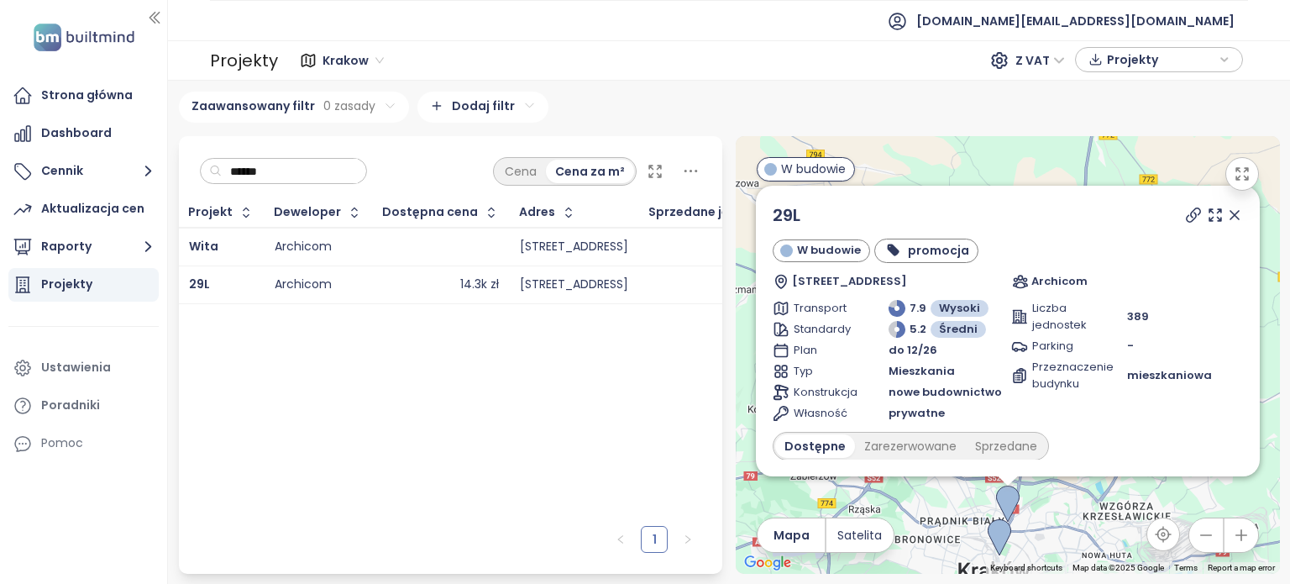
click at [1185, 218] on icon at bounding box center [1193, 215] width 17 height 17
click at [313, 174] on input "******" at bounding box center [290, 171] width 136 height 25
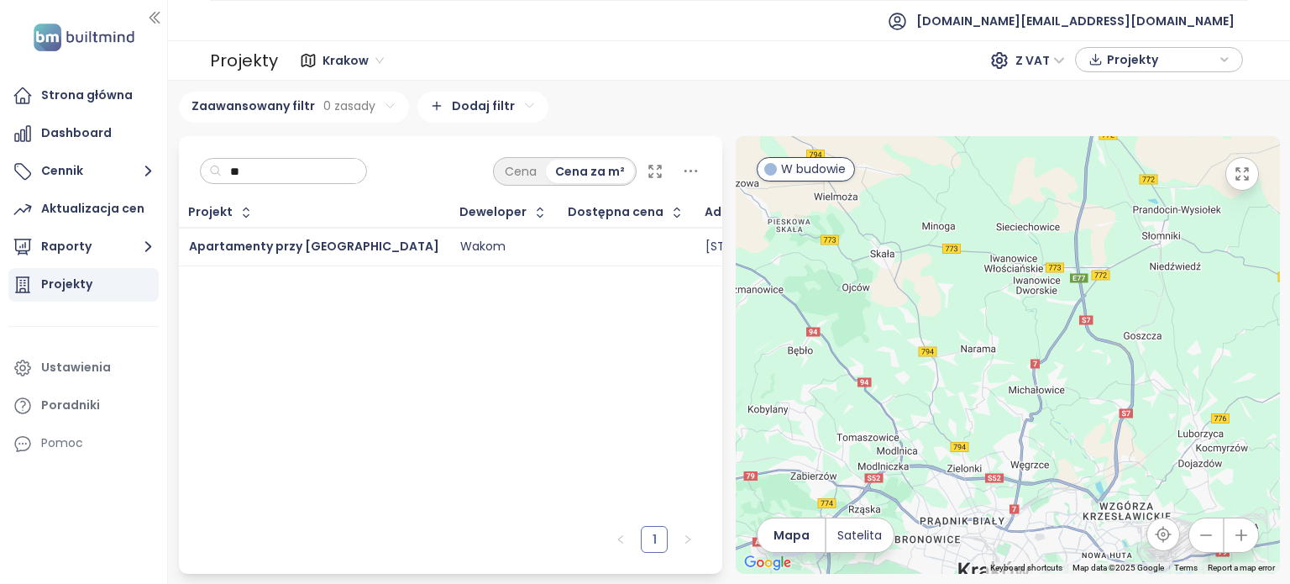
type input "*"
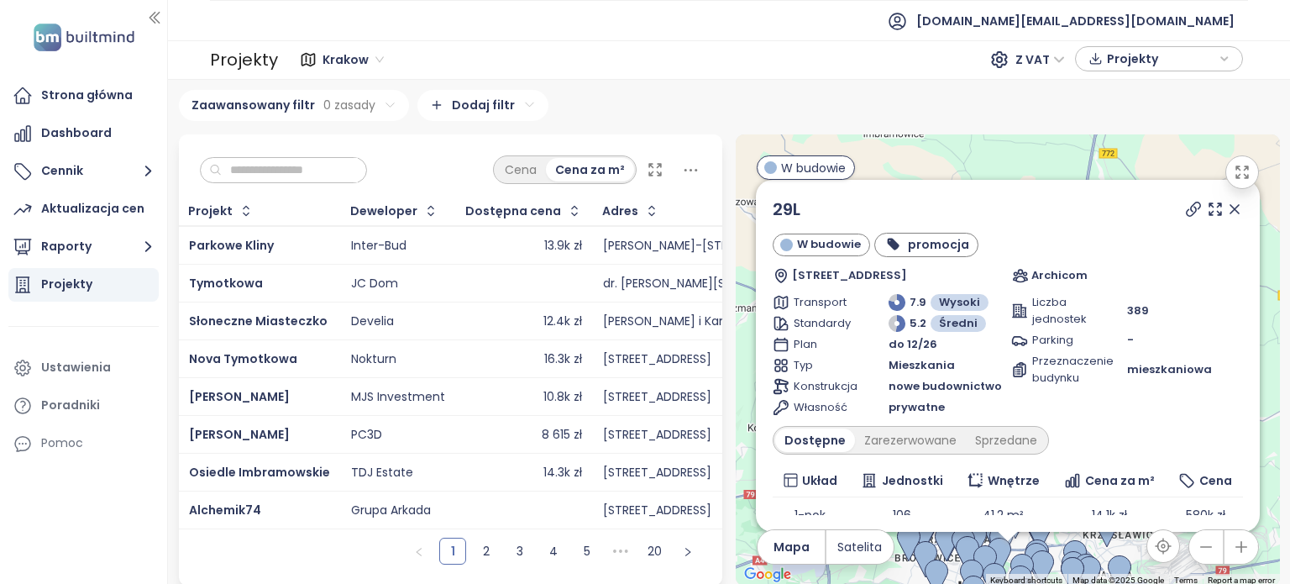
click at [316, 173] on input "text" at bounding box center [290, 170] width 136 height 25
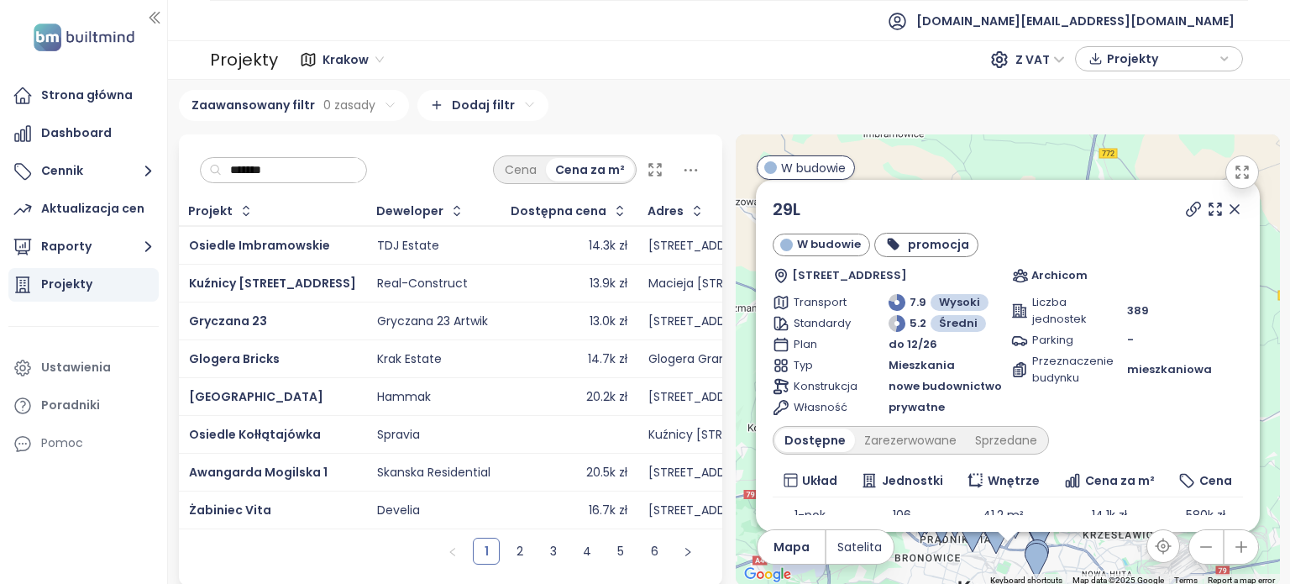
click at [1227, 214] on icon at bounding box center [1235, 209] width 17 height 17
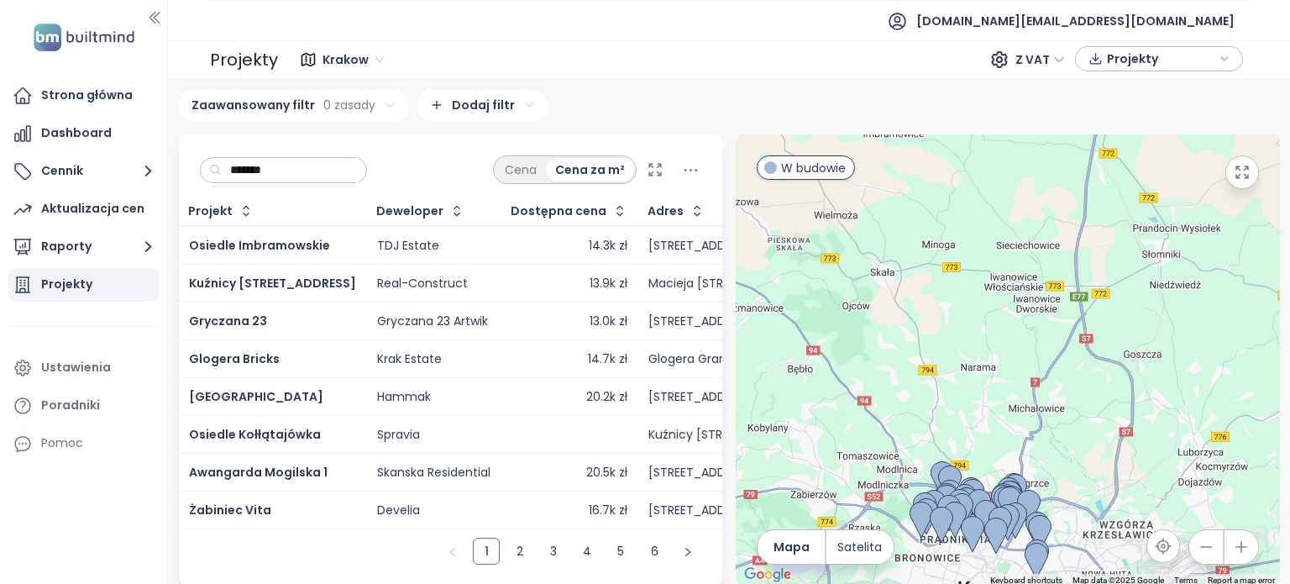
click at [310, 166] on input "*******" at bounding box center [290, 170] width 136 height 25
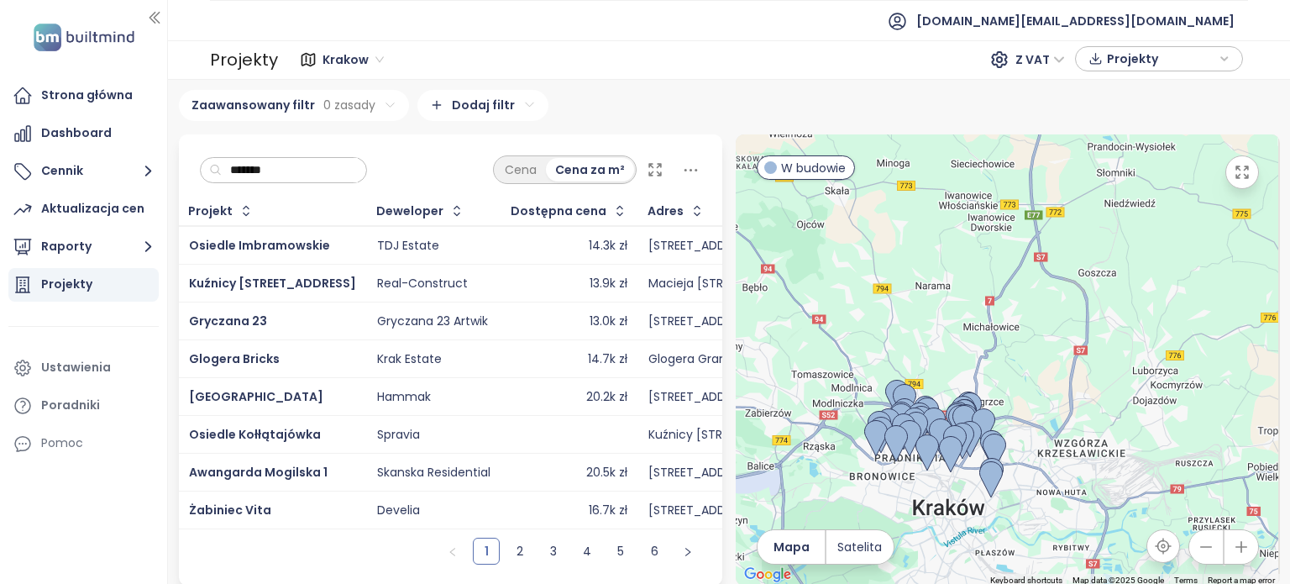
drag, startPoint x: 1069, startPoint y: 465, endPoint x: 1015, endPoint y: 347, distance: 130.4
click at [1015, 348] on div at bounding box center [1008, 359] width 544 height 451
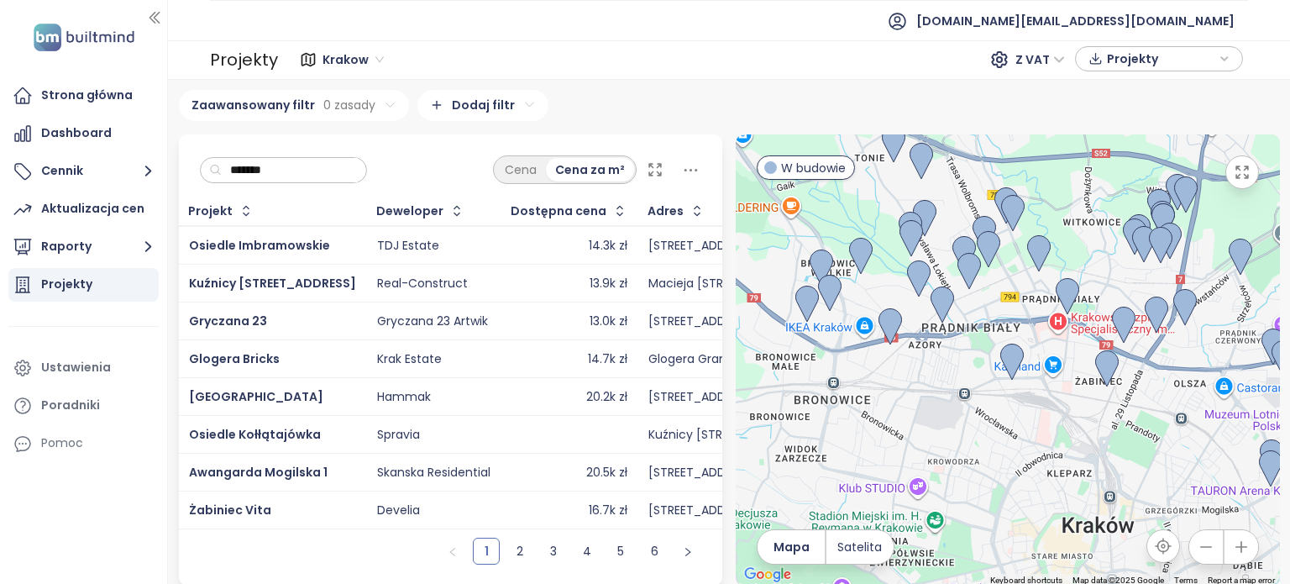
drag, startPoint x: 961, startPoint y: 336, endPoint x: 966, endPoint y: 393, distance: 57.3
click at [966, 393] on div at bounding box center [1008, 359] width 544 height 451
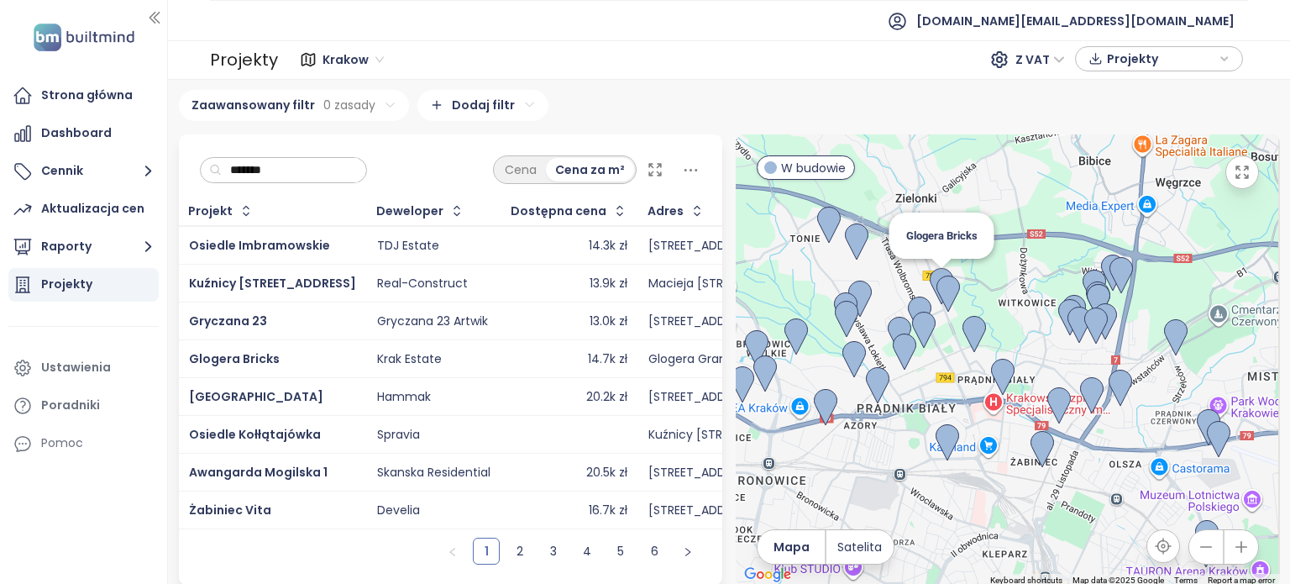
drag, startPoint x: 1035, startPoint y: 323, endPoint x: 906, endPoint y: 286, distance: 134.8
click at [937, 286] on img at bounding box center [949, 294] width 24 height 37
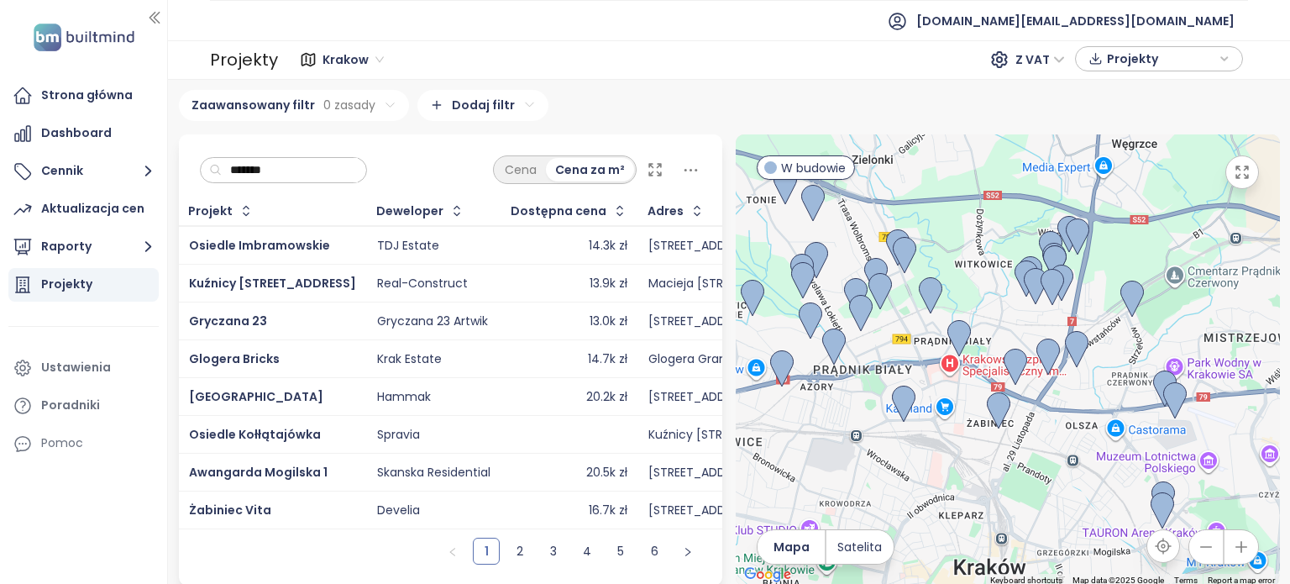
drag, startPoint x: 1099, startPoint y: 327, endPoint x: 1083, endPoint y: 295, distance: 35.7
click at [1083, 295] on div at bounding box center [1008, 359] width 544 height 451
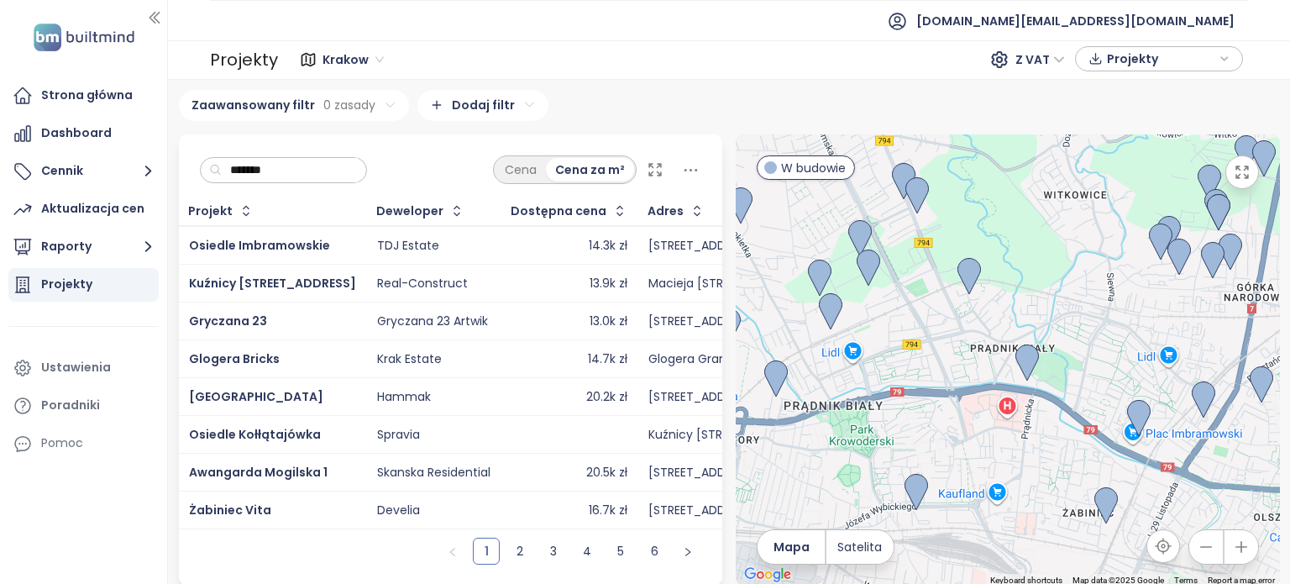
drag, startPoint x: 938, startPoint y: 352, endPoint x: 1143, endPoint y: 307, distance: 209.8
click at [1143, 307] on div at bounding box center [1008, 359] width 544 height 451
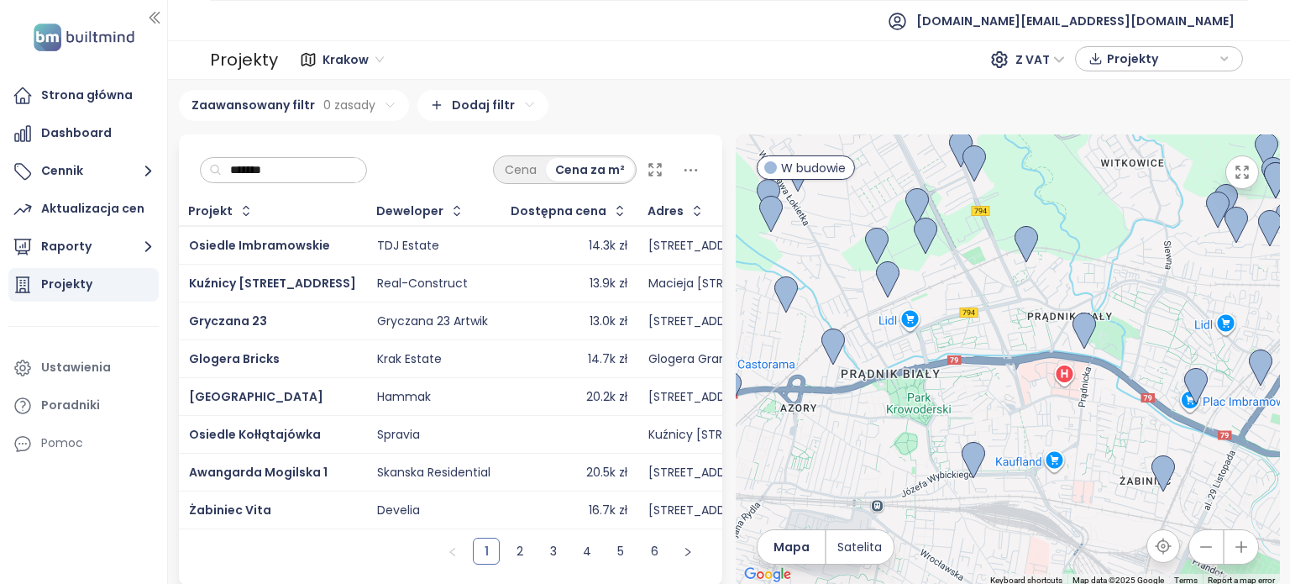
drag, startPoint x: 893, startPoint y: 429, endPoint x: 927, endPoint y: 318, distance: 116.1
click at [927, 318] on div at bounding box center [1008, 359] width 544 height 451
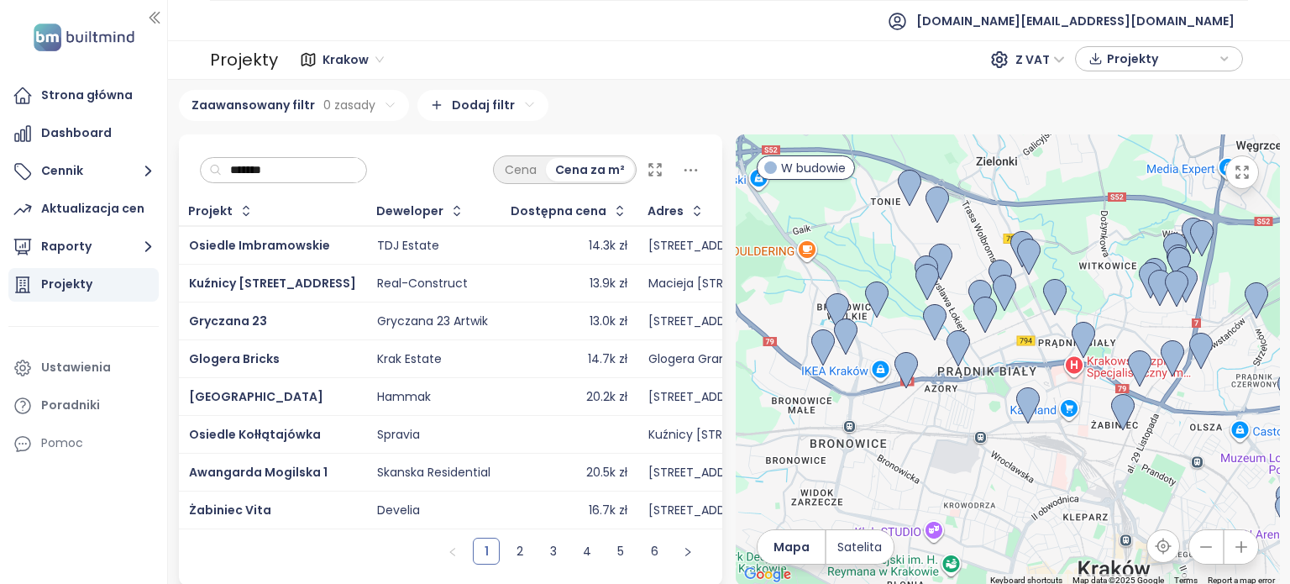
click at [316, 170] on input "*******" at bounding box center [290, 170] width 136 height 25
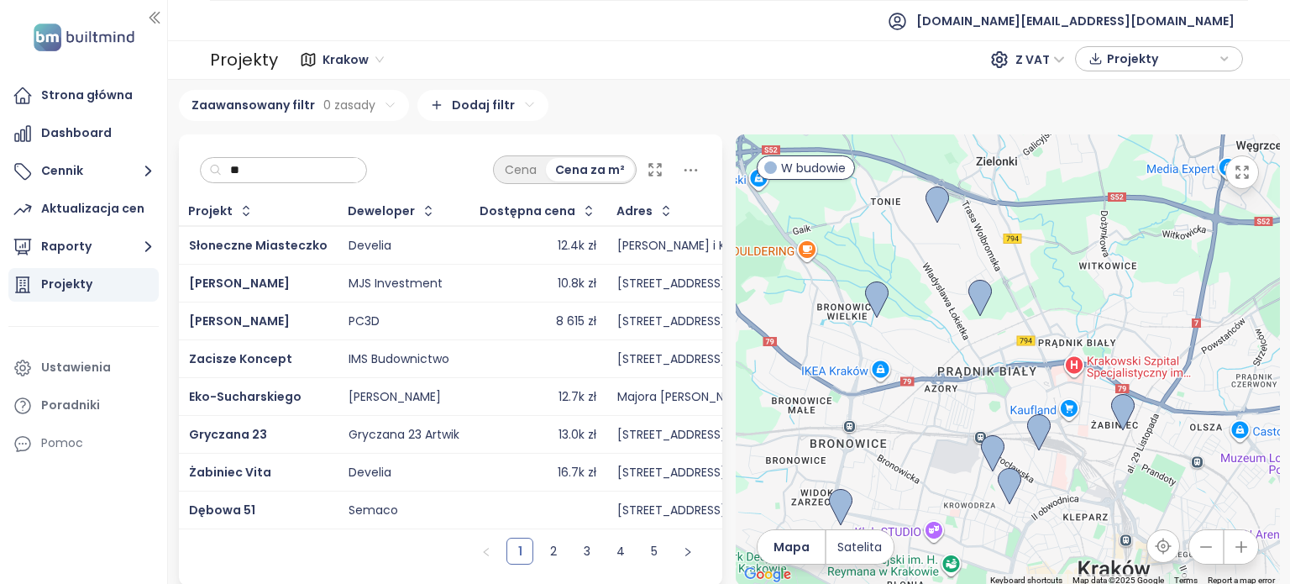
type input "*"
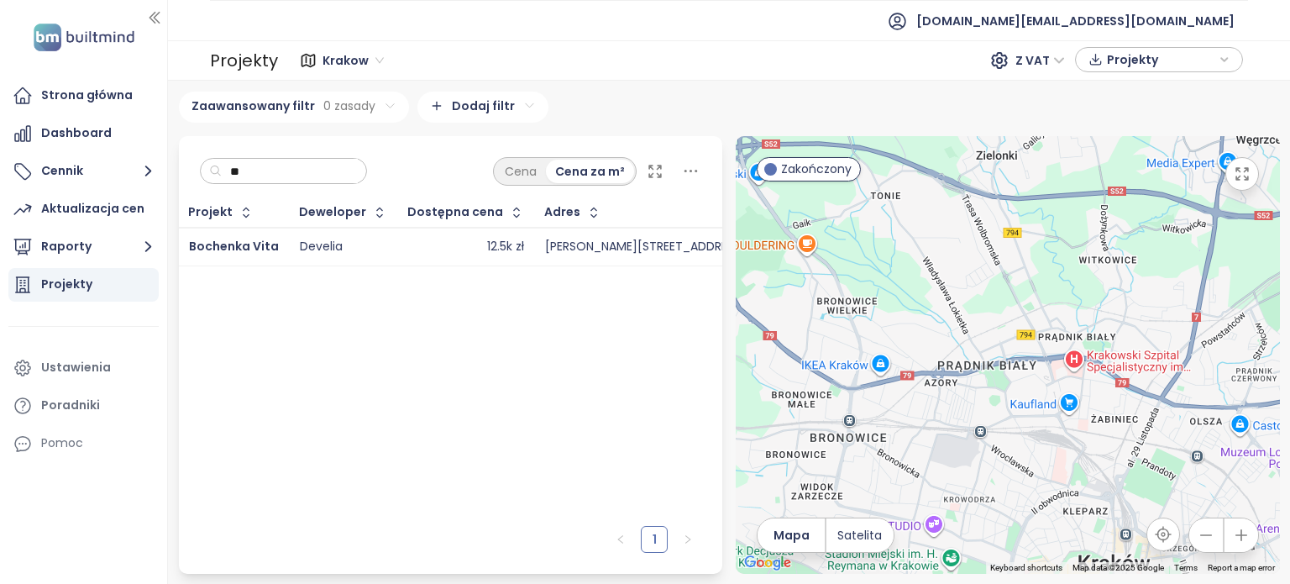
type input "*"
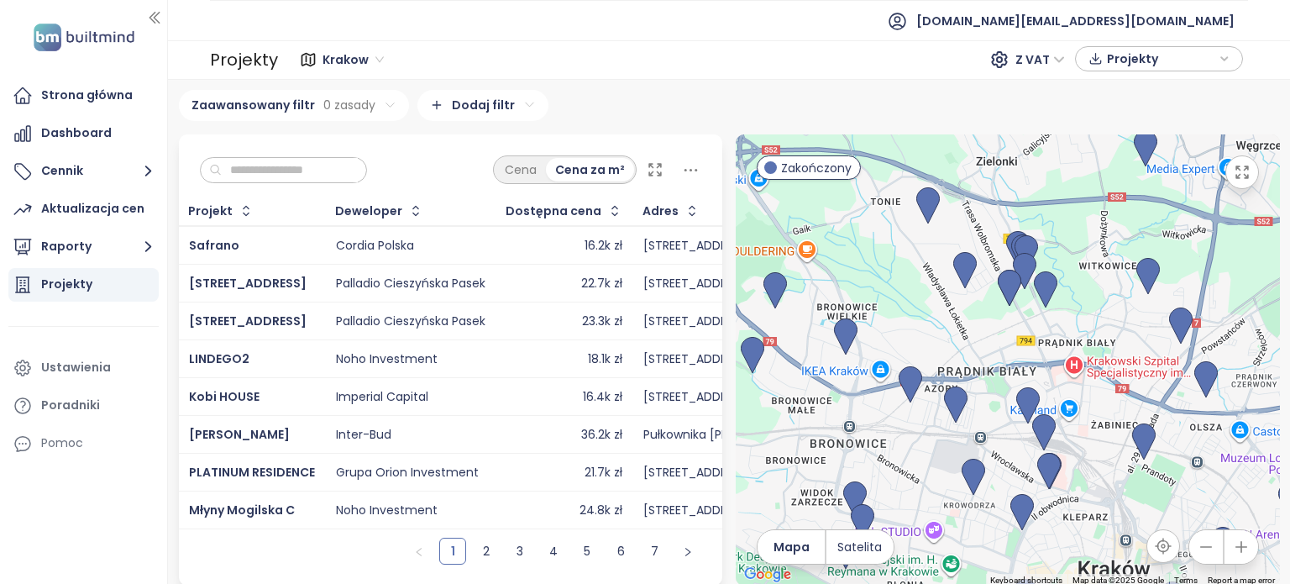
type input "*"
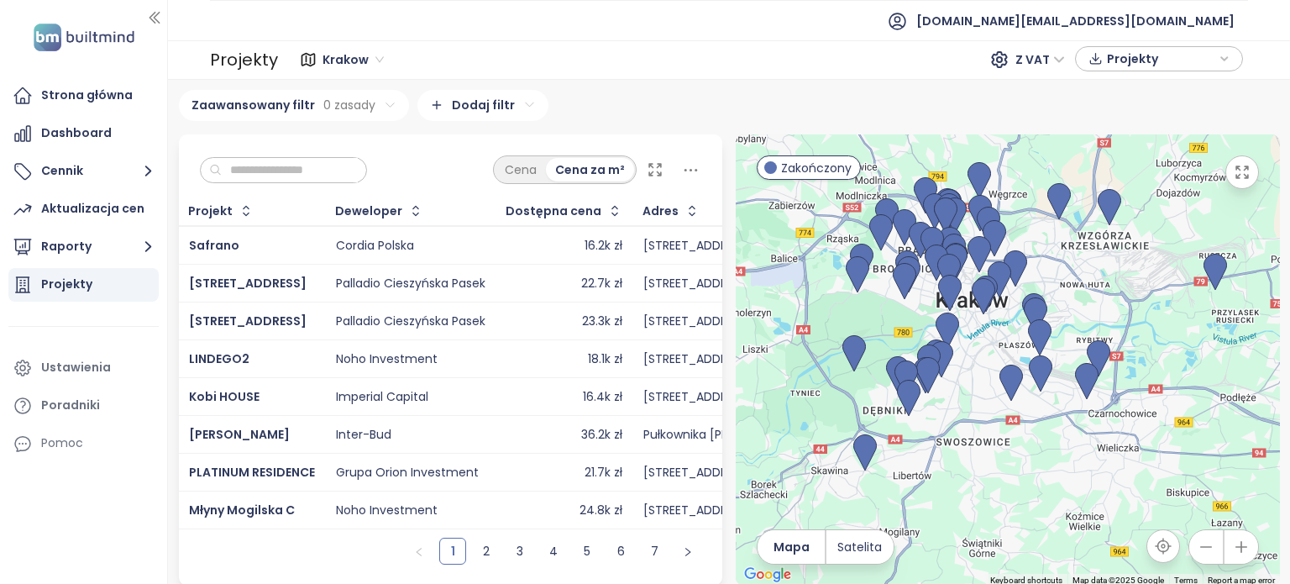
drag, startPoint x: 1118, startPoint y: 449, endPoint x: 967, endPoint y: 319, distance: 199.6
click at [967, 319] on div at bounding box center [1008, 359] width 544 height 451
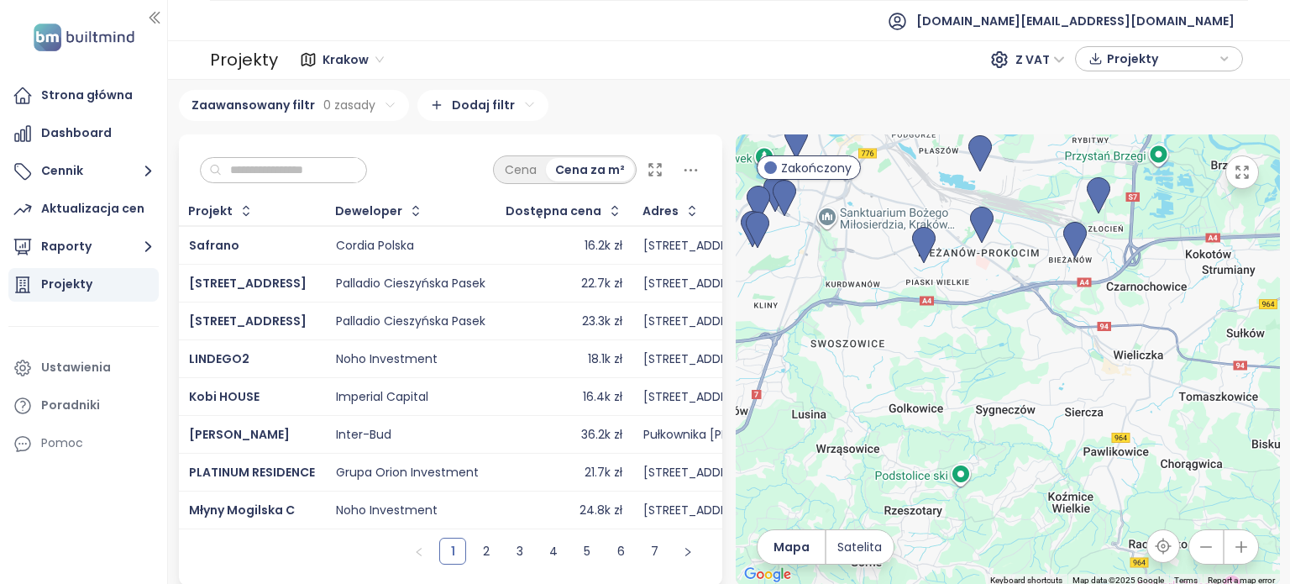
drag, startPoint x: 965, startPoint y: 445, endPoint x: 835, endPoint y: 396, distance: 139.3
click at [831, 397] on div at bounding box center [1008, 359] width 544 height 451
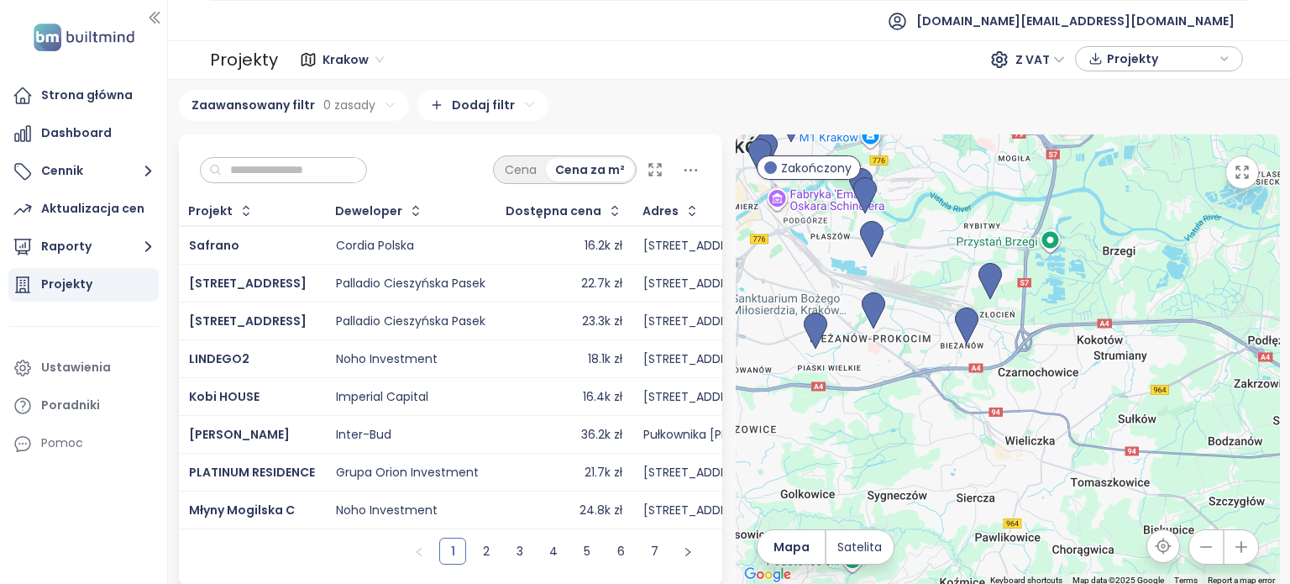
drag, startPoint x: 1085, startPoint y: 393, endPoint x: 1014, endPoint y: 480, distance: 112.2
click at [1014, 480] on div at bounding box center [1008, 359] width 544 height 451
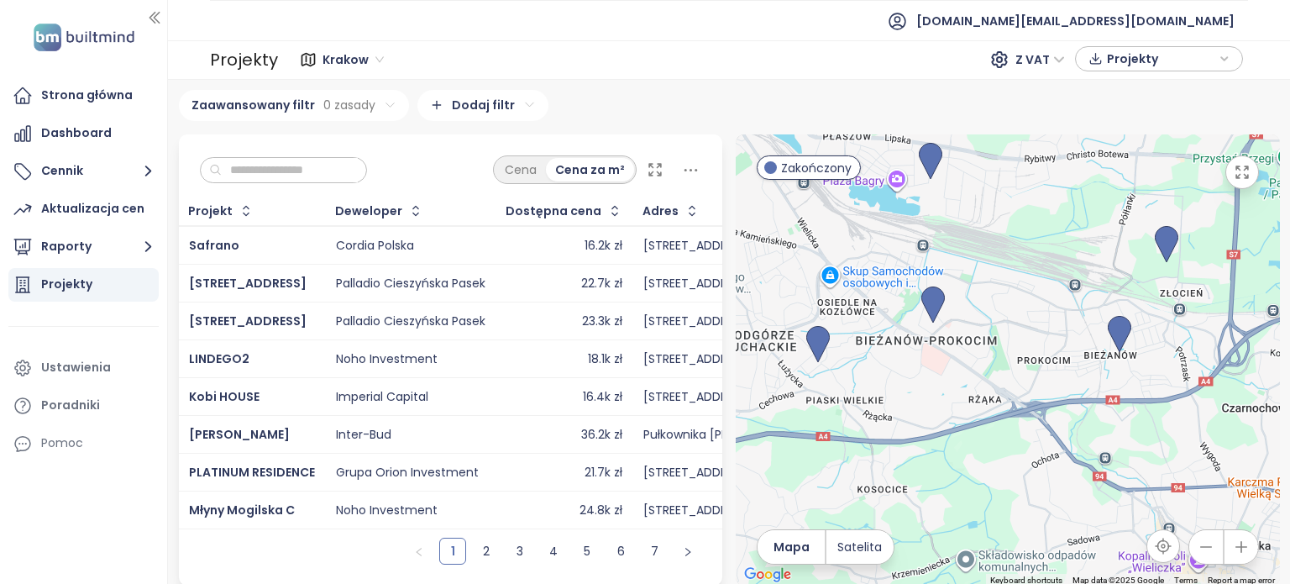
drag, startPoint x: 854, startPoint y: 369, endPoint x: 911, endPoint y: 406, distance: 68.0
click at [911, 406] on div at bounding box center [1008, 359] width 544 height 451
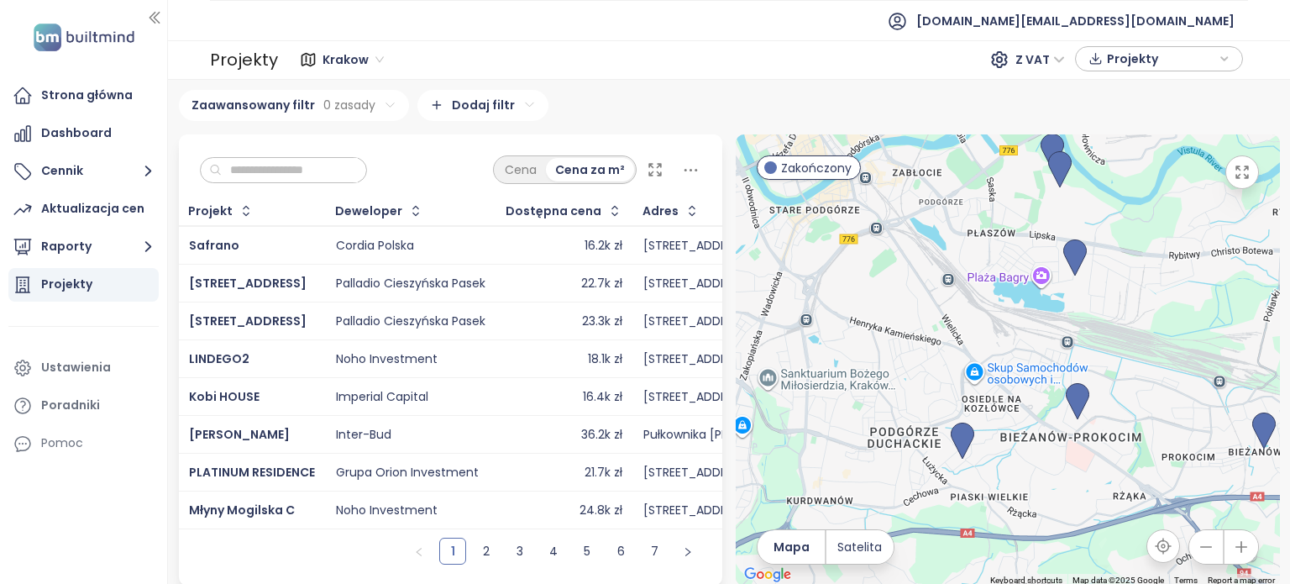
drag, startPoint x: 874, startPoint y: 287, endPoint x: 980, endPoint y: 287, distance: 105.9
click at [980, 287] on div at bounding box center [1008, 359] width 544 height 451
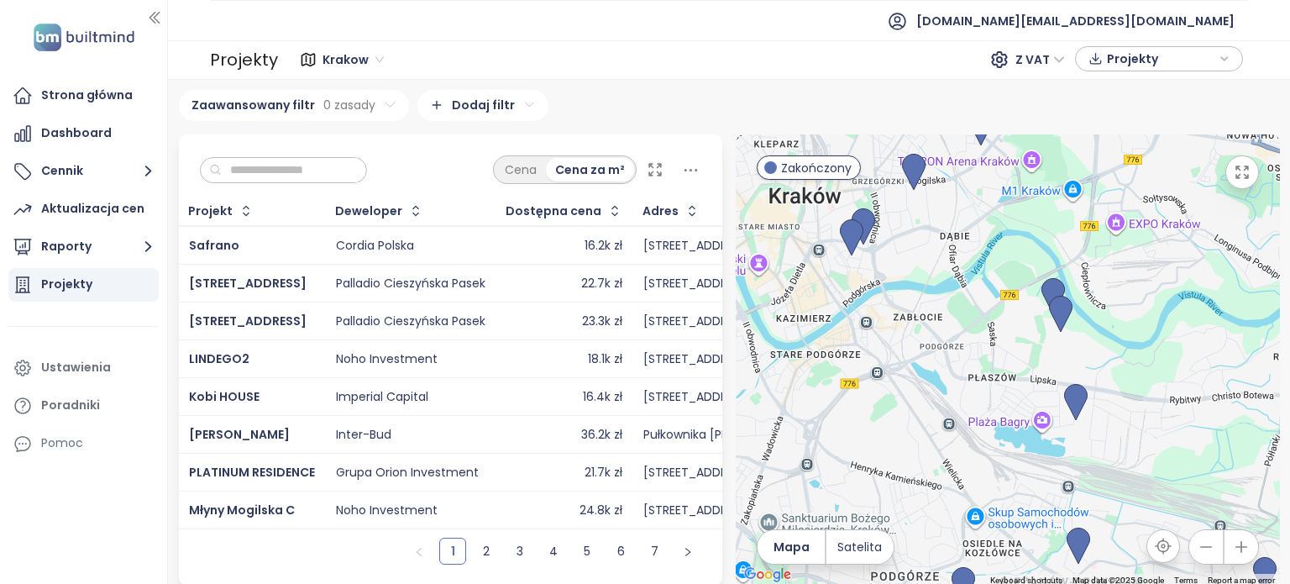
drag, startPoint x: 927, startPoint y: 362, endPoint x: 944, endPoint y: 211, distance: 152.1
click at [944, 211] on div at bounding box center [1008, 359] width 544 height 451
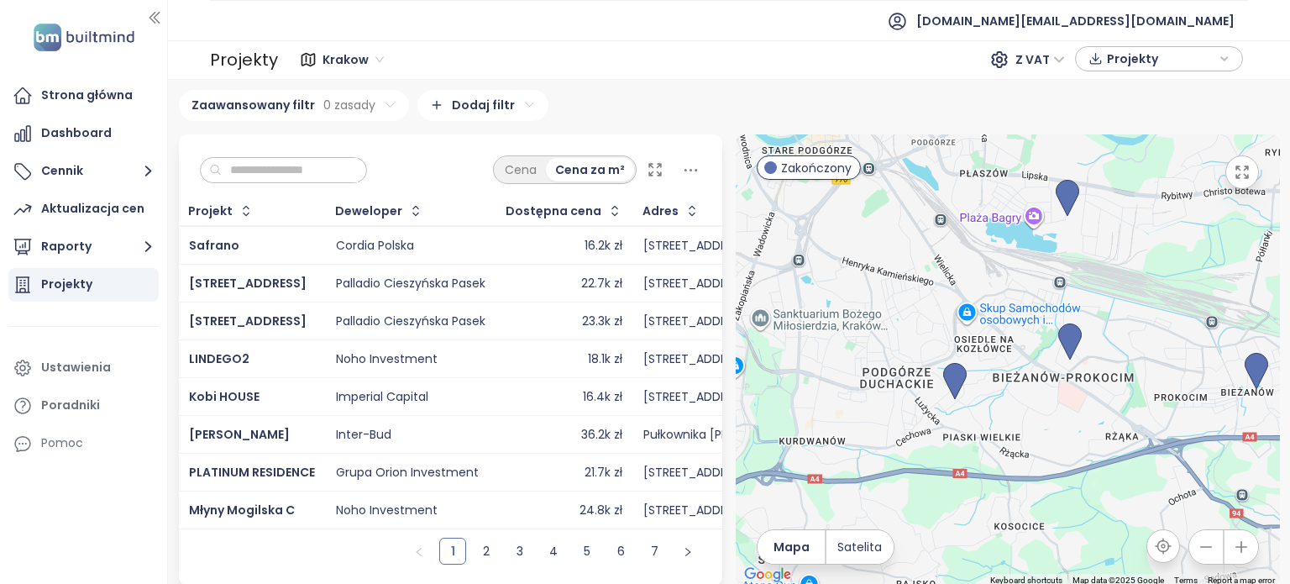
drag, startPoint x: 1000, startPoint y: 321, endPoint x: 971, endPoint y: 281, distance: 48.7
click at [971, 281] on div at bounding box center [1008, 359] width 544 height 451
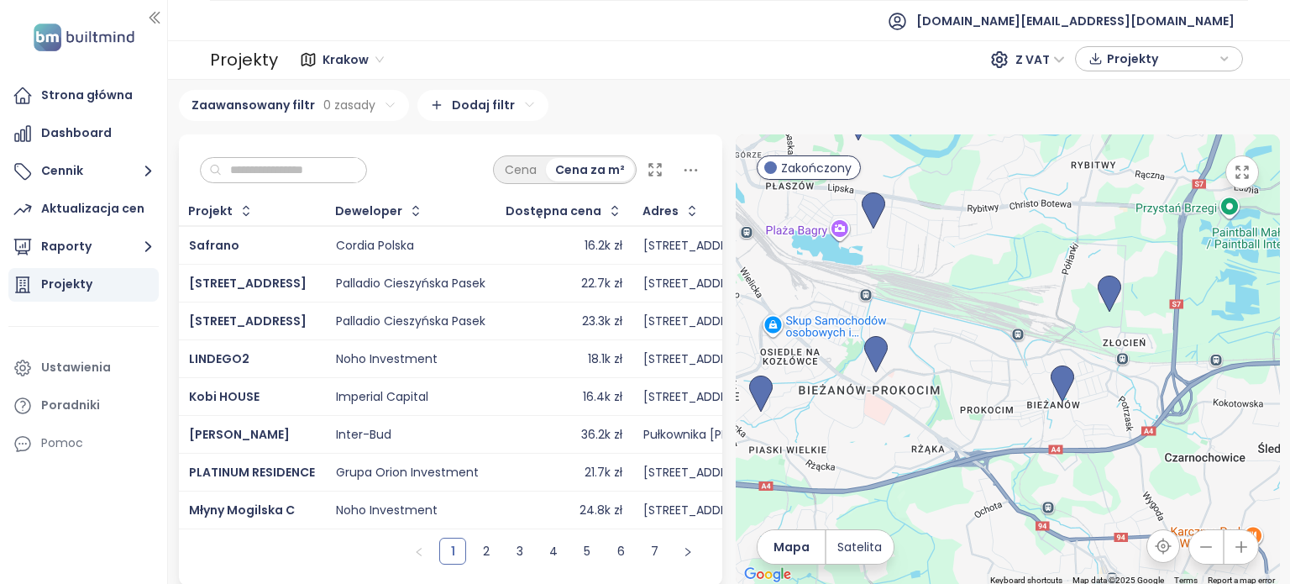
drag, startPoint x: 1078, startPoint y: 307, endPoint x: 906, endPoint y: 302, distance: 171.5
click at [873, 288] on div at bounding box center [1008, 359] width 544 height 451
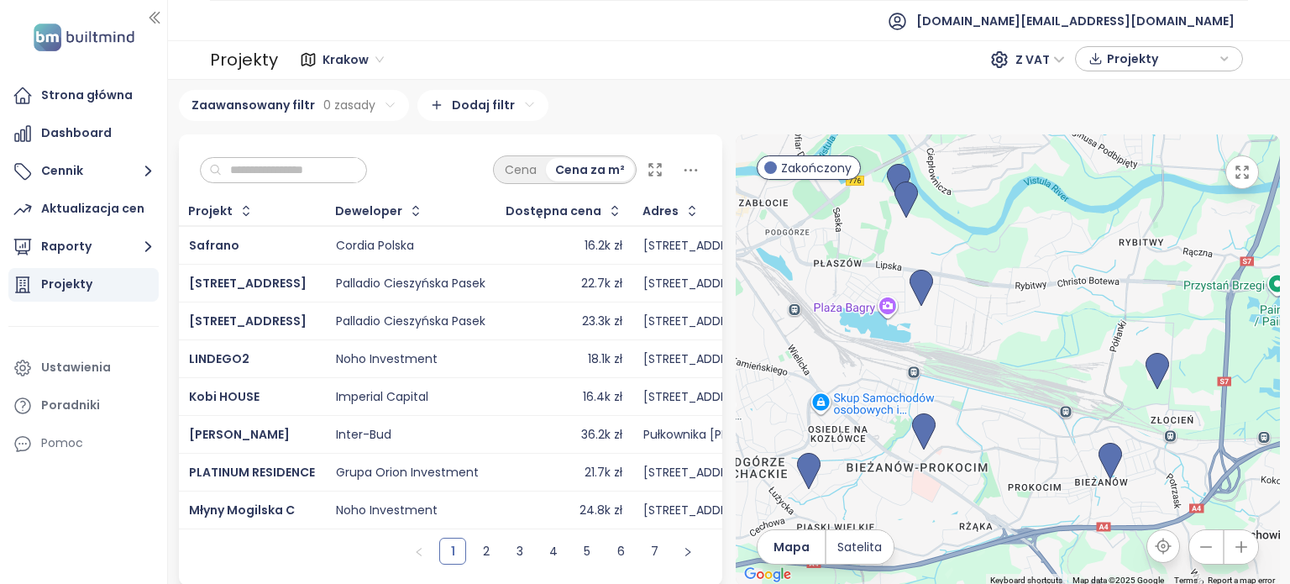
drag, startPoint x: 905, startPoint y: 270, endPoint x: 958, endPoint y: 372, distance: 115.3
click at [958, 372] on div at bounding box center [1008, 359] width 544 height 451
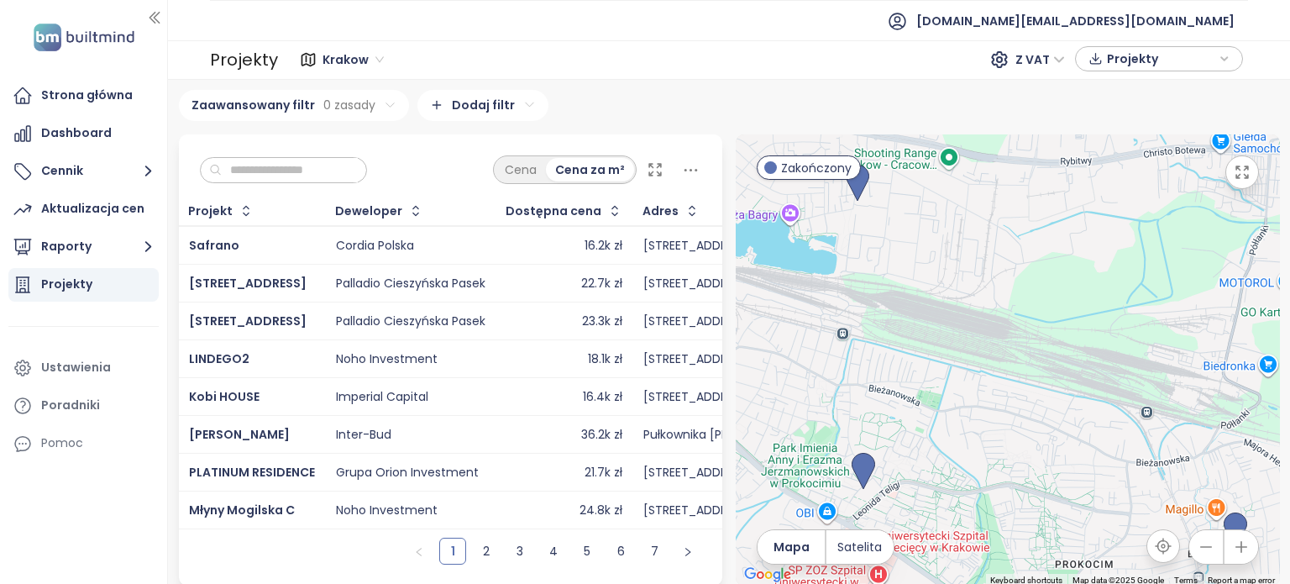
drag, startPoint x: 964, startPoint y: 398, endPoint x: 951, endPoint y: 369, distance: 32.0
click at [951, 369] on div at bounding box center [1008, 359] width 544 height 451
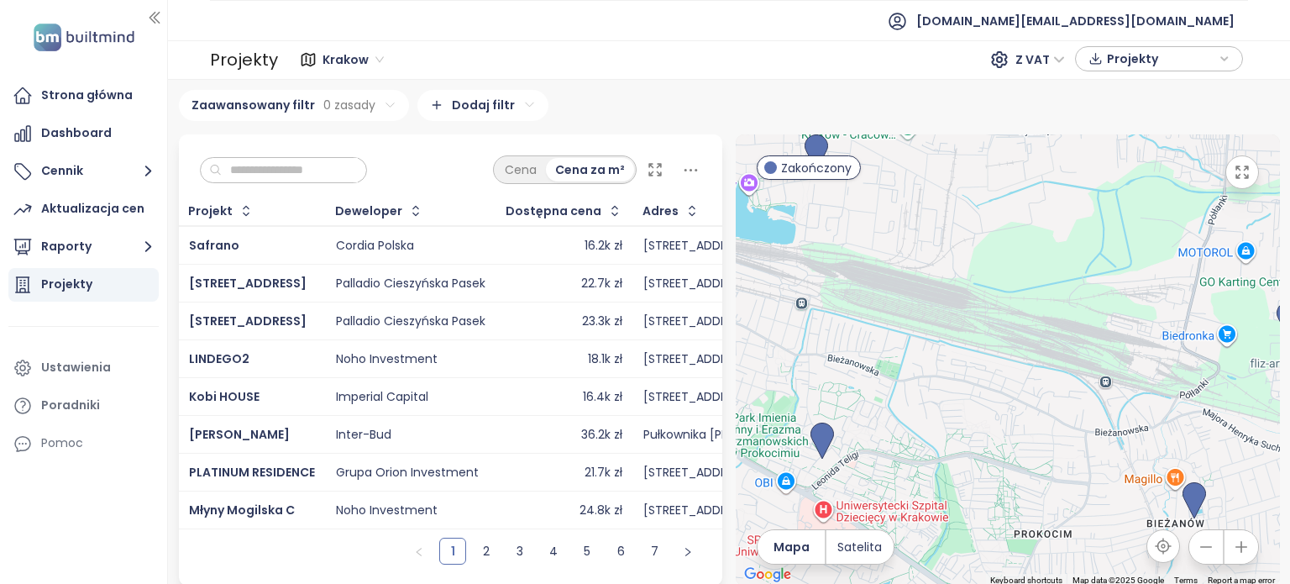
drag, startPoint x: 1014, startPoint y: 395, endPoint x: 970, endPoint y: 362, distance: 54.6
click at [970, 362] on div at bounding box center [1008, 359] width 544 height 451
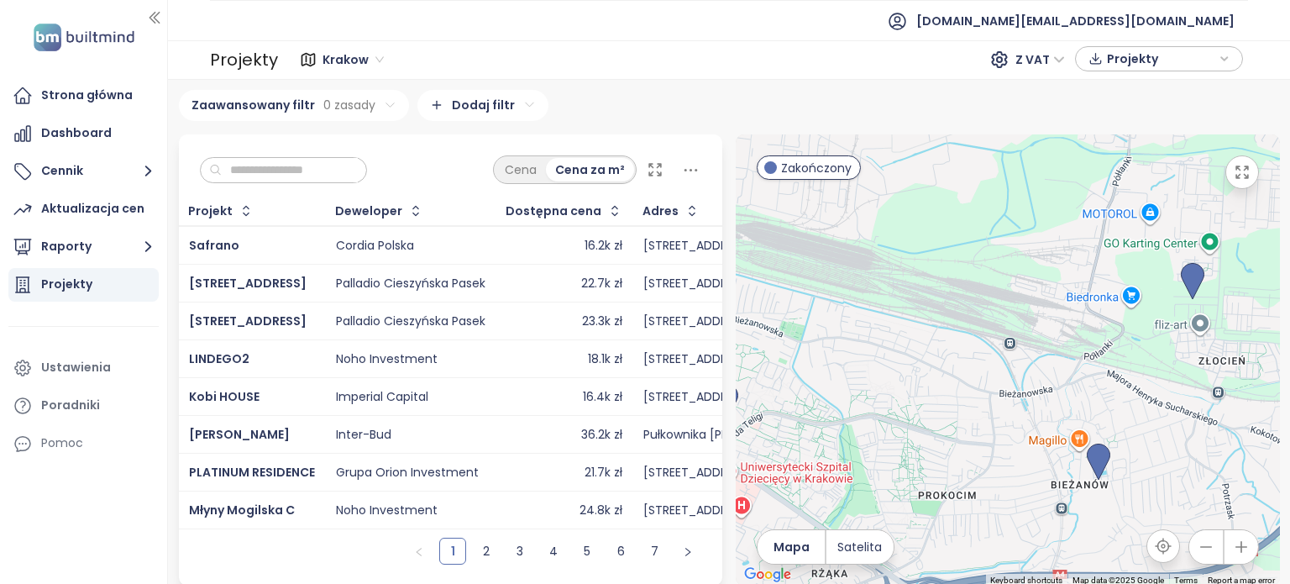
click at [249, 172] on input "text" at bounding box center [290, 170] width 136 height 25
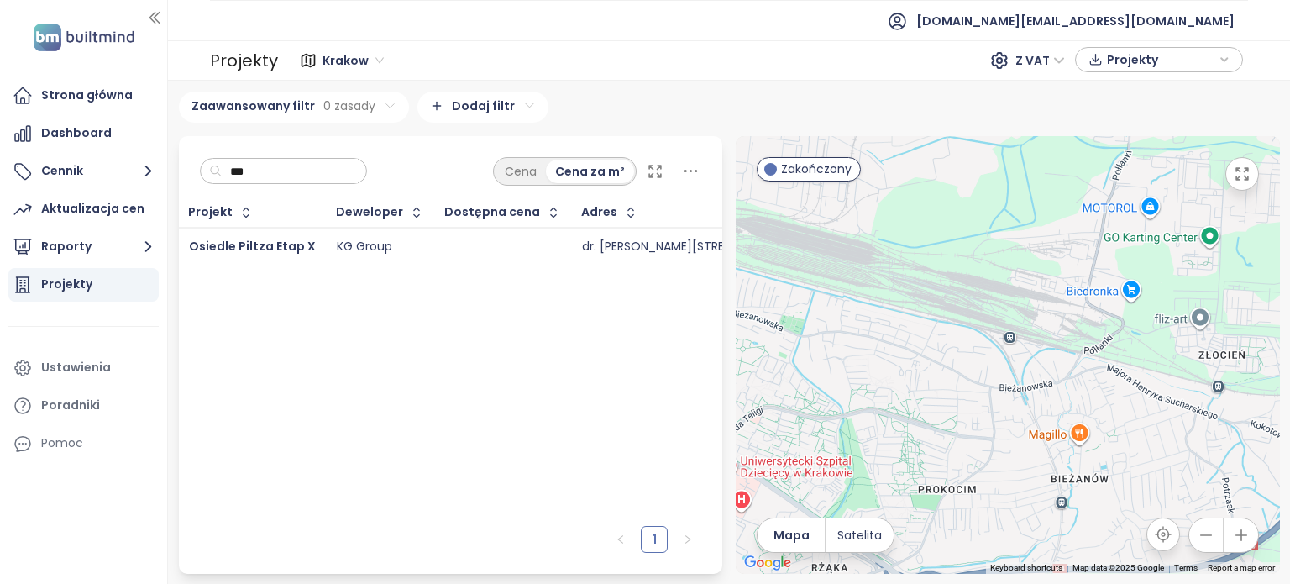
click at [265, 170] on input "**" at bounding box center [290, 171] width 136 height 25
type input "*"
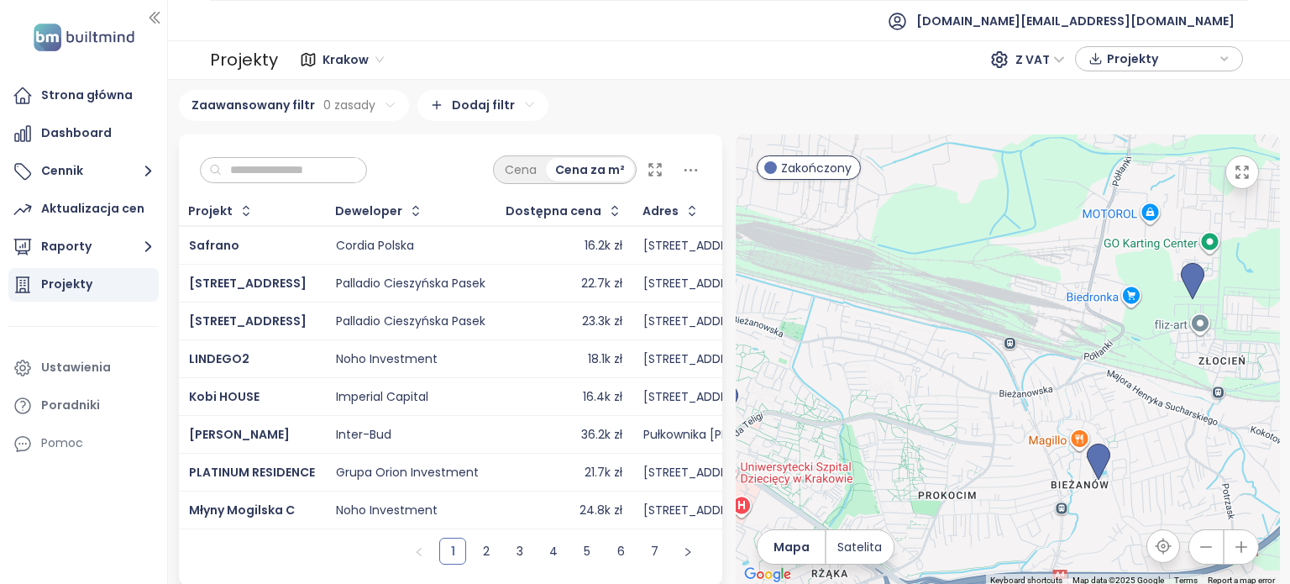
click at [94, 280] on div "Projekty" at bounding box center [83, 285] width 150 height 34
click at [302, 160] on input "text" at bounding box center [290, 170] width 136 height 25
click at [98, 97] on div "Strona główna" at bounding box center [87, 95] width 92 height 21
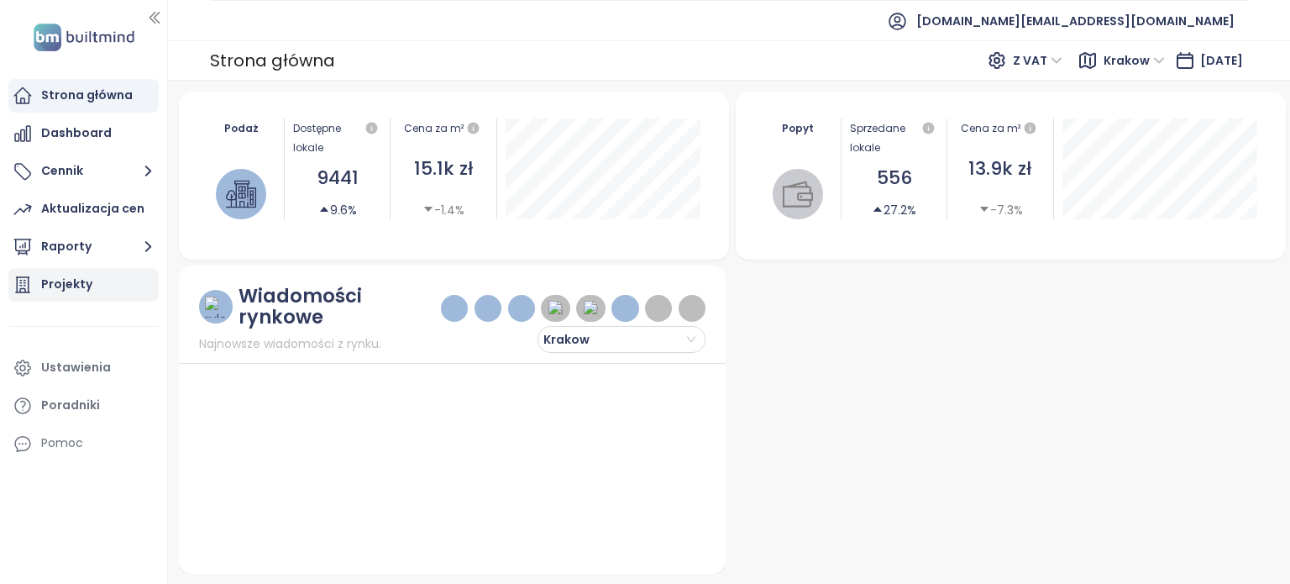
click at [57, 286] on div "Projekty" at bounding box center [66, 284] width 51 height 21
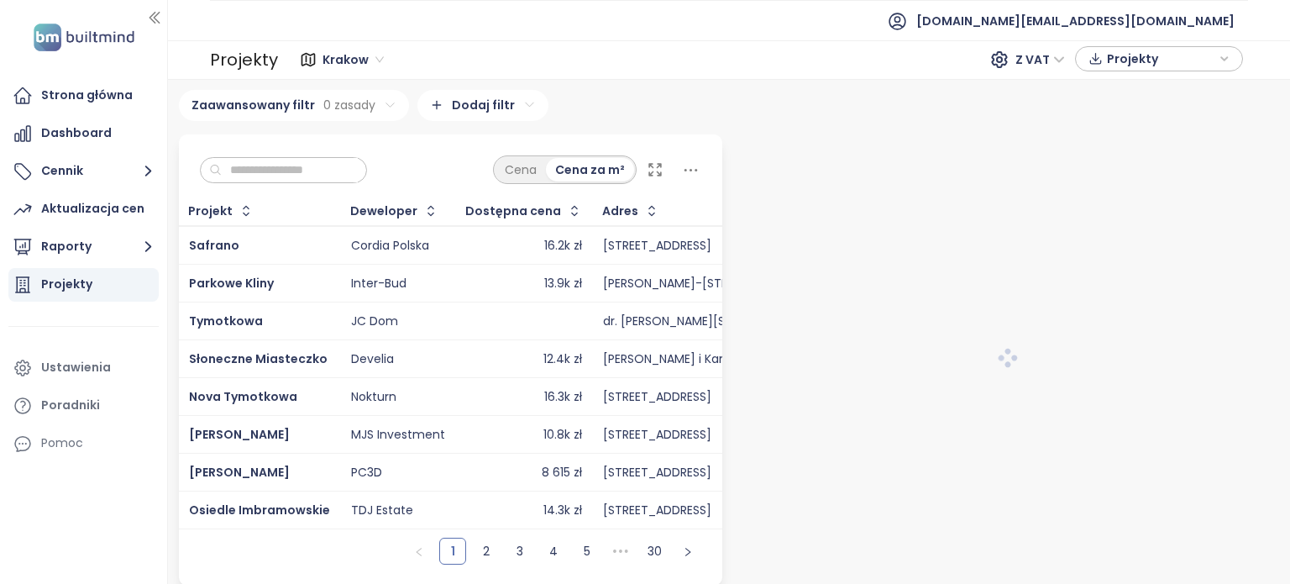
click at [319, 170] on input "text" at bounding box center [290, 170] width 136 height 25
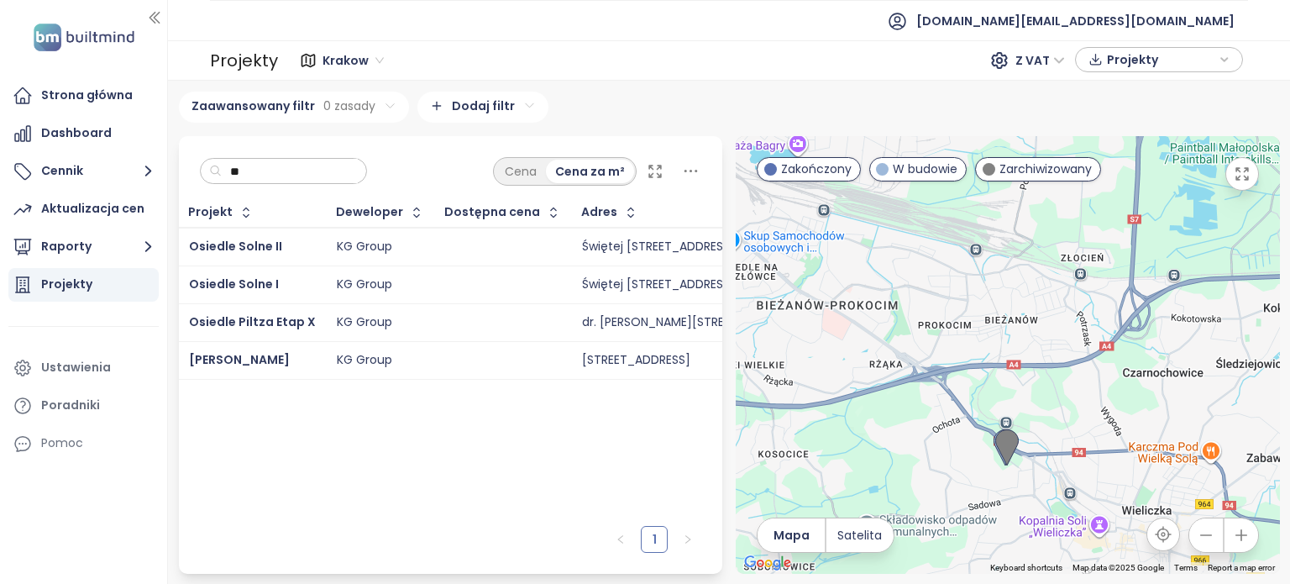
click at [319, 170] on input "**" at bounding box center [290, 171] width 136 height 25
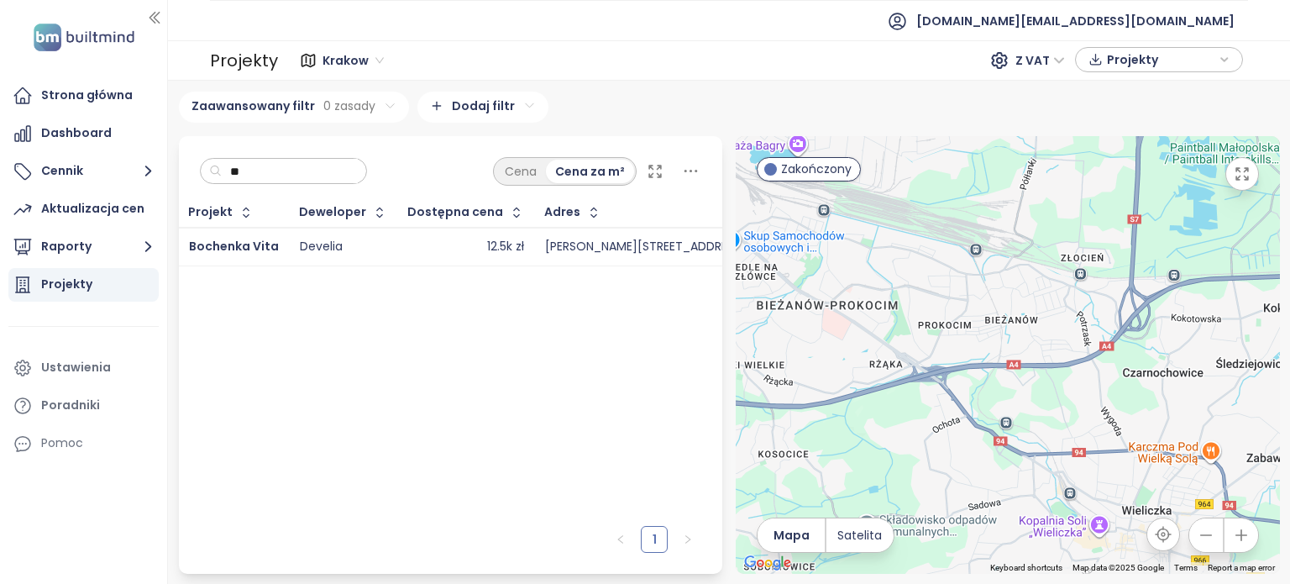
type input "*"
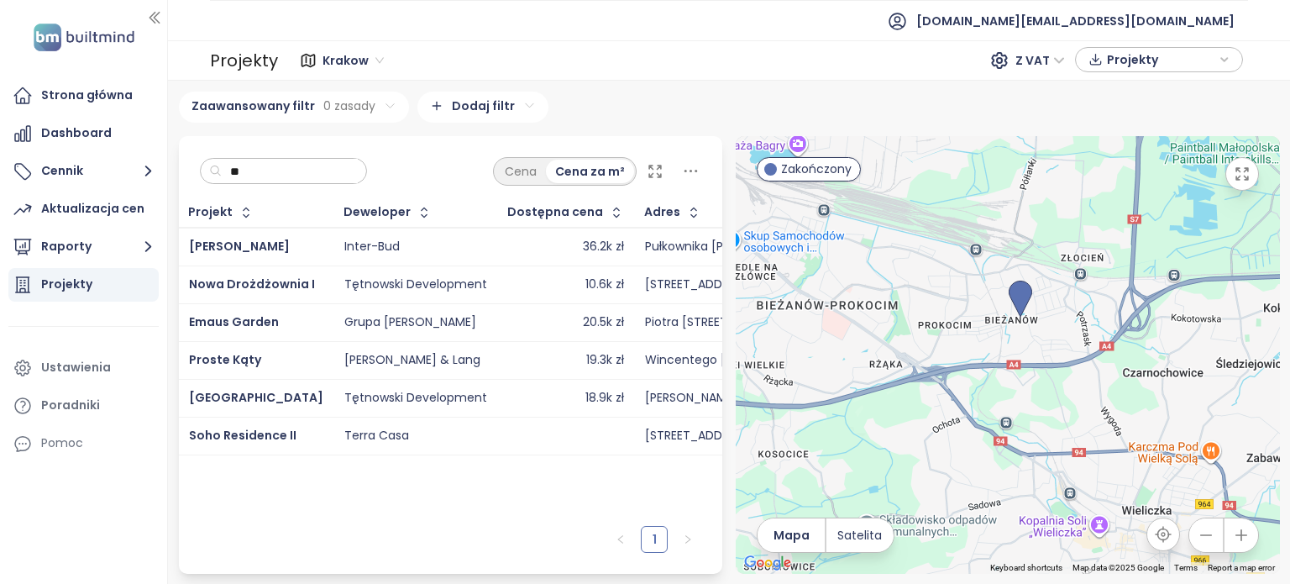
type input "*"
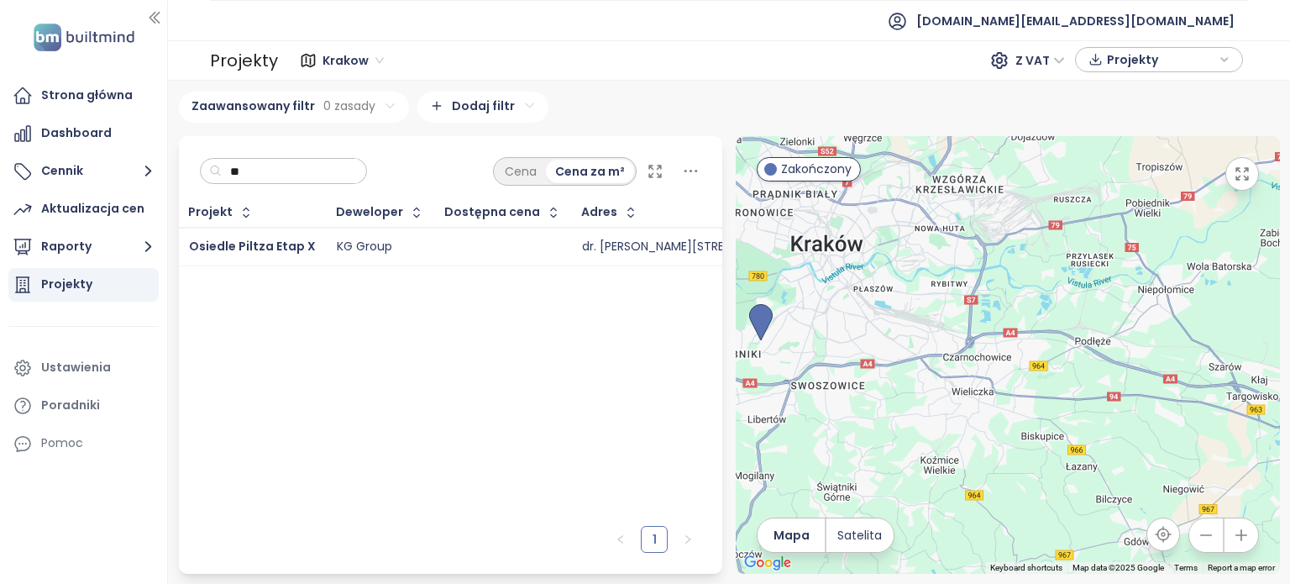
type input "**"
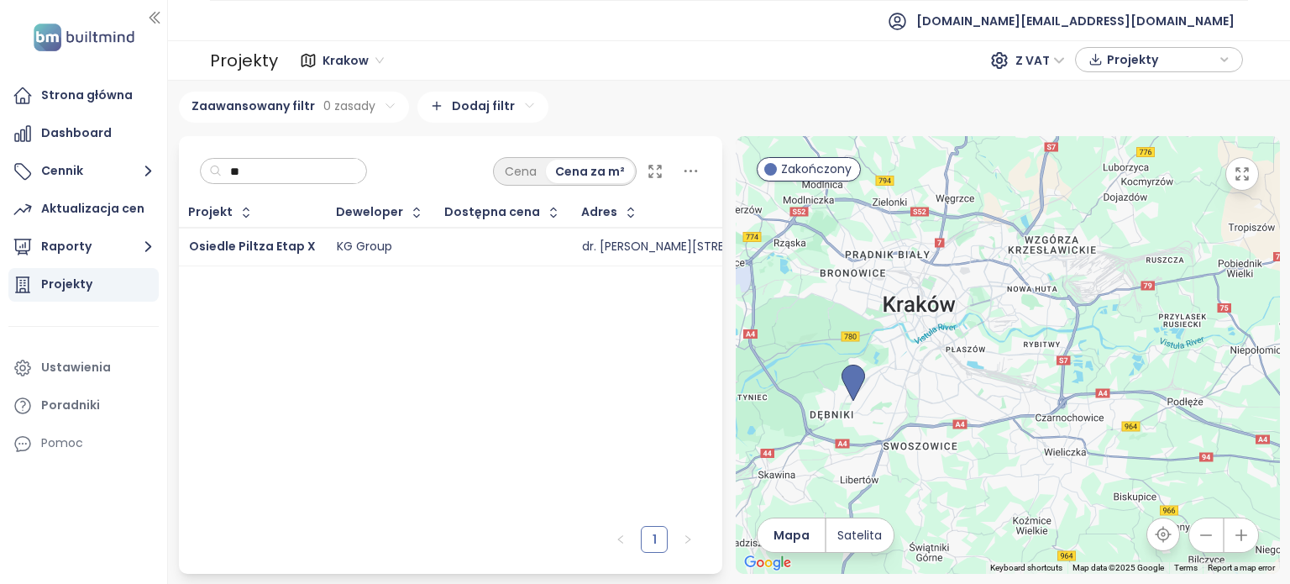
drag, startPoint x: 858, startPoint y: 321, endPoint x: 953, endPoint y: 382, distance: 113.0
click at [953, 382] on div at bounding box center [1008, 355] width 544 height 438
click at [79, 240] on button "Raporty" at bounding box center [83, 247] width 150 height 34
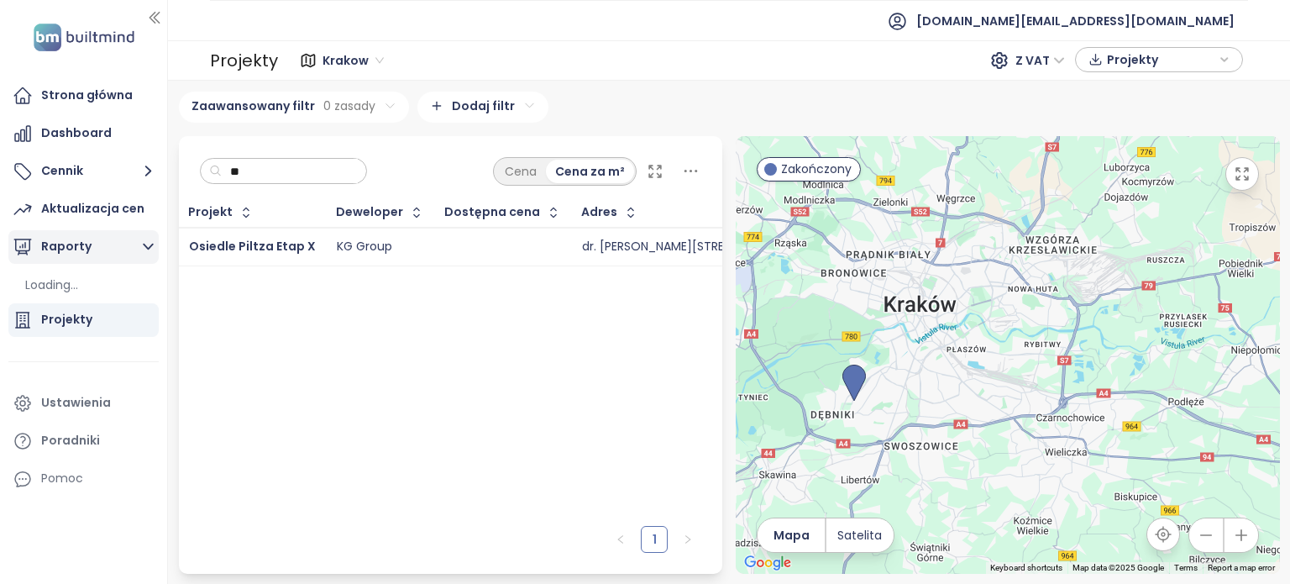
click at [149, 244] on icon "button" at bounding box center [148, 246] width 21 height 21
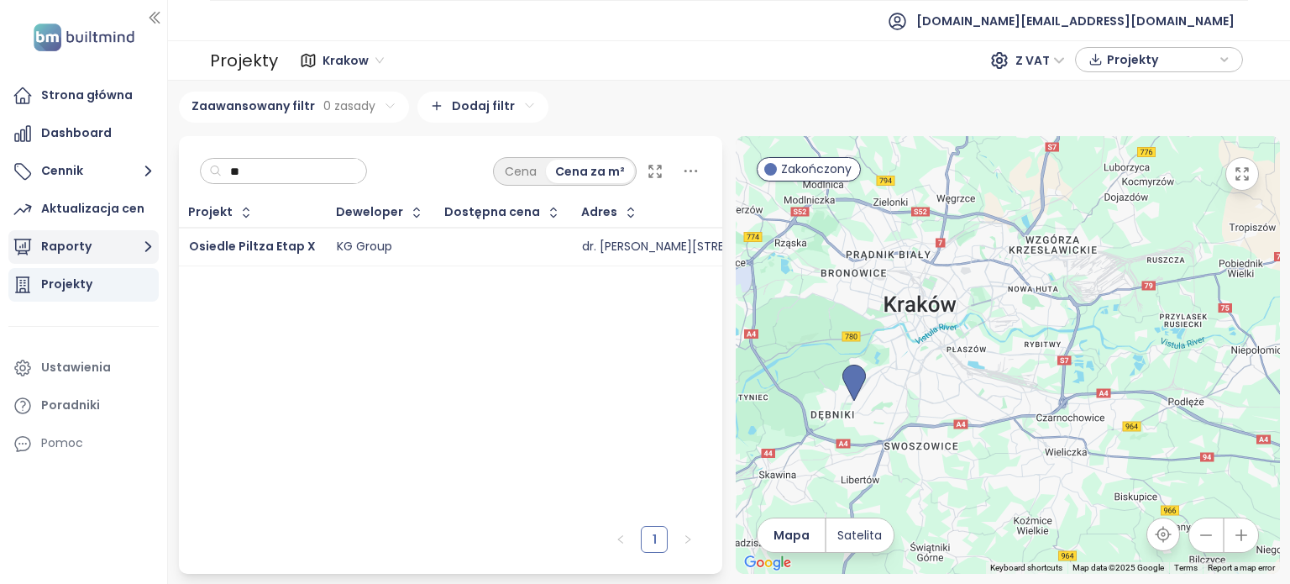
click at [149, 244] on icon "button" at bounding box center [148, 247] width 7 height 11
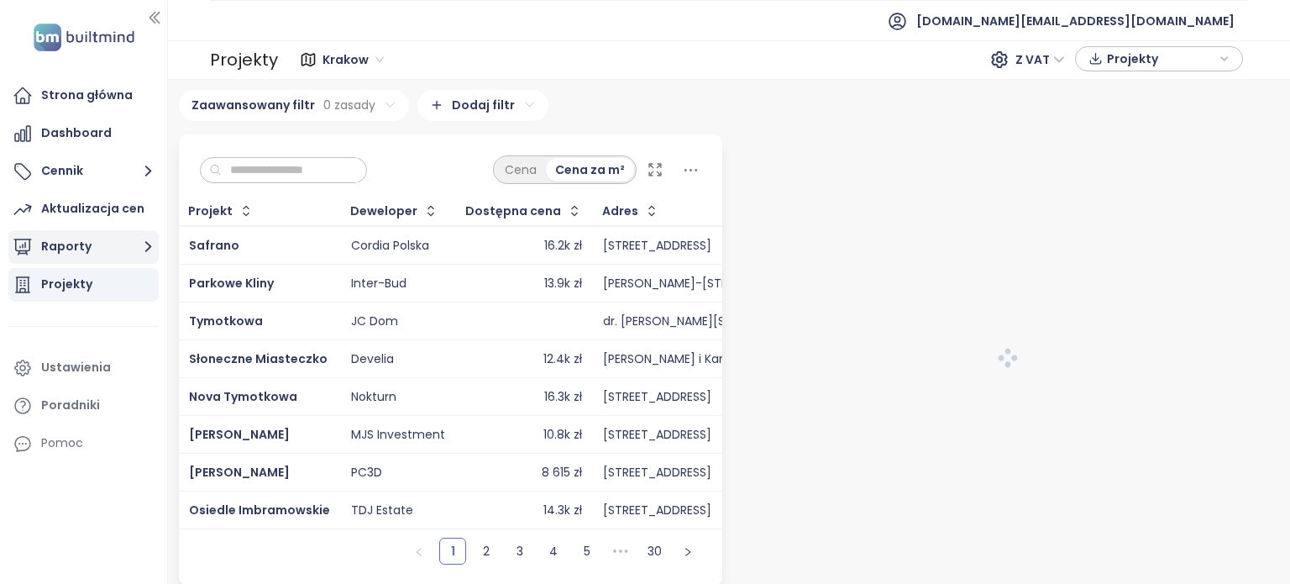
click at [134, 247] on button "Raporty" at bounding box center [83, 247] width 150 height 34
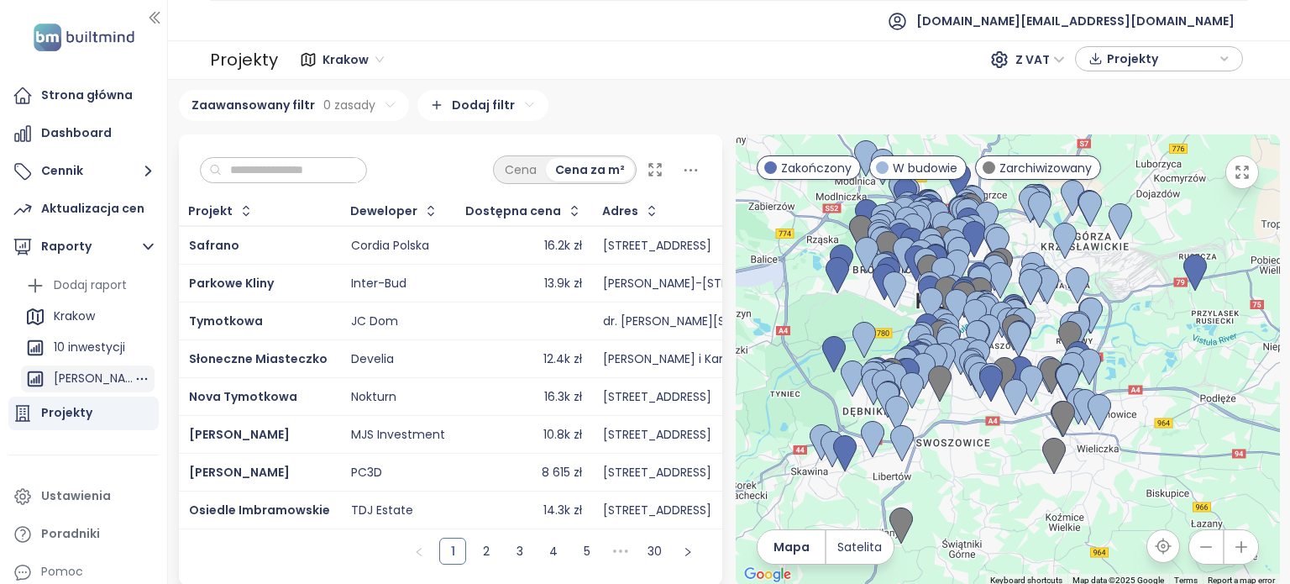
click at [92, 381] on div "[PERSON_NAME]" at bounding box center [94, 378] width 80 height 21
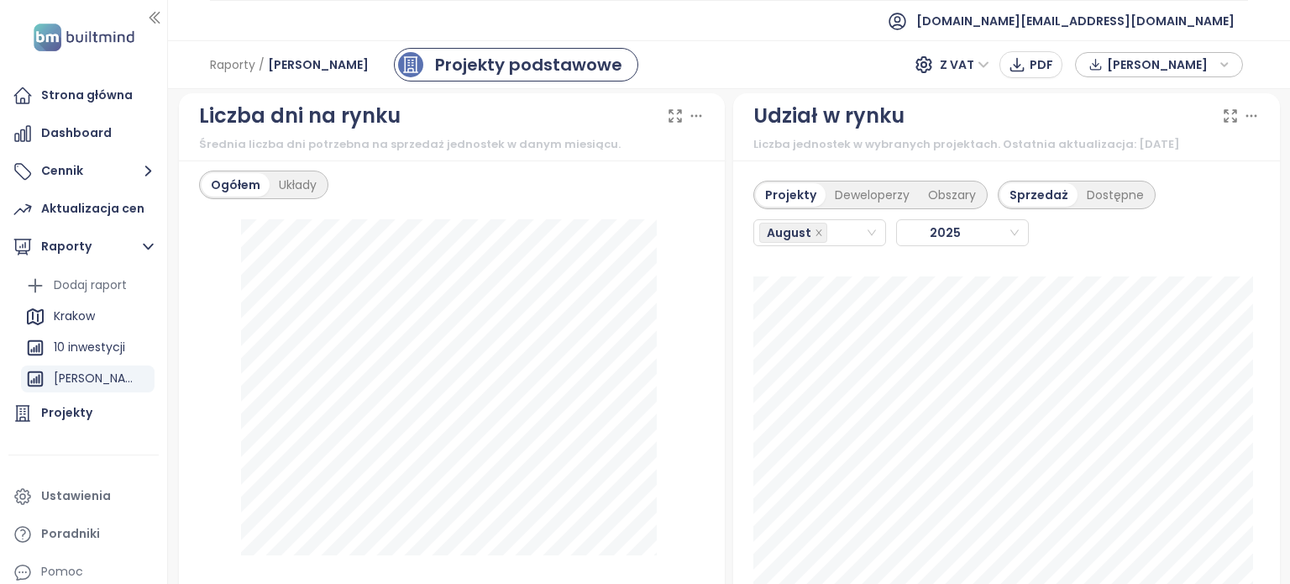
scroll to position [1902, 0]
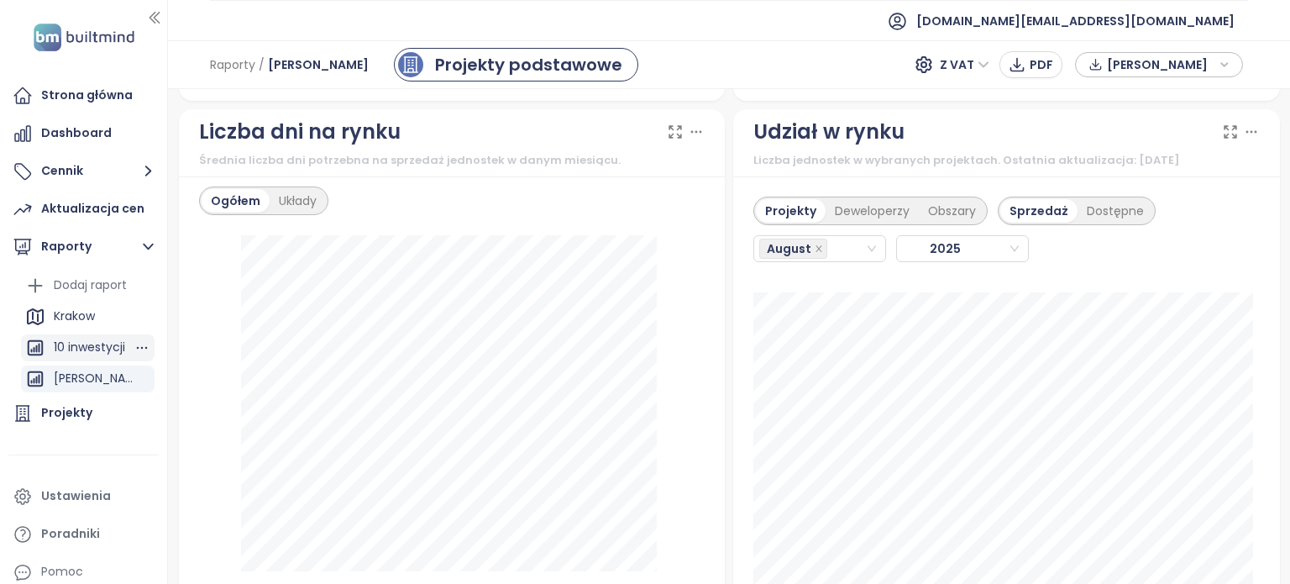
click at [67, 339] on div "10 inwestycji" at bounding box center [89, 347] width 71 height 21
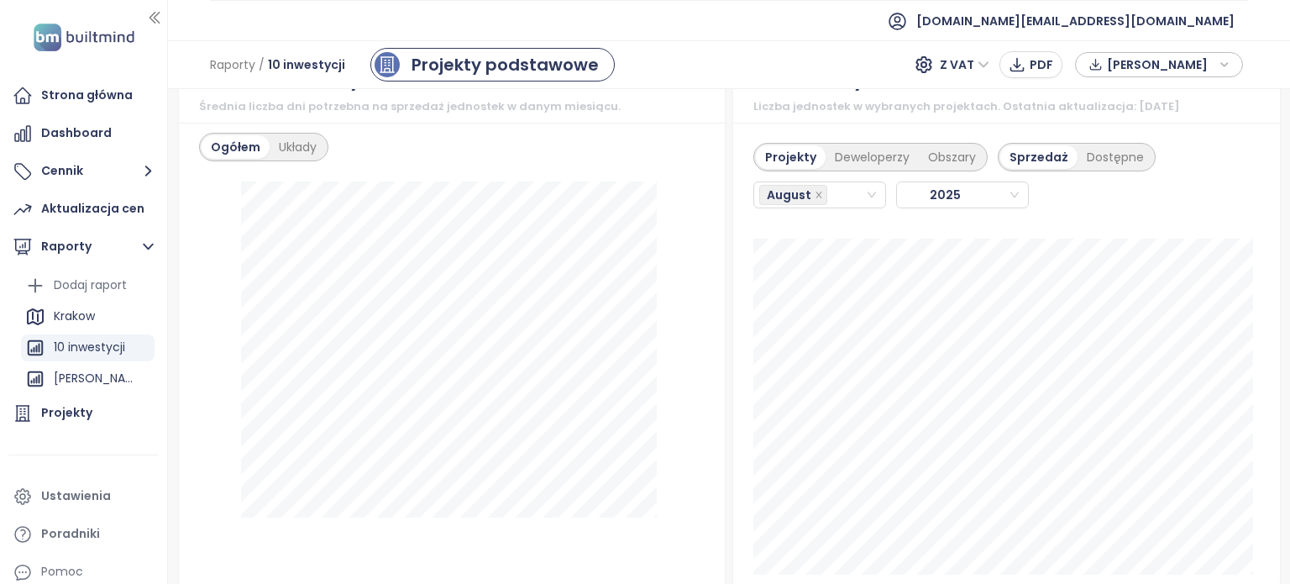
scroll to position [1956, 0]
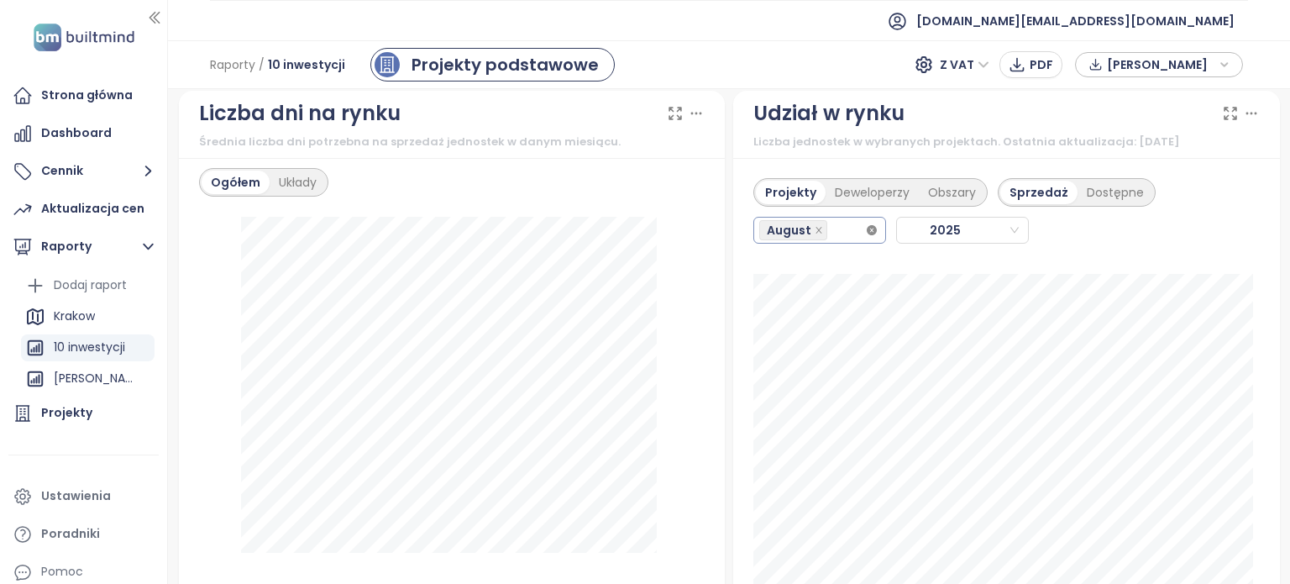
click at [867, 228] on icon "close-circle" at bounding box center [872, 230] width 10 height 10
click at [827, 226] on div "August" at bounding box center [812, 230] width 106 height 24
click at [807, 422] on div "July" at bounding box center [811, 421] width 103 height 18
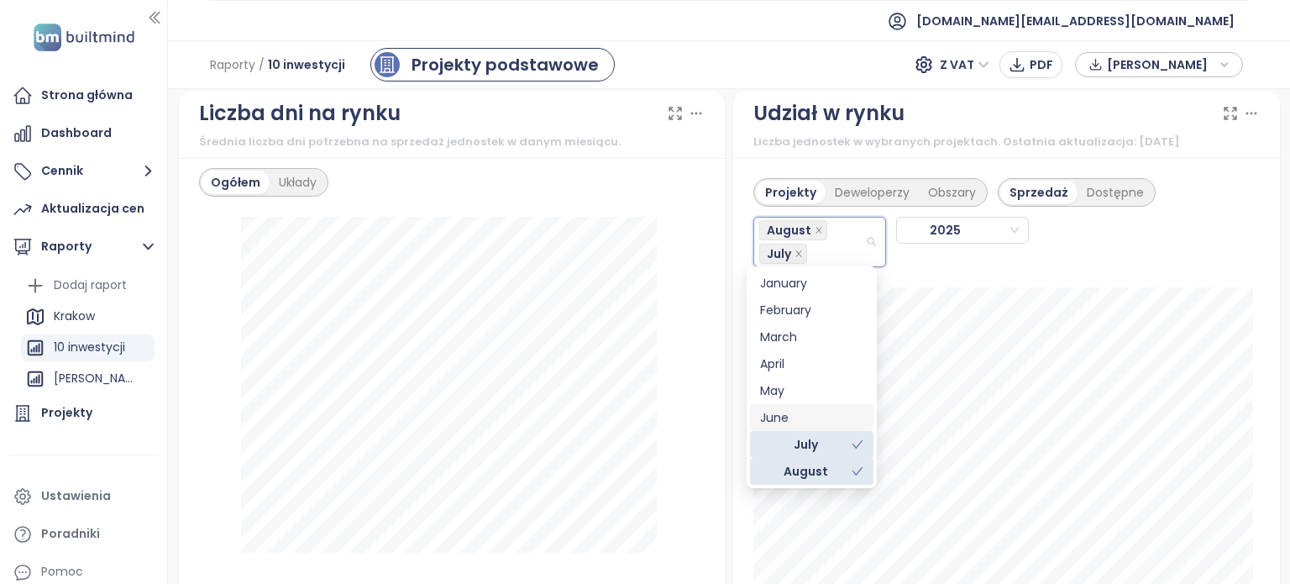
click at [800, 416] on div "June" at bounding box center [811, 417] width 103 height 18
click at [1216, 180] on div "Projekty Deweloperzy Obszary Sprzedaż Dostępne August July June 2025" at bounding box center [1007, 229] width 507 height 123
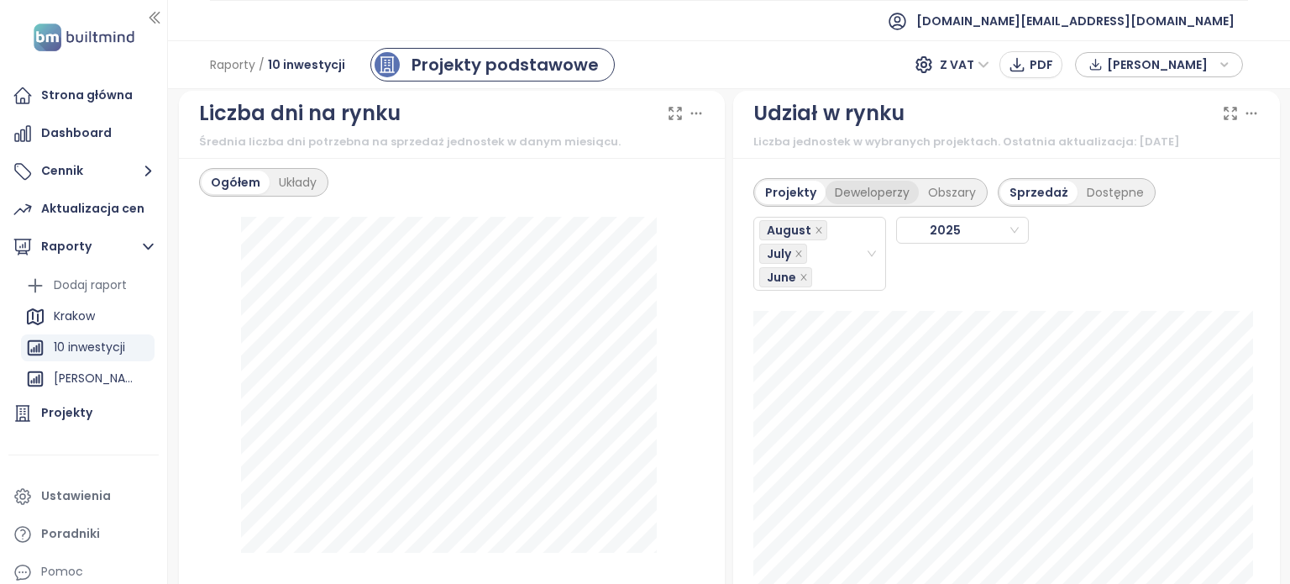
click at [847, 186] on div "Deweloperzy" at bounding box center [872, 193] width 93 height 24
click at [1104, 194] on div "Dostępne" at bounding box center [1117, 193] width 76 height 24
click at [1025, 188] on div "Sprzedaż" at bounding box center [1036, 193] width 71 height 24
click at [827, 228] on div "June" at bounding box center [812, 230] width 106 height 24
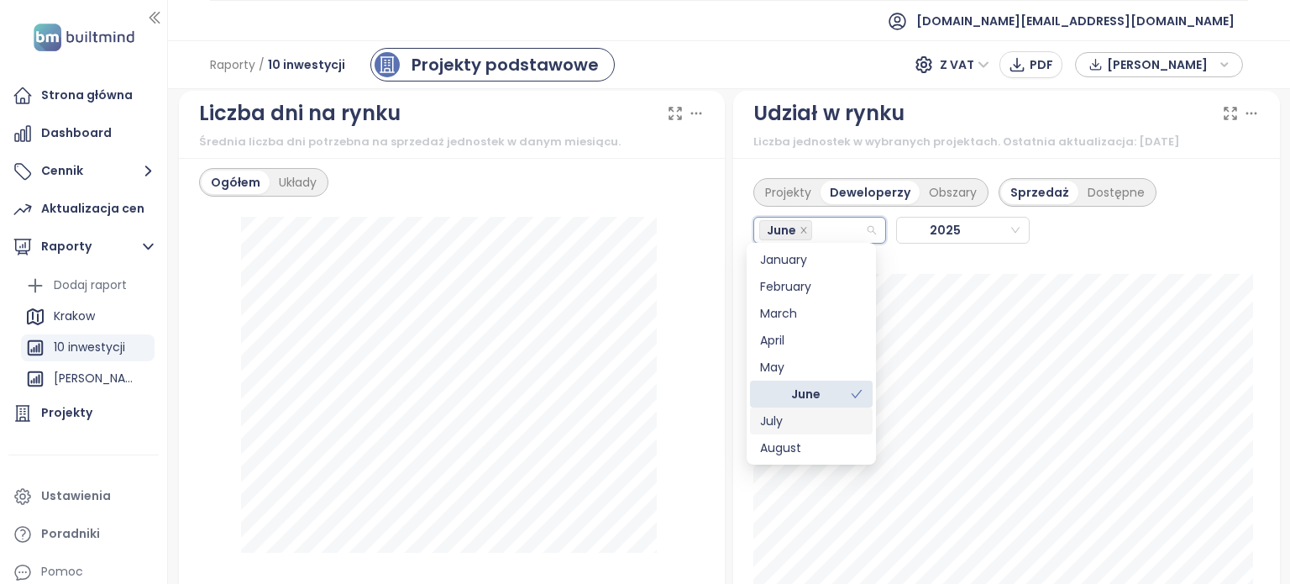
click at [780, 424] on div "July" at bounding box center [811, 421] width 102 height 18
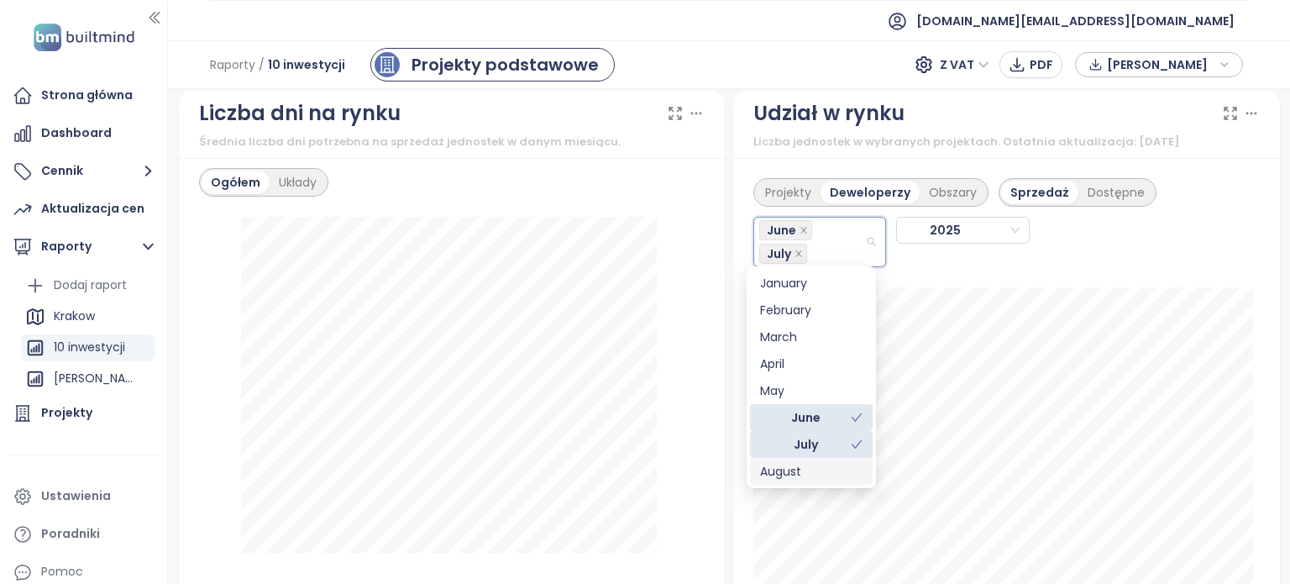
click at [793, 471] on div "August" at bounding box center [811, 471] width 102 height 18
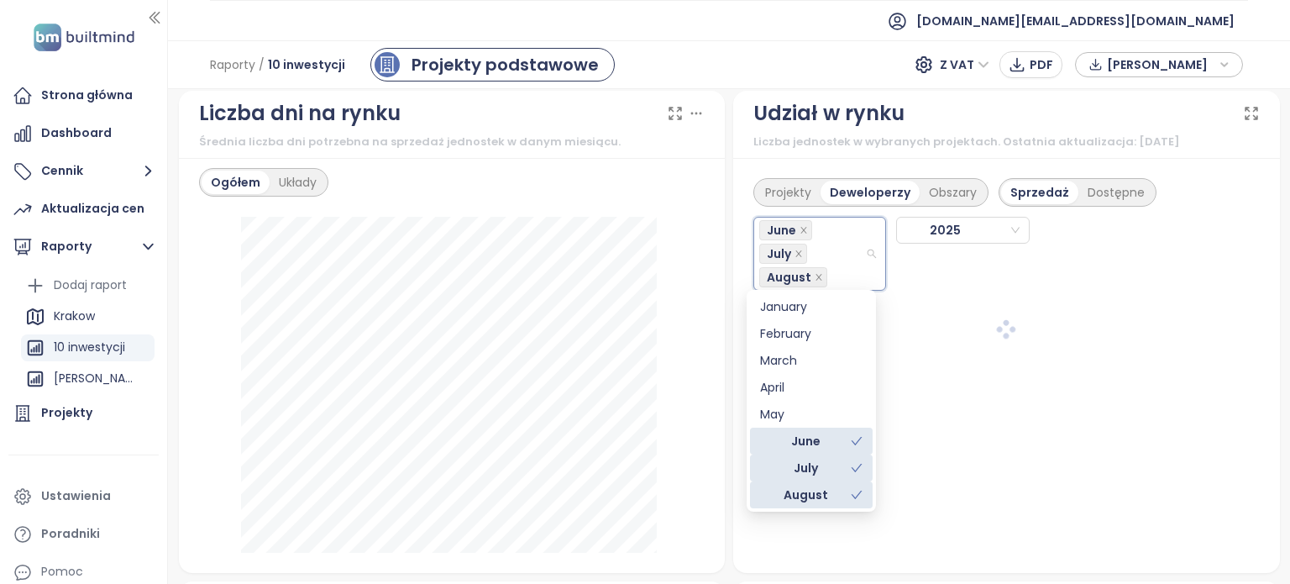
click at [1274, 275] on div "← Move left → Move right ↑ Move up ↓ Move down + Zoom in - Zoom out Home Jump l…" at bounding box center [729, 336] width 1122 height 495
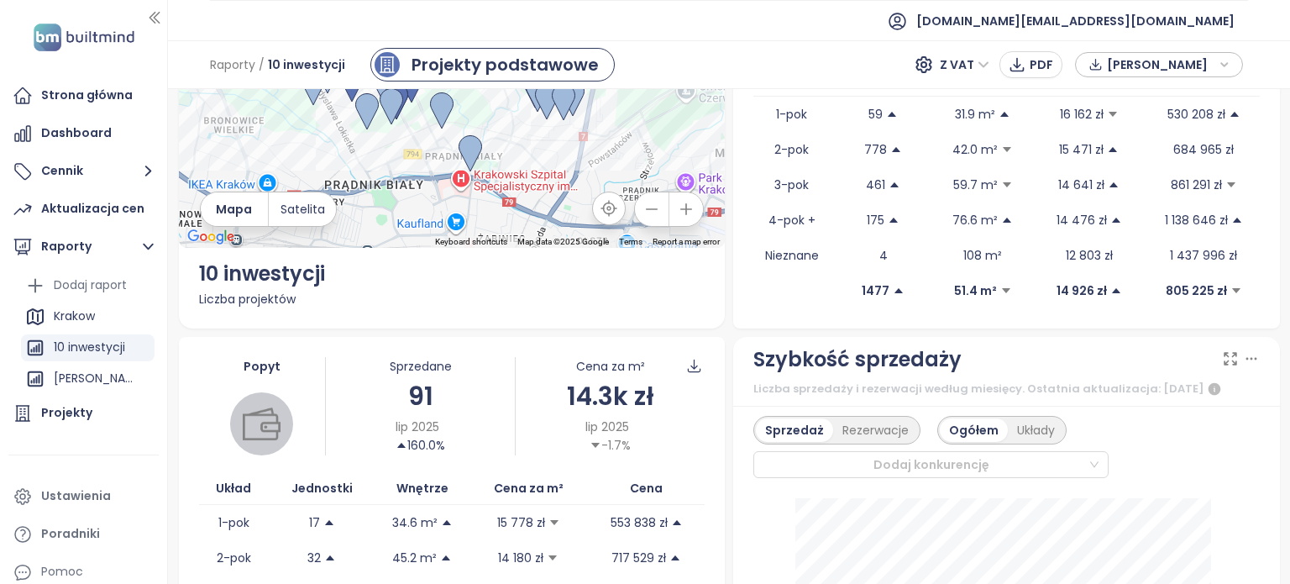
scroll to position [0, 0]
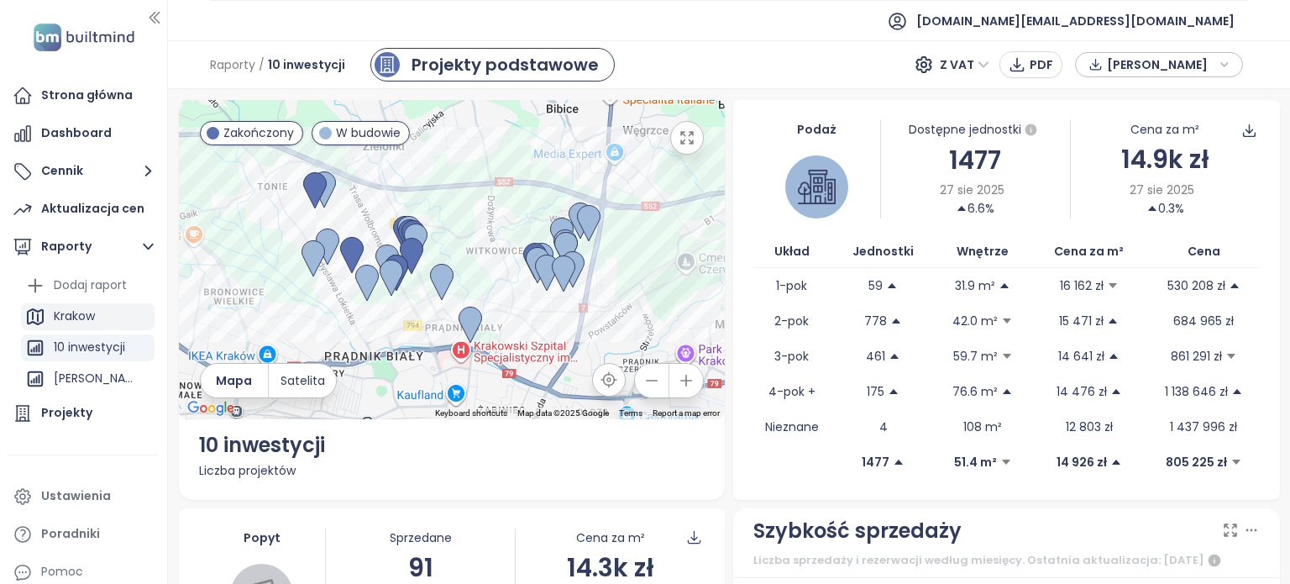
click at [81, 315] on div "Krakow" at bounding box center [74, 316] width 41 height 21
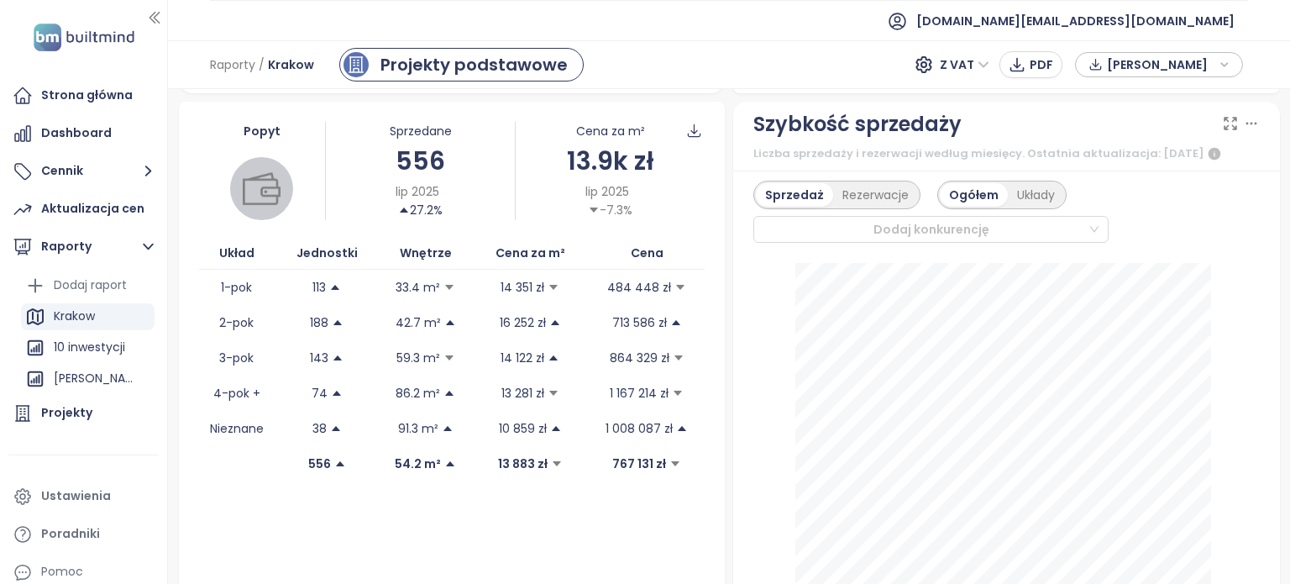
scroll to position [423, 0]
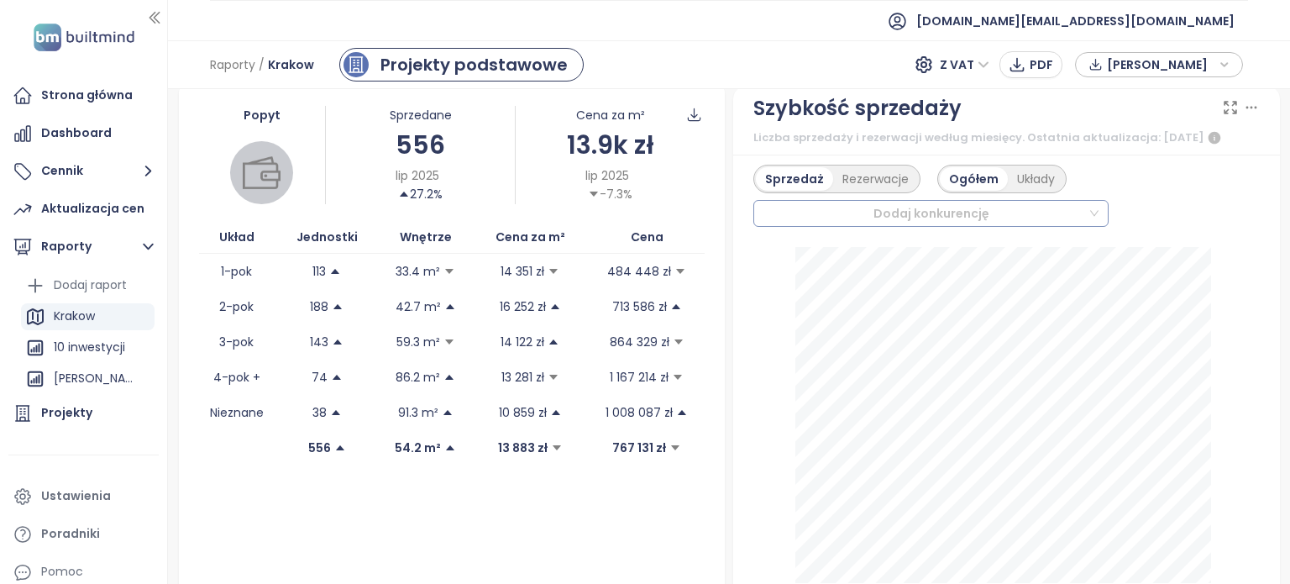
click at [1059, 214] on div at bounding box center [923, 213] width 328 height 20
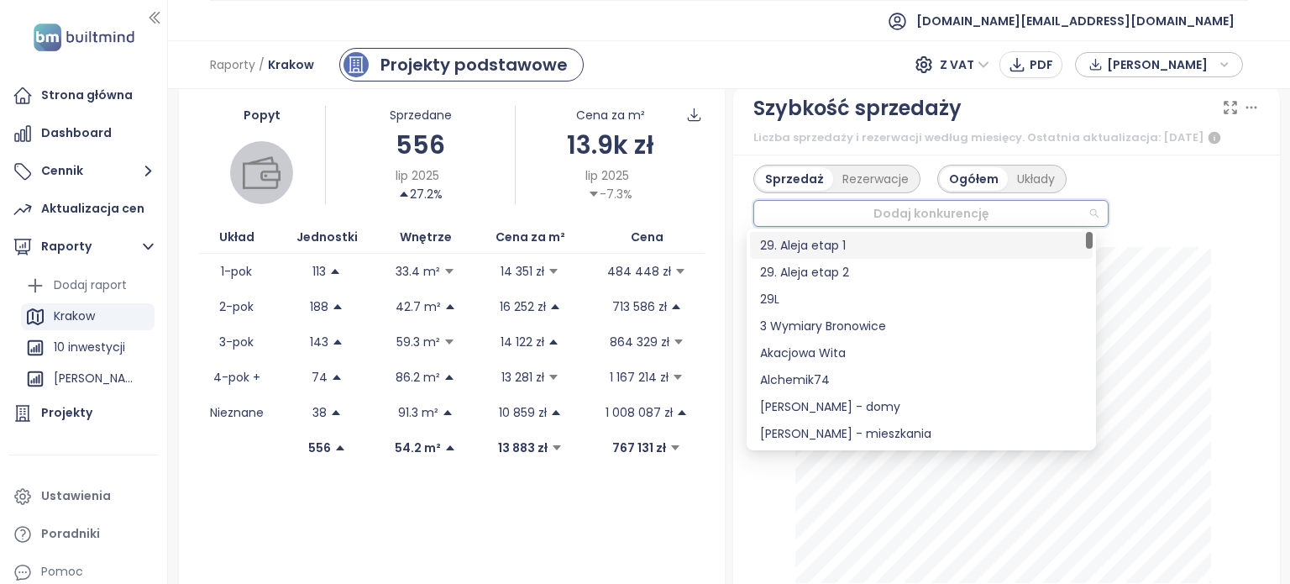
click at [1213, 177] on div "Sprzedaż Rezerwacje Ogółem Układy Dodaj konkurencję" at bounding box center [1007, 196] width 507 height 62
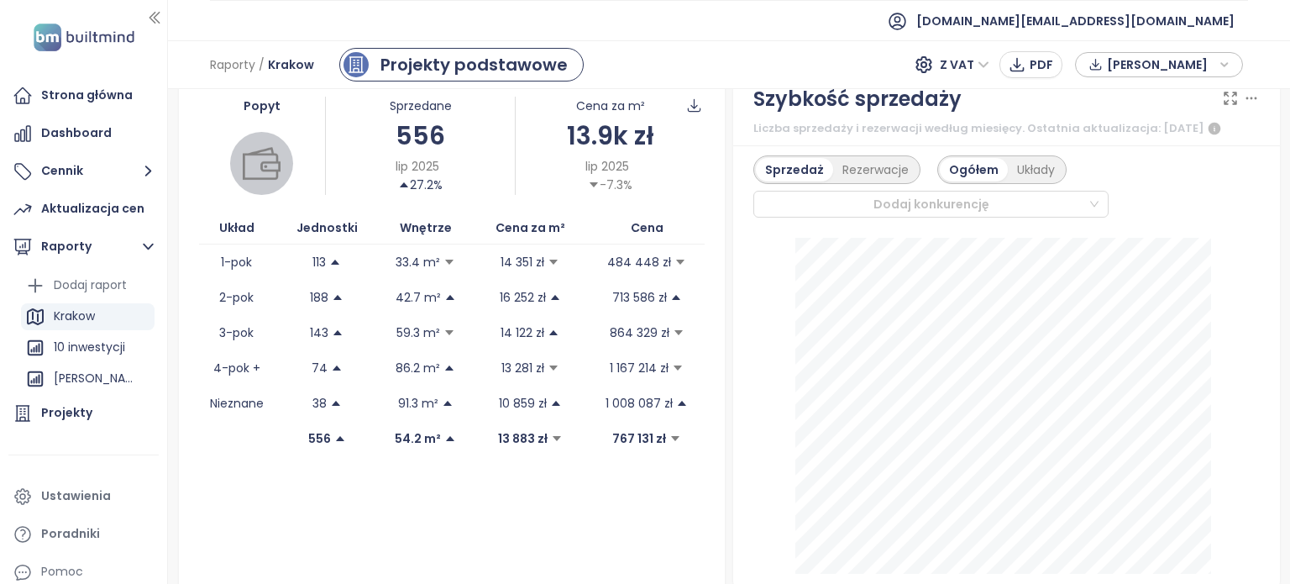
scroll to position [427, 0]
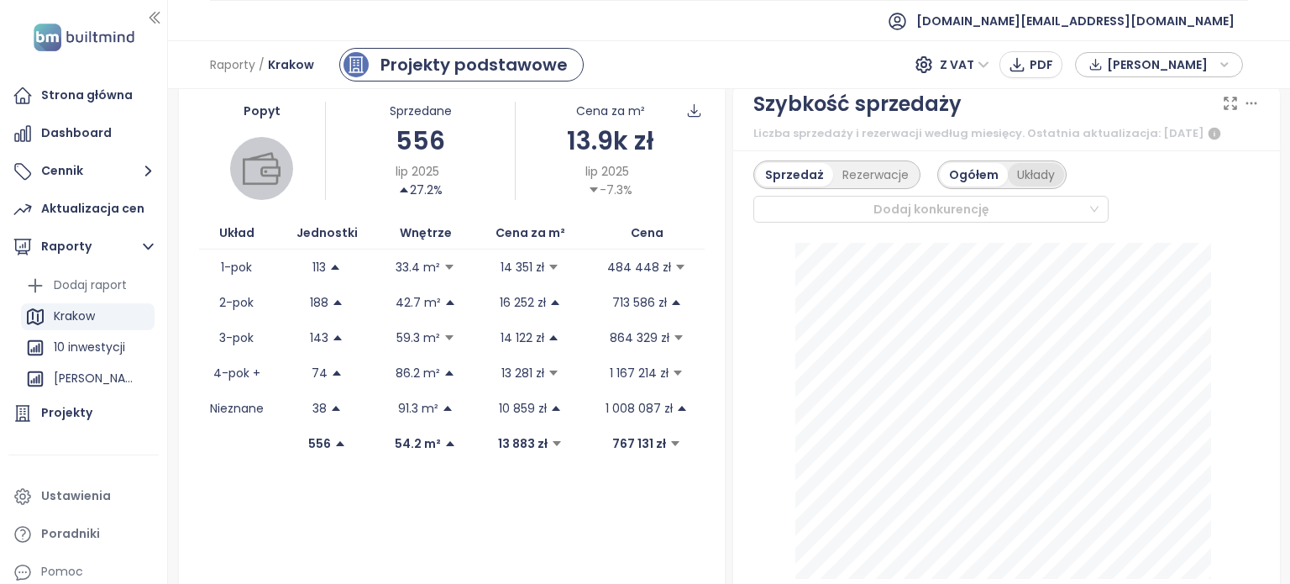
click at [1032, 171] on div "Układy" at bounding box center [1036, 175] width 56 height 24
click at [969, 178] on div "Ogółem" at bounding box center [973, 175] width 66 height 24
click at [1082, 208] on div "Dodaj konkurencję" at bounding box center [931, 209] width 355 height 27
click at [1213, 170] on div "Sprzedaż Rezerwacje Ogółem Układy Dodaj konkurencję" at bounding box center [1007, 191] width 507 height 62
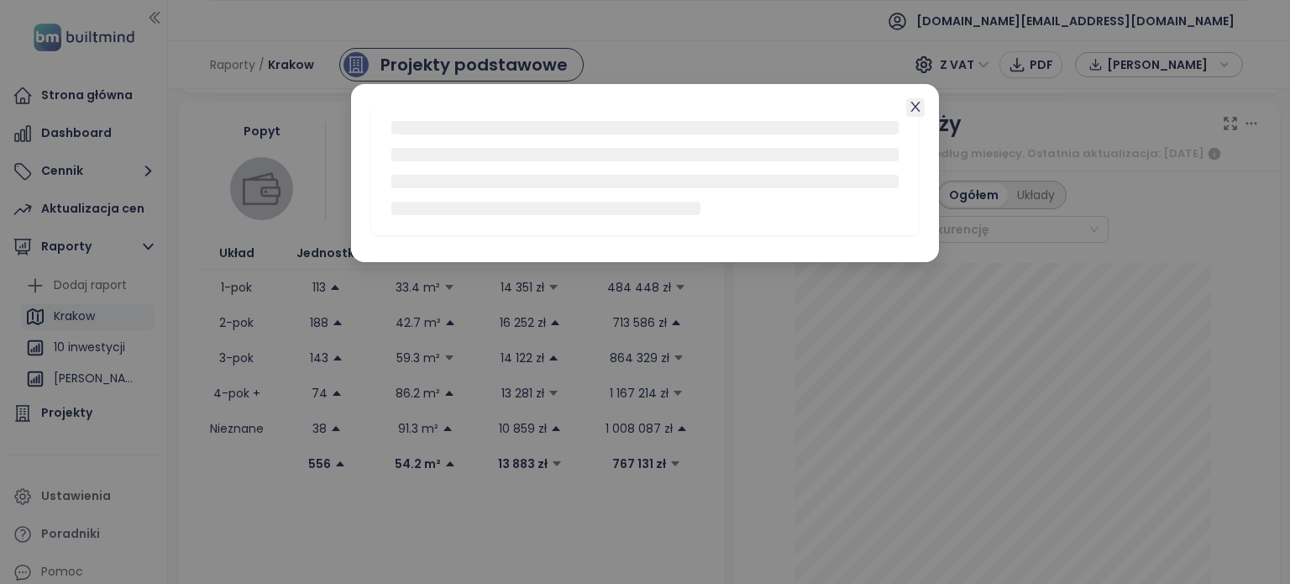
click at [919, 103] on icon "close" at bounding box center [915, 106] width 13 height 13
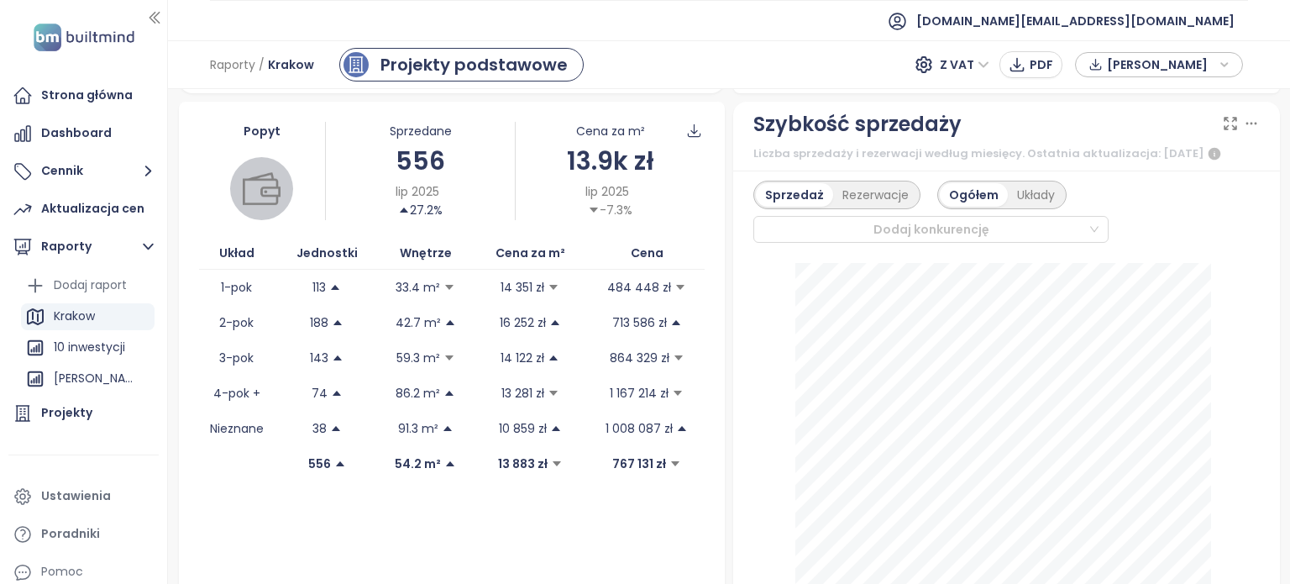
click at [1243, 123] on icon at bounding box center [1251, 123] width 17 height 17
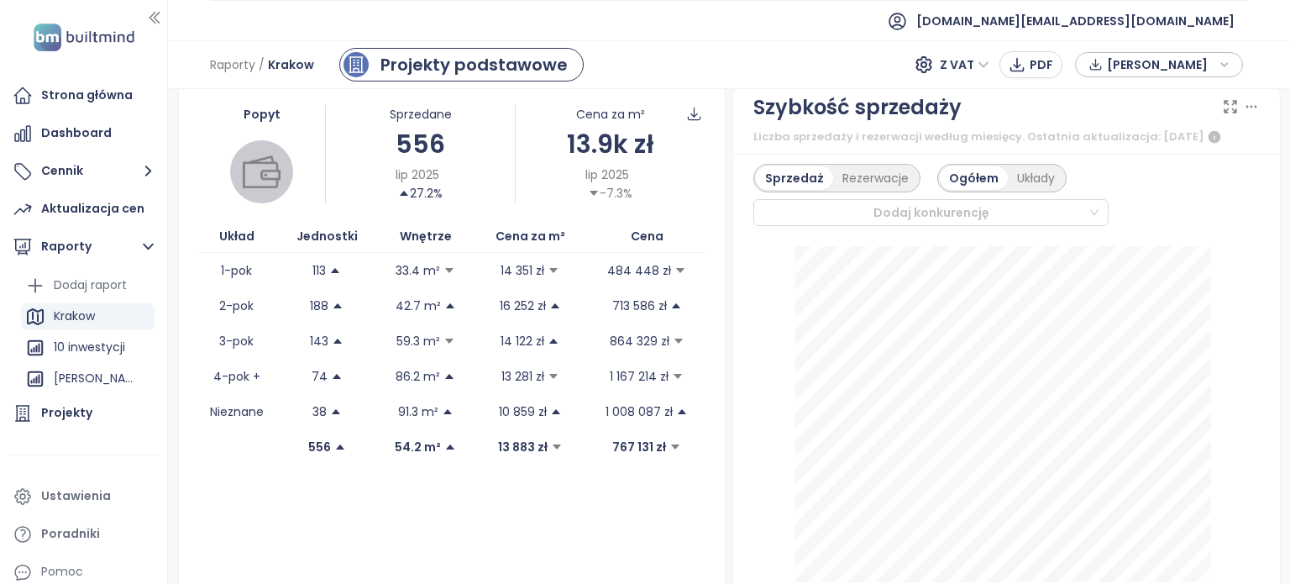
scroll to position [439, 0]
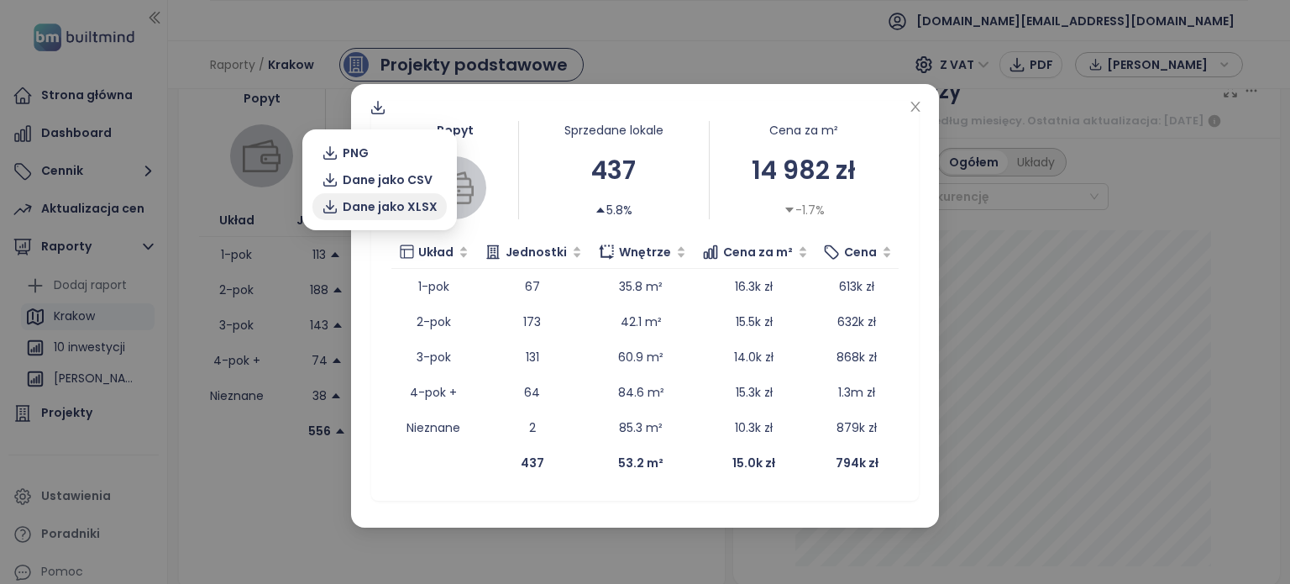
click at [397, 199] on span "Dane jako XLSX" at bounding box center [390, 206] width 95 height 18
click at [386, 152] on button "PNG" at bounding box center [380, 152] width 134 height 27
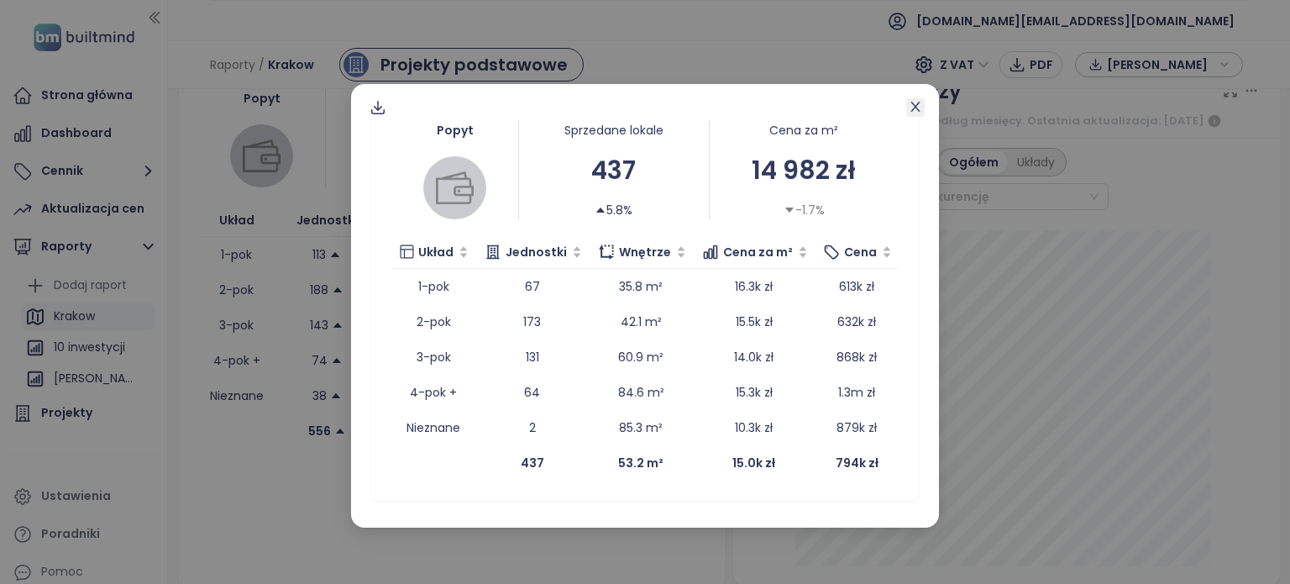
click at [917, 102] on icon "close" at bounding box center [915, 106] width 13 height 13
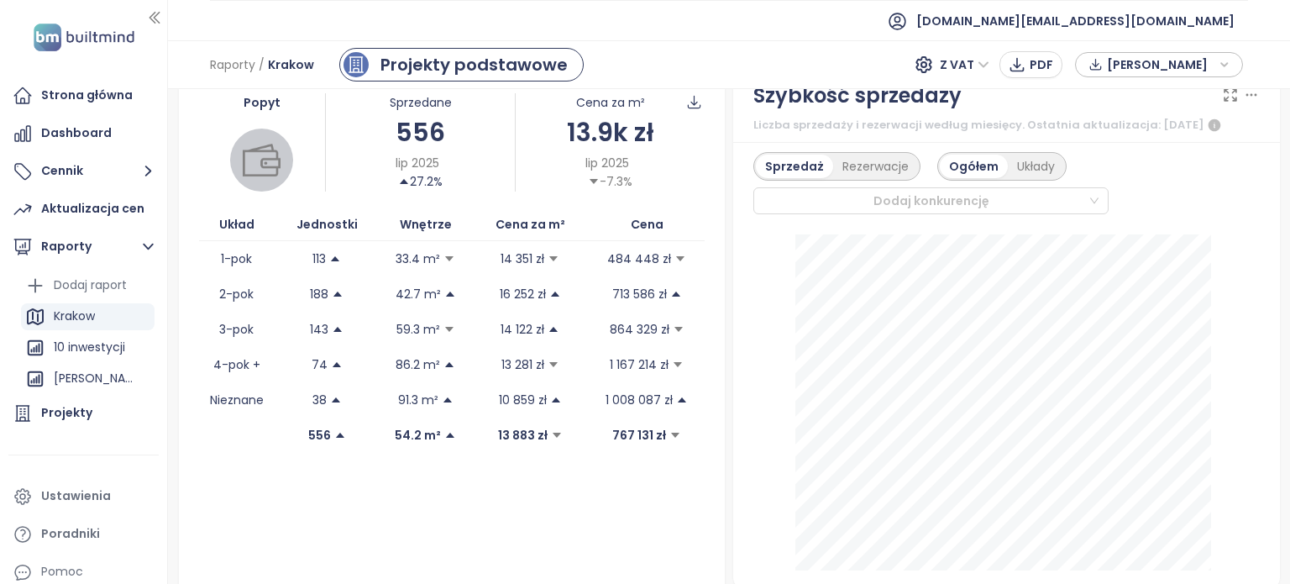
scroll to position [456, 0]
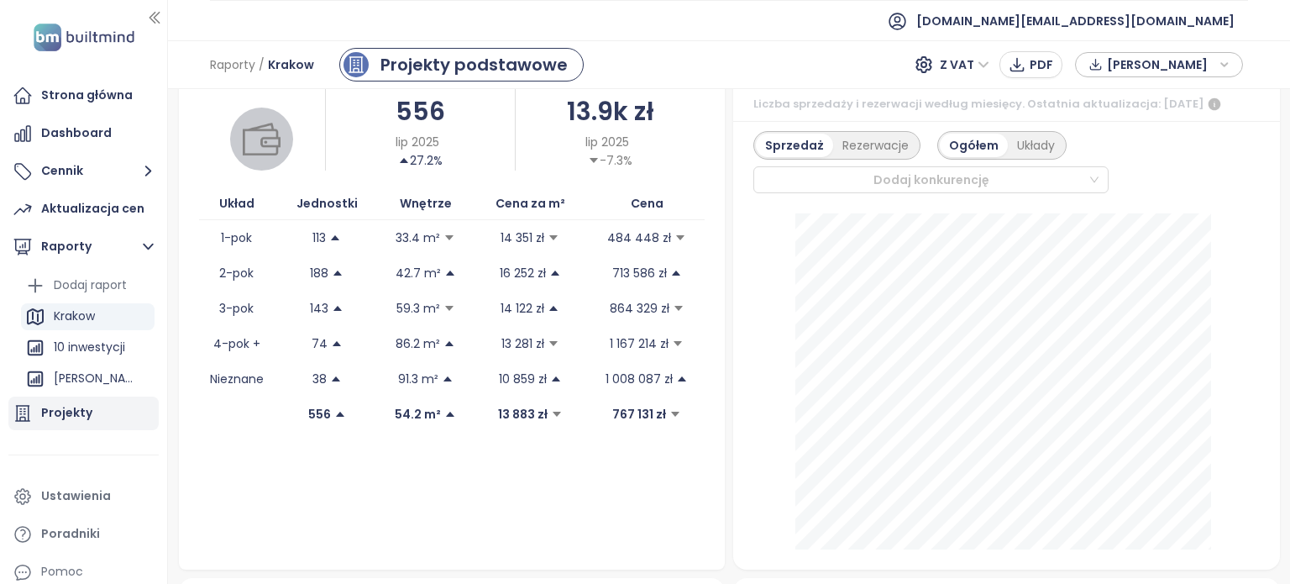
drag, startPoint x: 97, startPoint y: 412, endPoint x: 108, endPoint y: 411, distance: 11.0
click at [97, 412] on div "Projekty" at bounding box center [83, 414] width 150 height 34
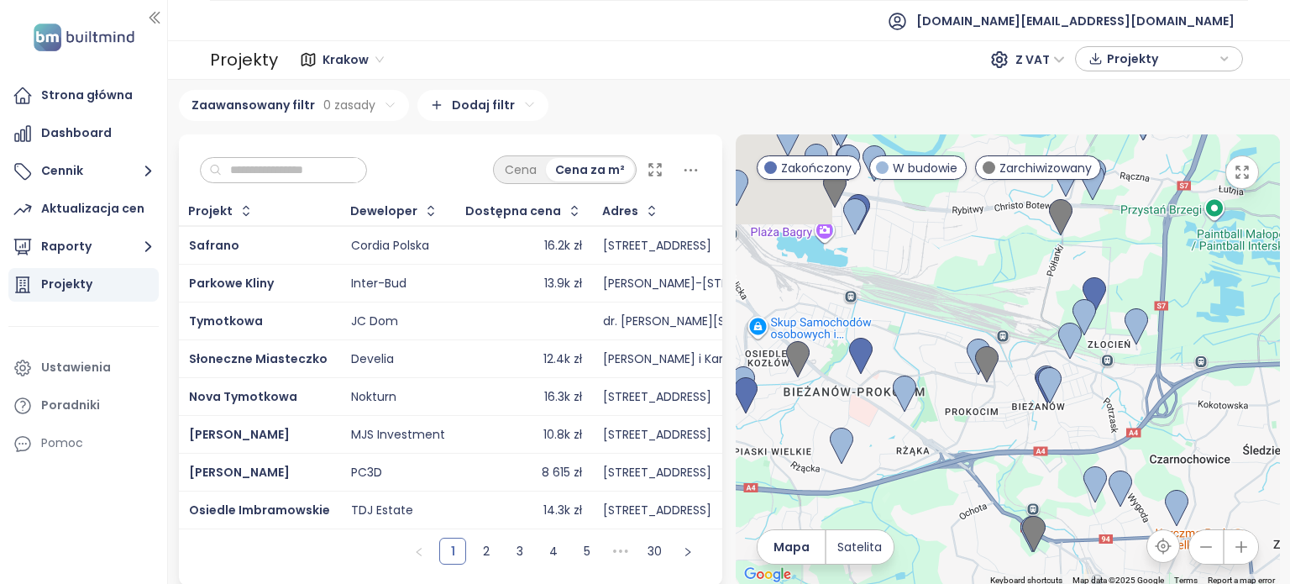
drag, startPoint x: 833, startPoint y: 268, endPoint x: 969, endPoint y: 421, distance: 204.7
click at [969, 421] on div at bounding box center [1008, 359] width 544 height 451
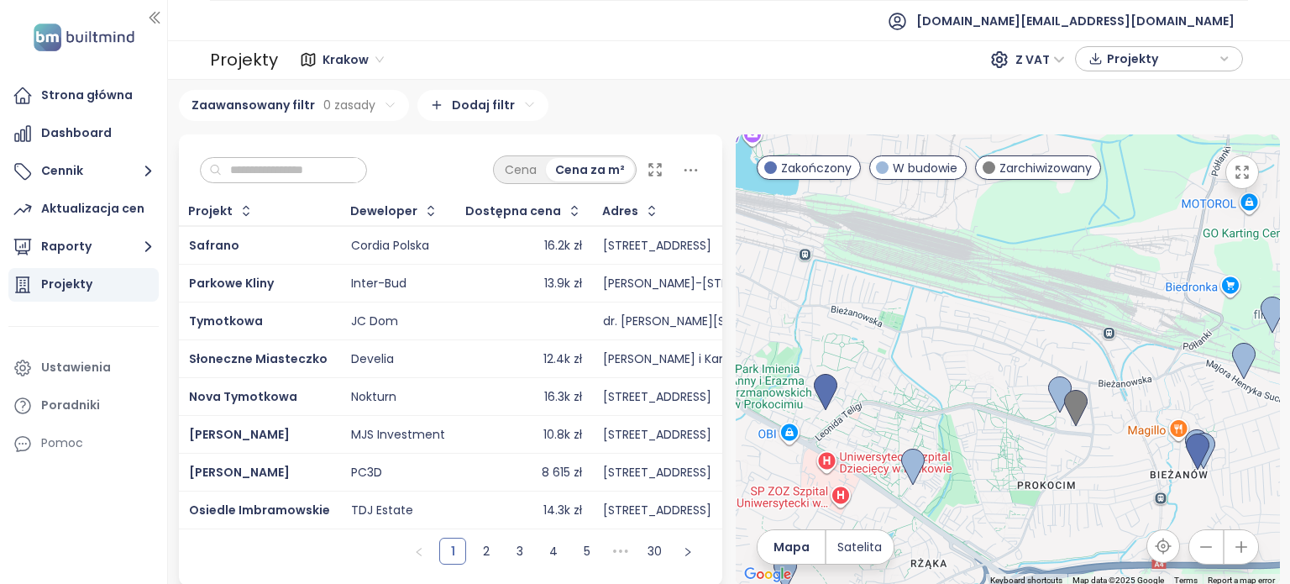
drag, startPoint x: 938, startPoint y: 386, endPoint x: 998, endPoint y: 374, distance: 61.8
click at [998, 375] on div at bounding box center [1008, 359] width 544 height 451
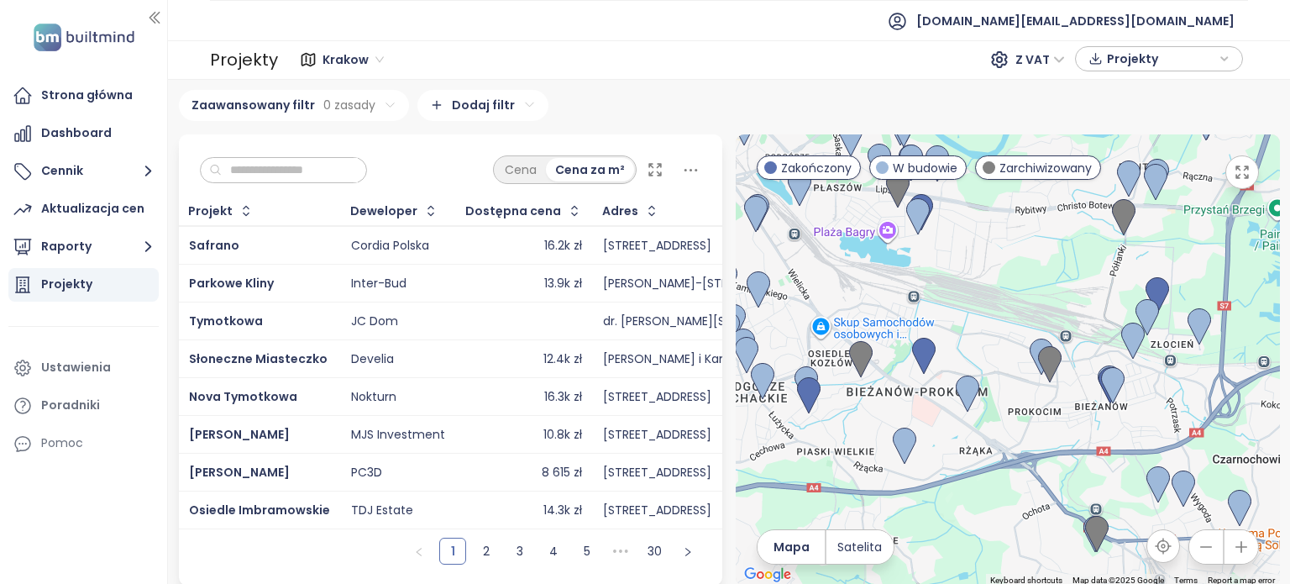
drag, startPoint x: 981, startPoint y: 349, endPoint x: 1032, endPoint y: 308, distance: 65.2
click at [1032, 308] on div at bounding box center [1008, 359] width 544 height 451
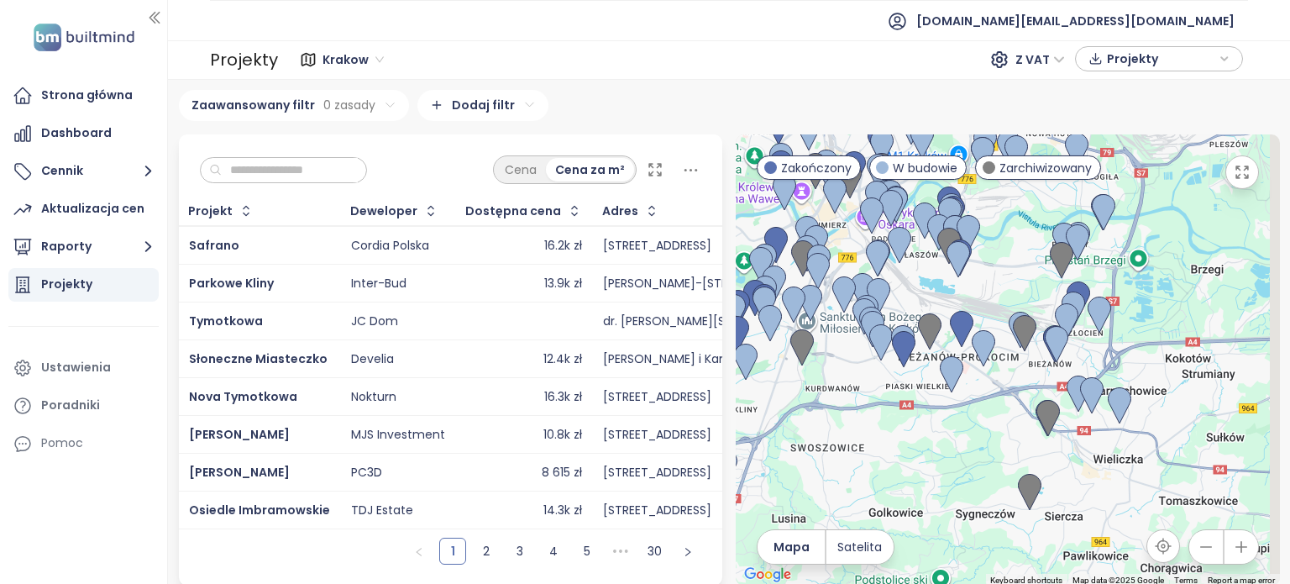
drag, startPoint x: 1054, startPoint y: 418, endPoint x: 1035, endPoint y: 397, distance: 28.5
click at [1035, 397] on div at bounding box center [1008, 359] width 544 height 451
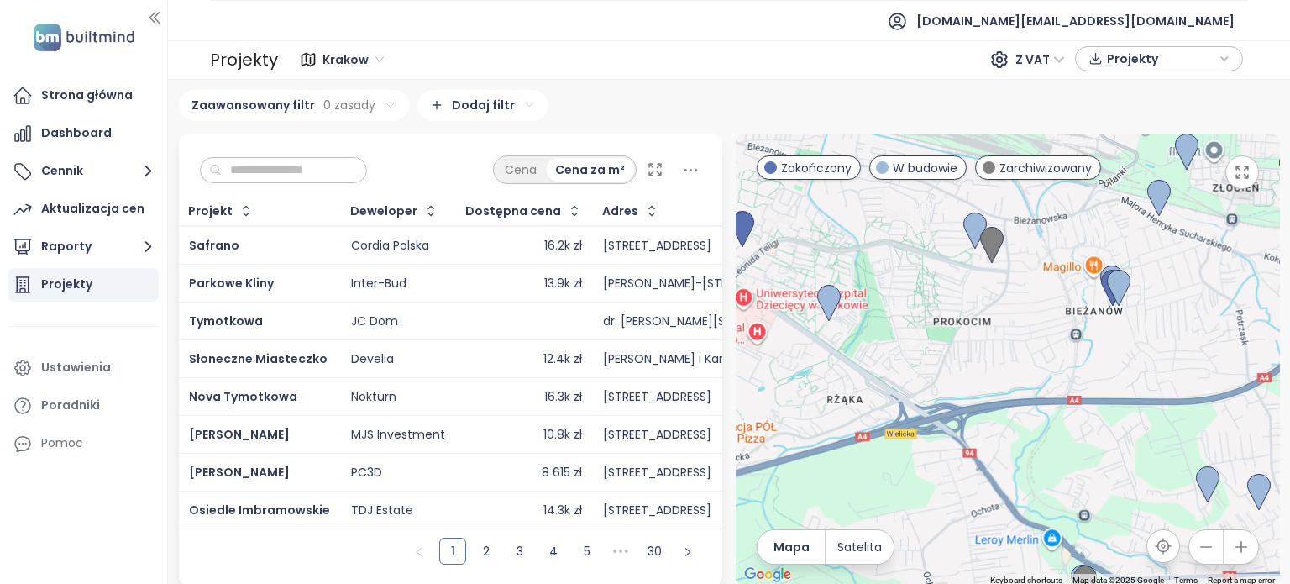
drag, startPoint x: 961, startPoint y: 349, endPoint x: 1032, endPoint y: 438, distance: 113.5
click at [1032, 436] on div at bounding box center [1008, 359] width 544 height 451
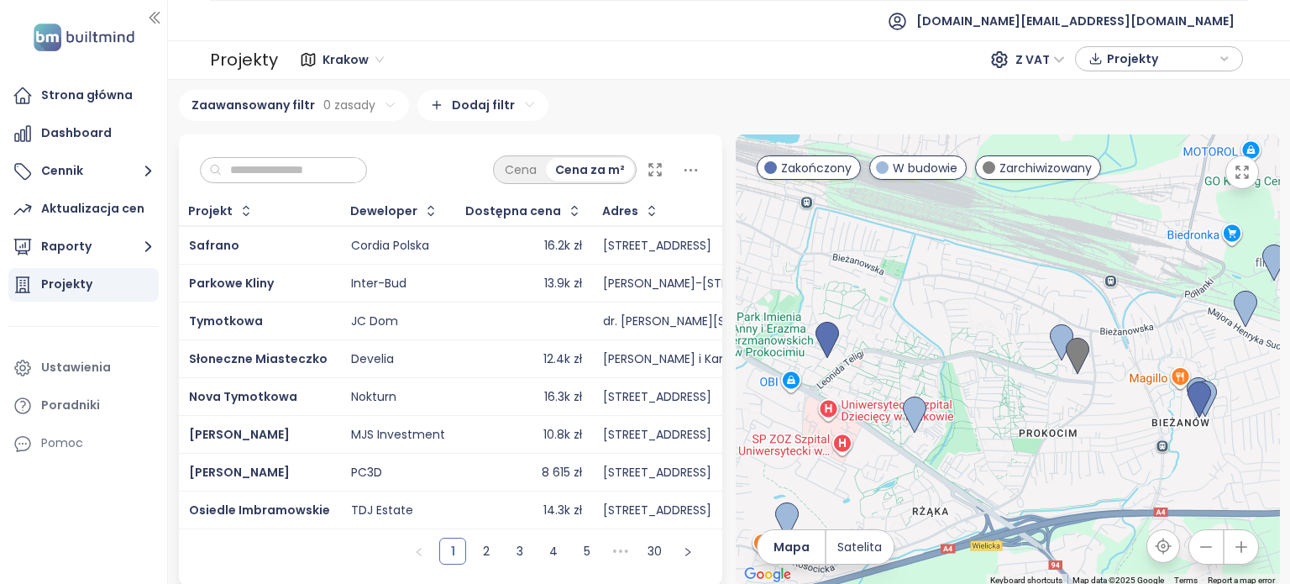
drag, startPoint x: 995, startPoint y: 383, endPoint x: 1031, endPoint y: 443, distance: 69.7
click at [1031, 443] on div at bounding box center [1008, 359] width 544 height 451
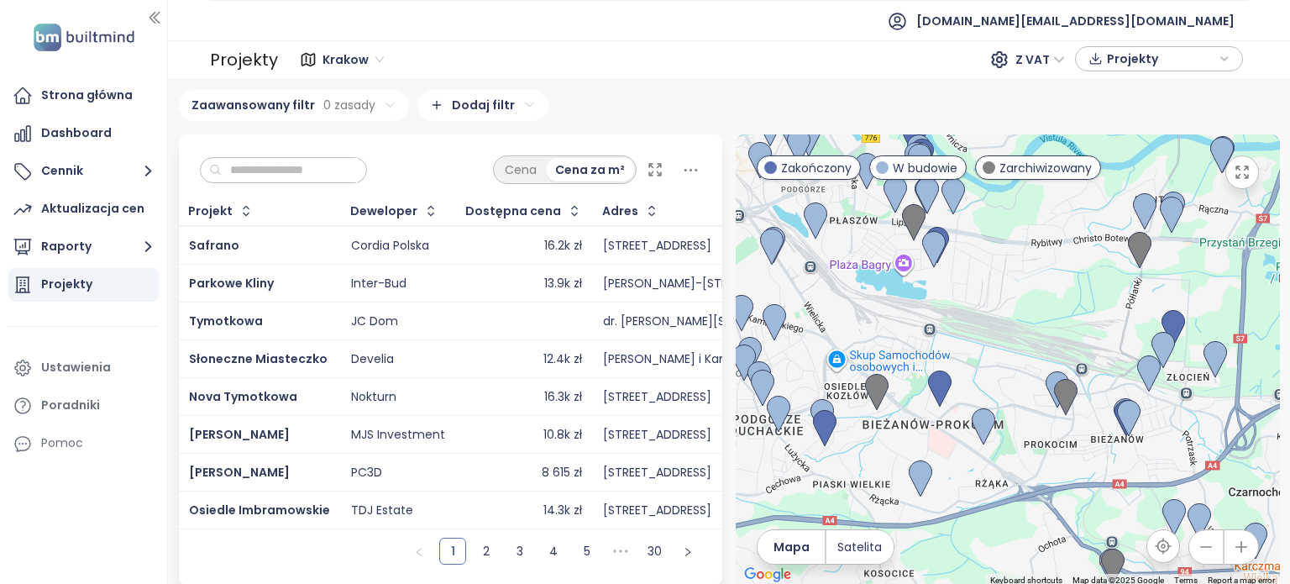
drag, startPoint x: 1048, startPoint y: 476, endPoint x: 1042, endPoint y: 463, distance: 15.0
click at [1042, 463] on div at bounding box center [1008, 359] width 544 height 451
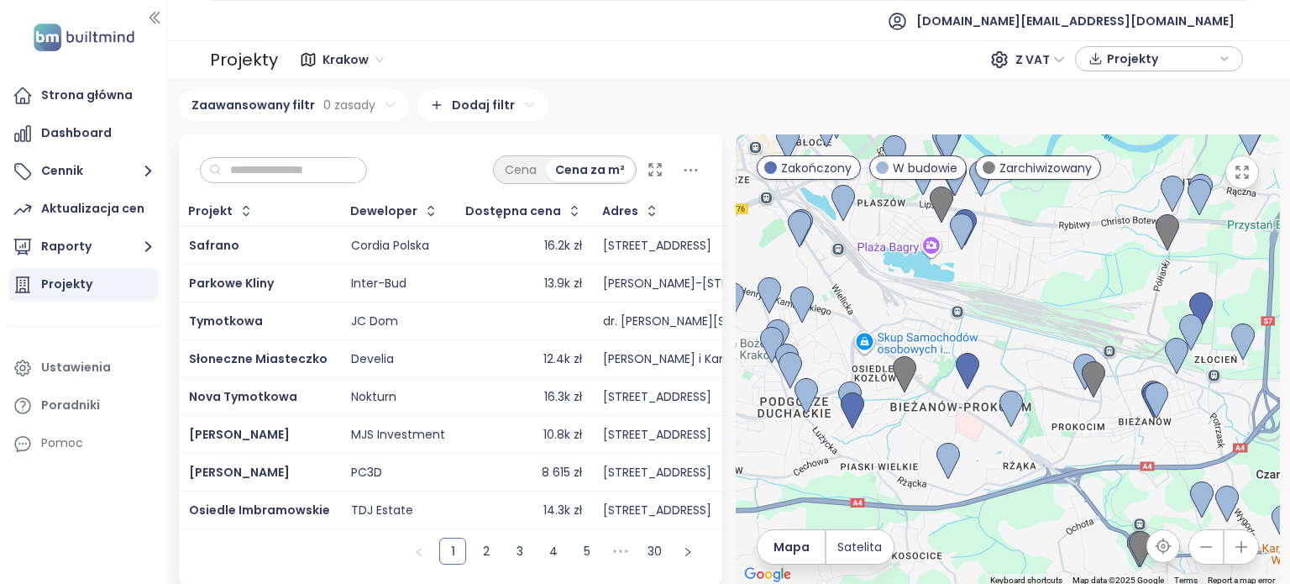
drag, startPoint x: 943, startPoint y: 483, endPoint x: 1001, endPoint y: 465, distance: 60.6
click at [1001, 465] on div at bounding box center [1008, 359] width 544 height 451
